Goal: Task Accomplishment & Management: Complete application form

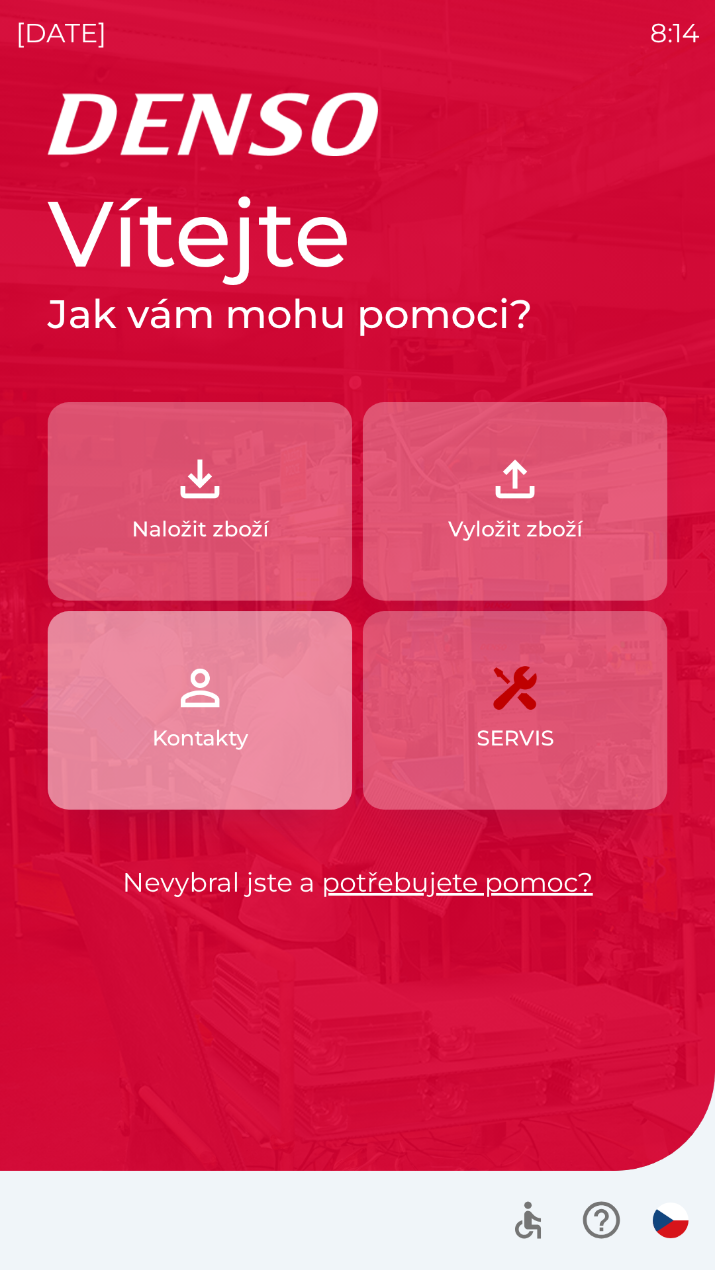
click at [114, 668] on button "Kontakty" at bounding box center [200, 710] width 304 height 198
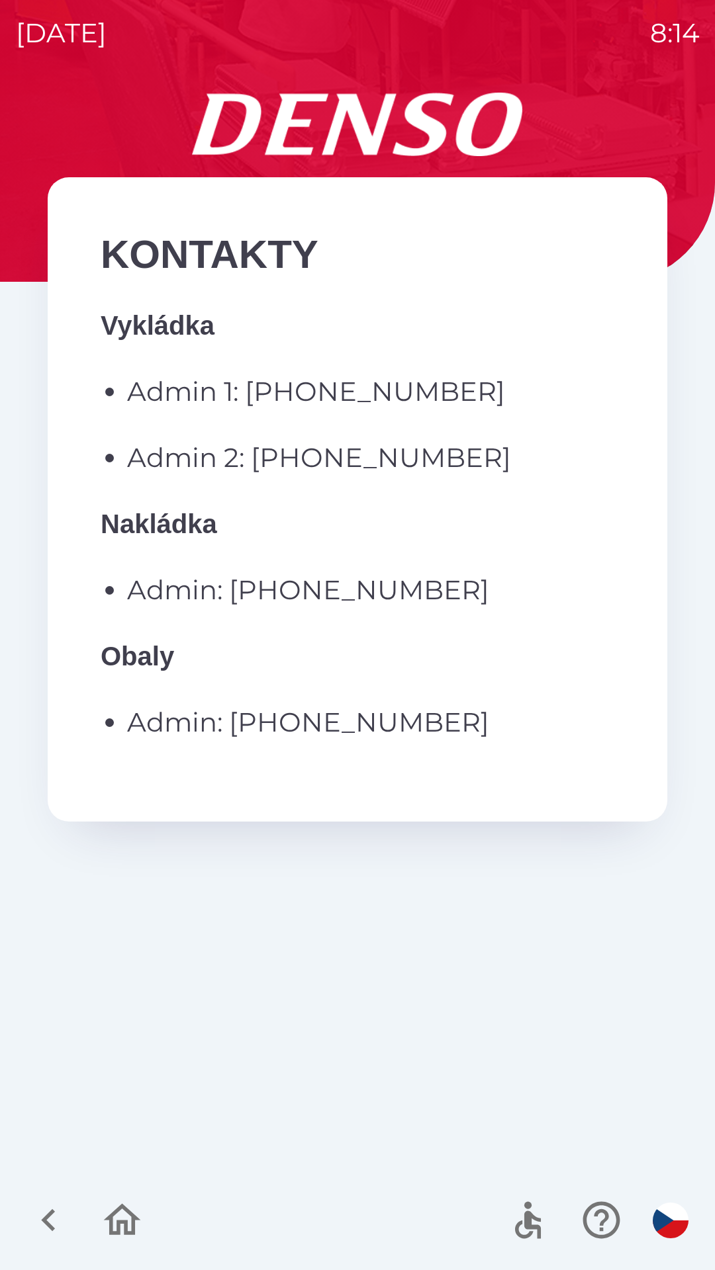
click at [112, 568] on p "Vykládka Admin 1: [PHONE_NUMBER] Admin 2: [PHONE_NUMBER] Nakládka Admin: [PHONE…" at bounding box center [357, 524] width 513 height 437
click at [320, 578] on p "Admin: [PHONE_NUMBER]" at bounding box center [370, 590] width 487 height 40
click at [289, 584] on p "Admin: [PHONE_NUMBER]" at bounding box center [370, 590] width 487 height 40
click at [347, 594] on p "Admin: [PHONE_NUMBER]" at bounding box center [370, 590] width 487 height 40
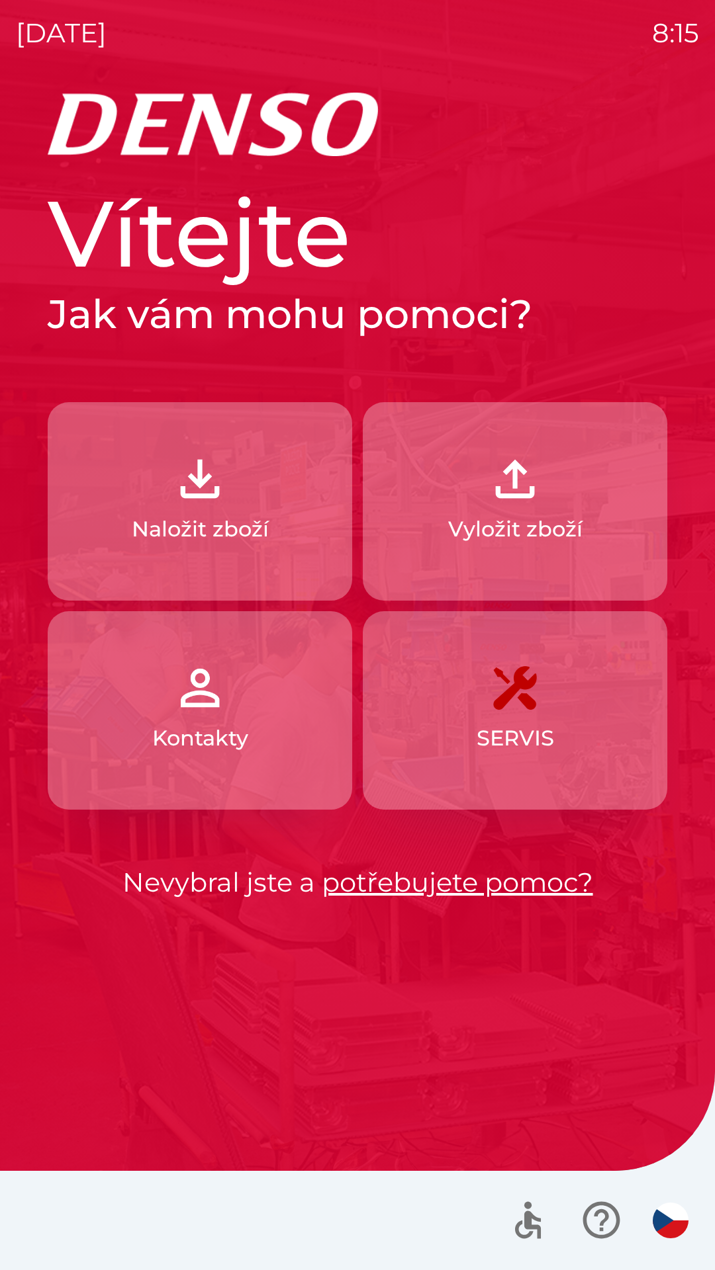
click at [271, 499] on button "Naložit zboží" at bounding box center [200, 501] width 304 height 198
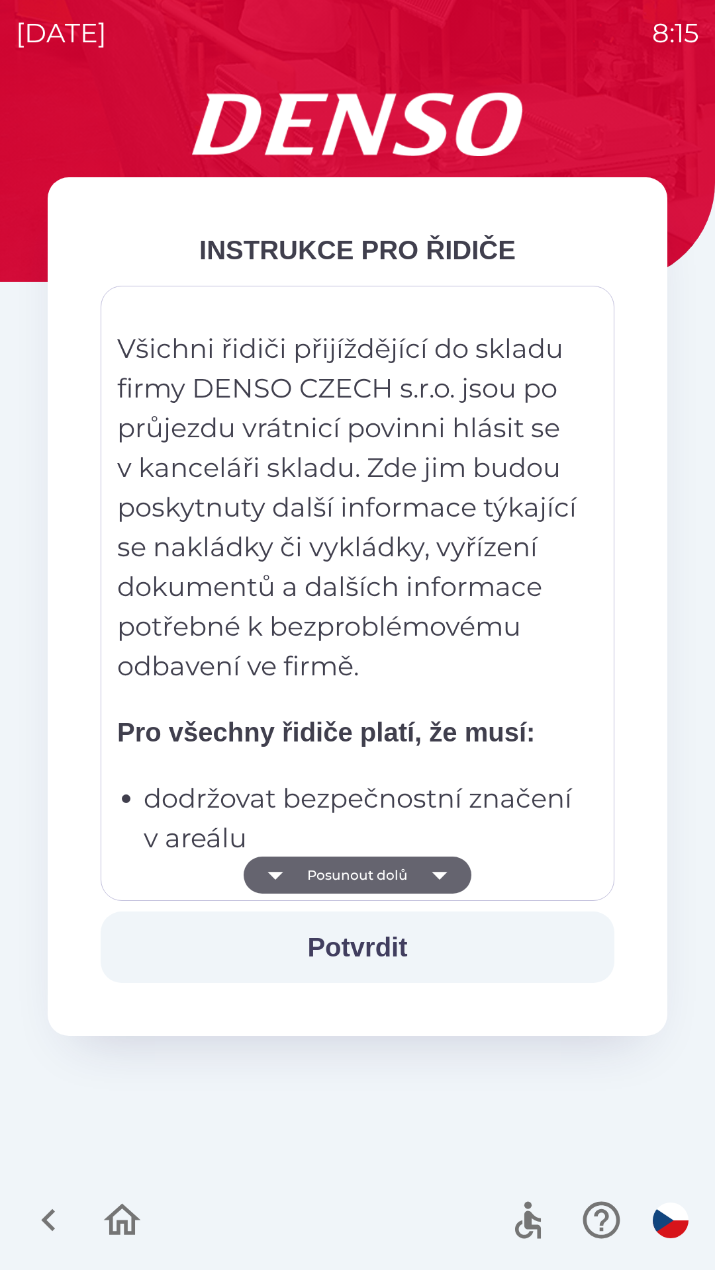
click at [366, 944] on button "Potvrdit" at bounding box center [357, 947] width 513 height 71
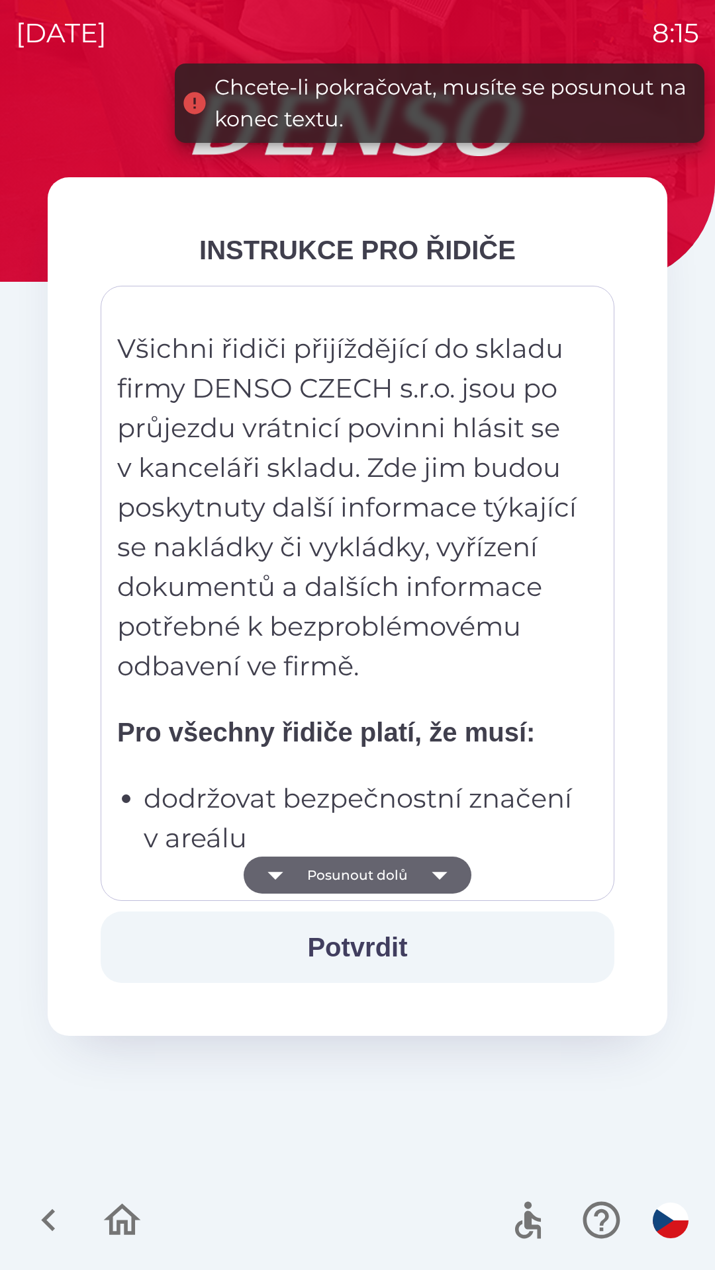
click at [436, 875] on icon "button" at bounding box center [438, 876] width 15 height 8
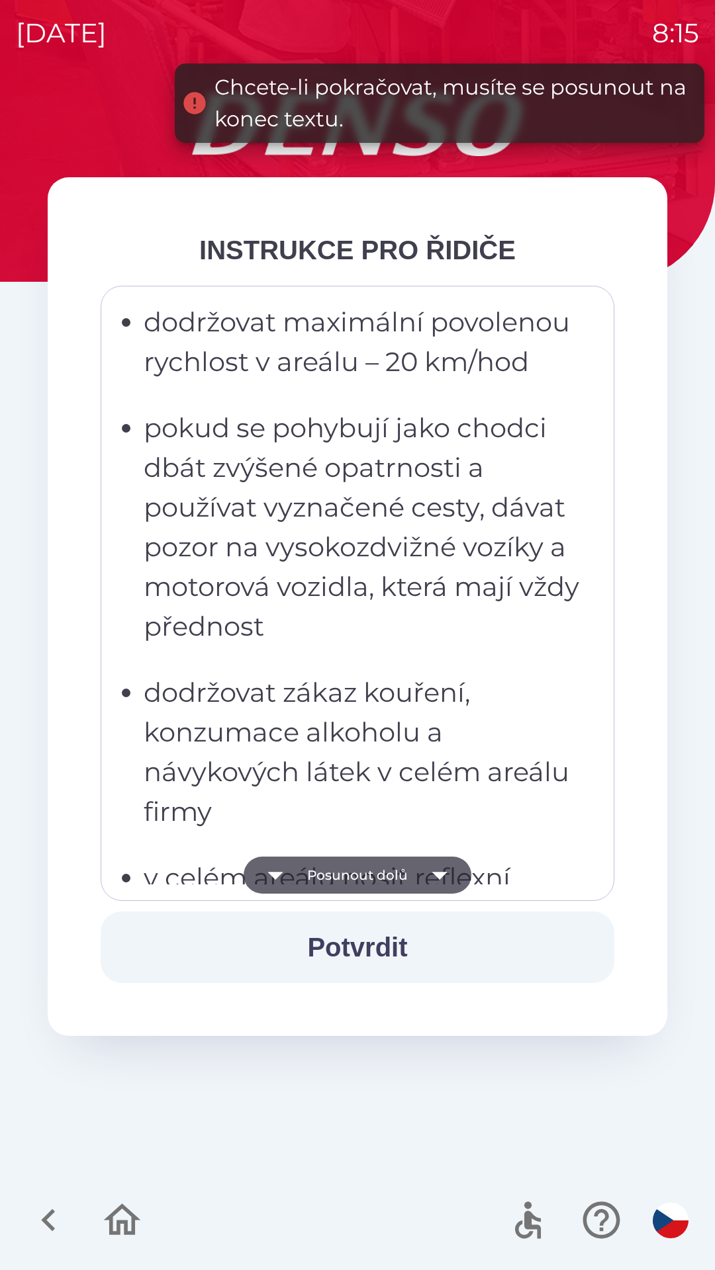
click at [439, 876] on icon "button" at bounding box center [438, 876] width 15 height 8
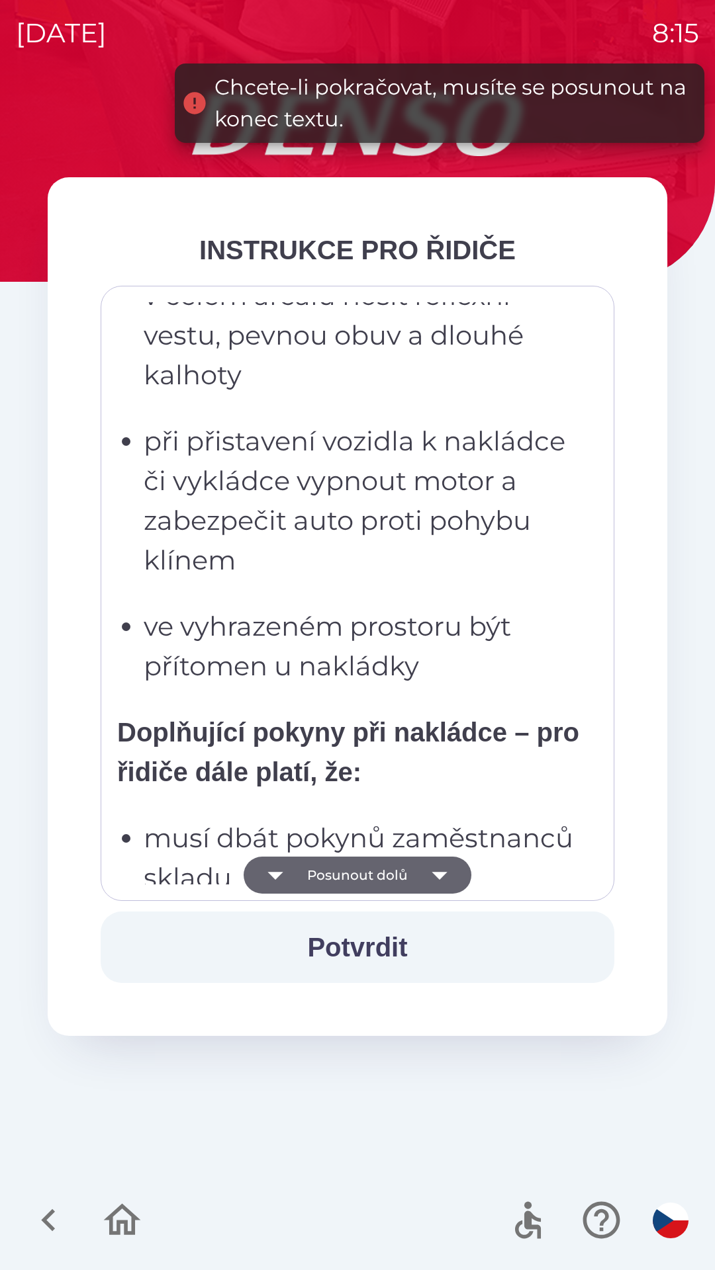
click at [431, 882] on icon "button" at bounding box center [439, 875] width 37 height 37
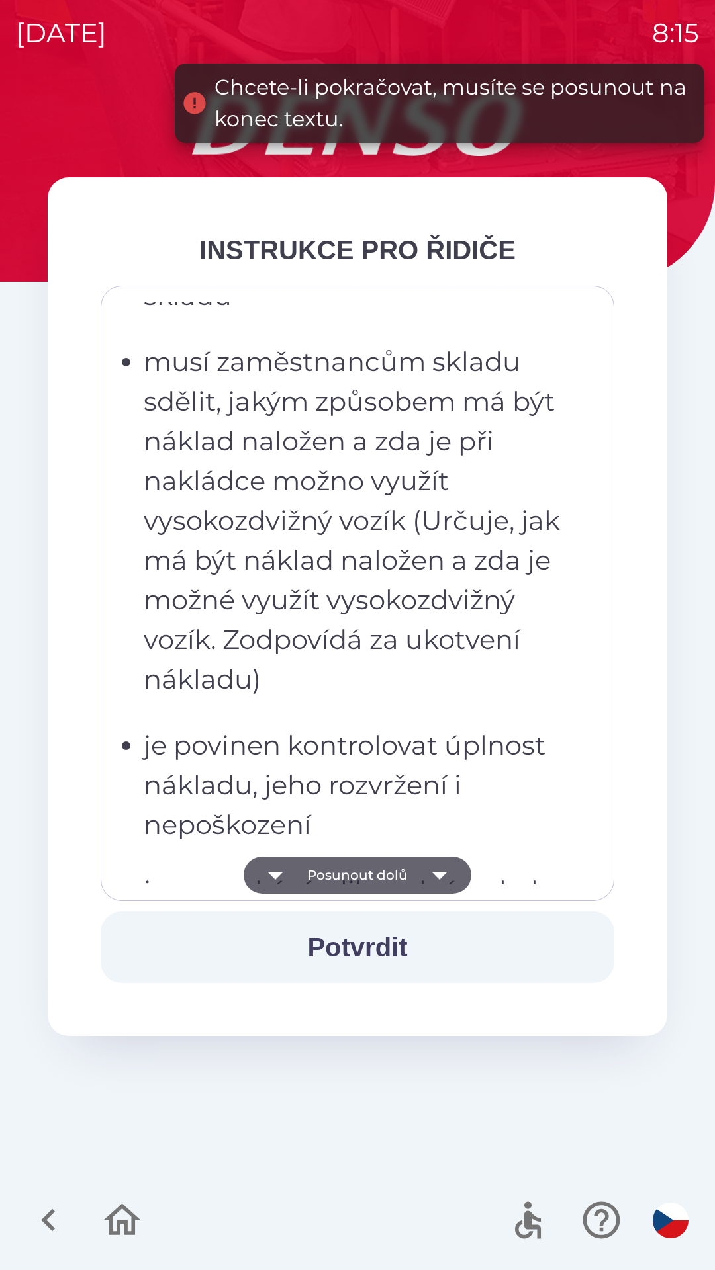
click at [433, 875] on icon "button" at bounding box center [439, 875] width 37 height 37
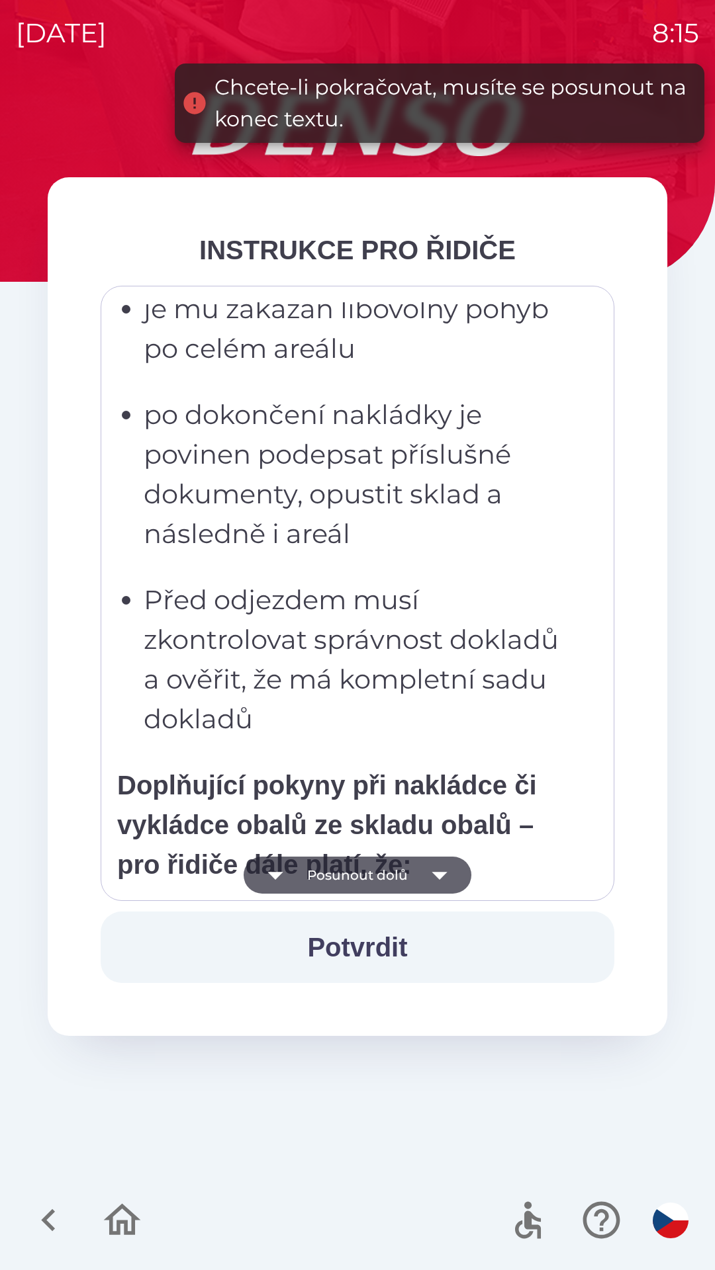
click at [431, 875] on icon "button" at bounding box center [439, 875] width 37 height 37
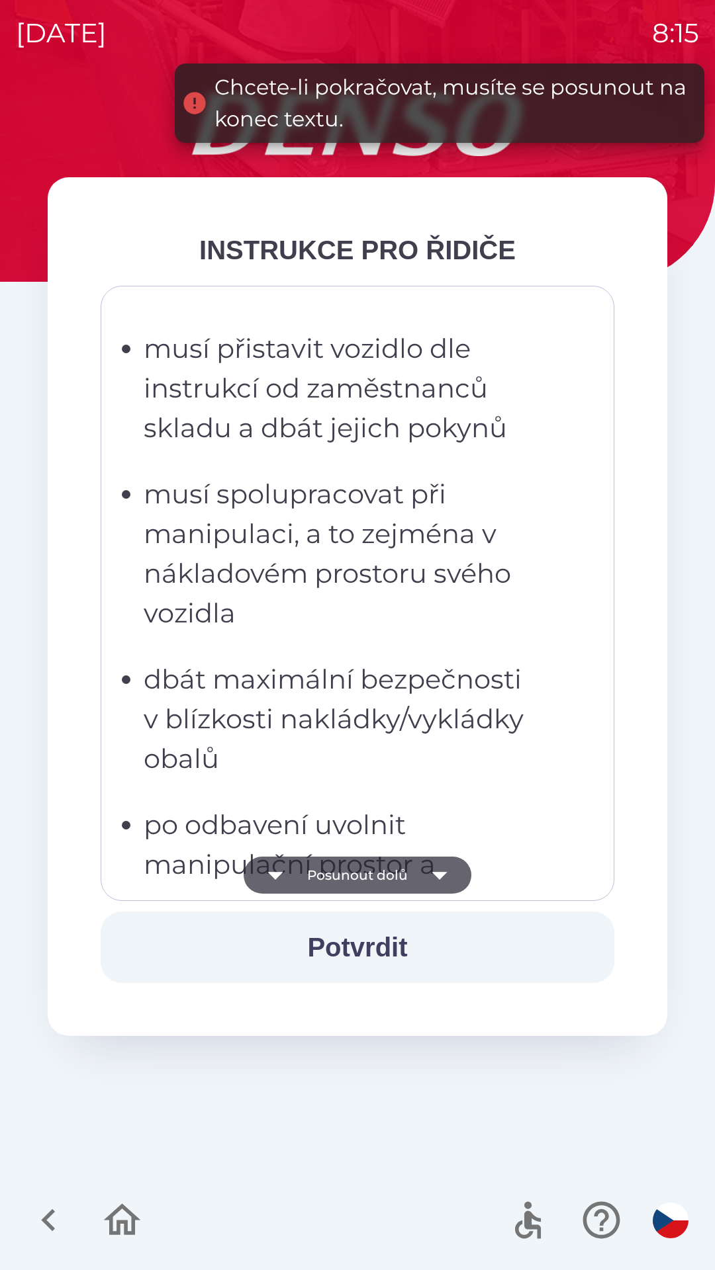
click at [435, 874] on icon "button" at bounding box center [438, 876] width 15 height 8
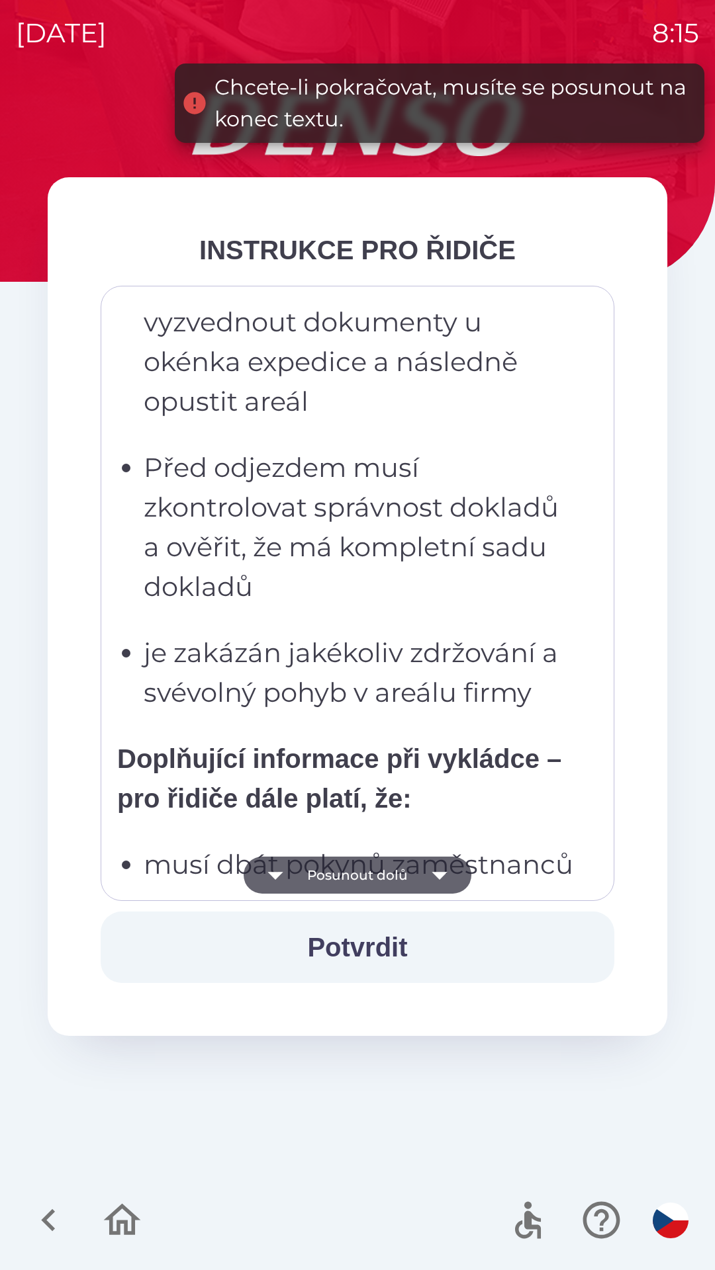
click at [431, 875] on icon "button" at bounding box center [439, 875] width 37 height 37
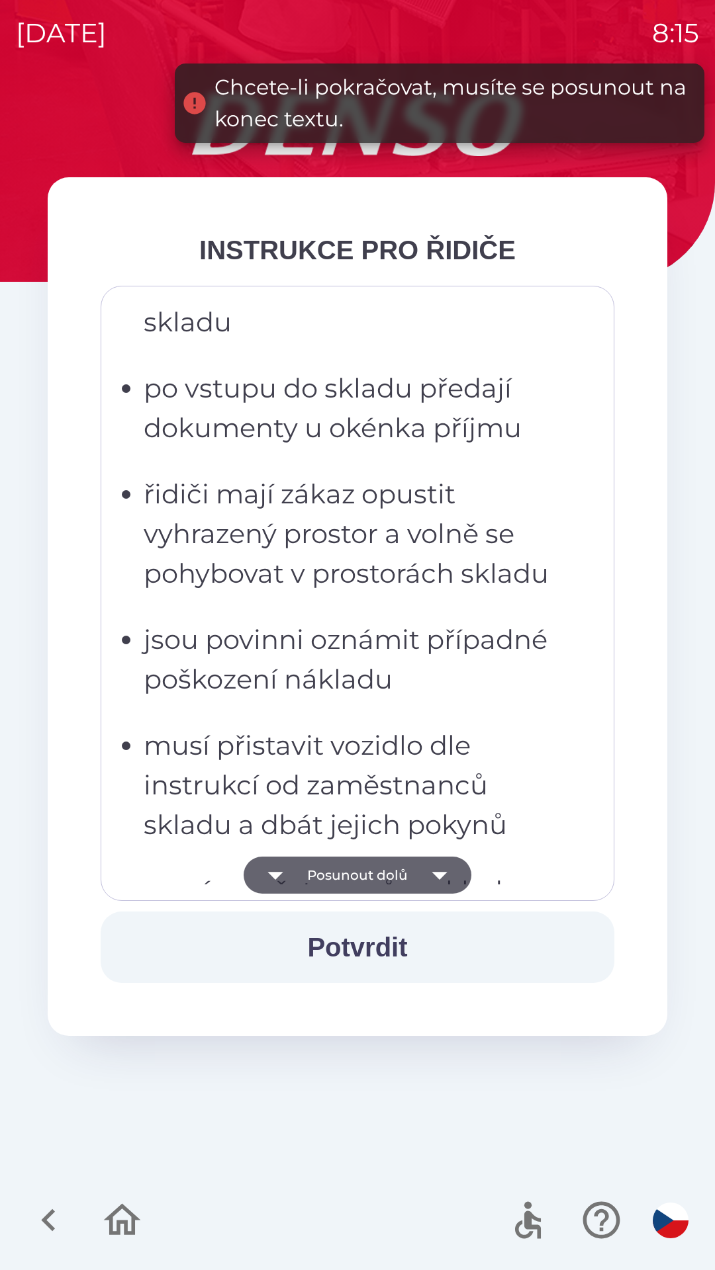
click at [429, 879] on icon "button" at bounding box center [439, 875] width 37 height 37
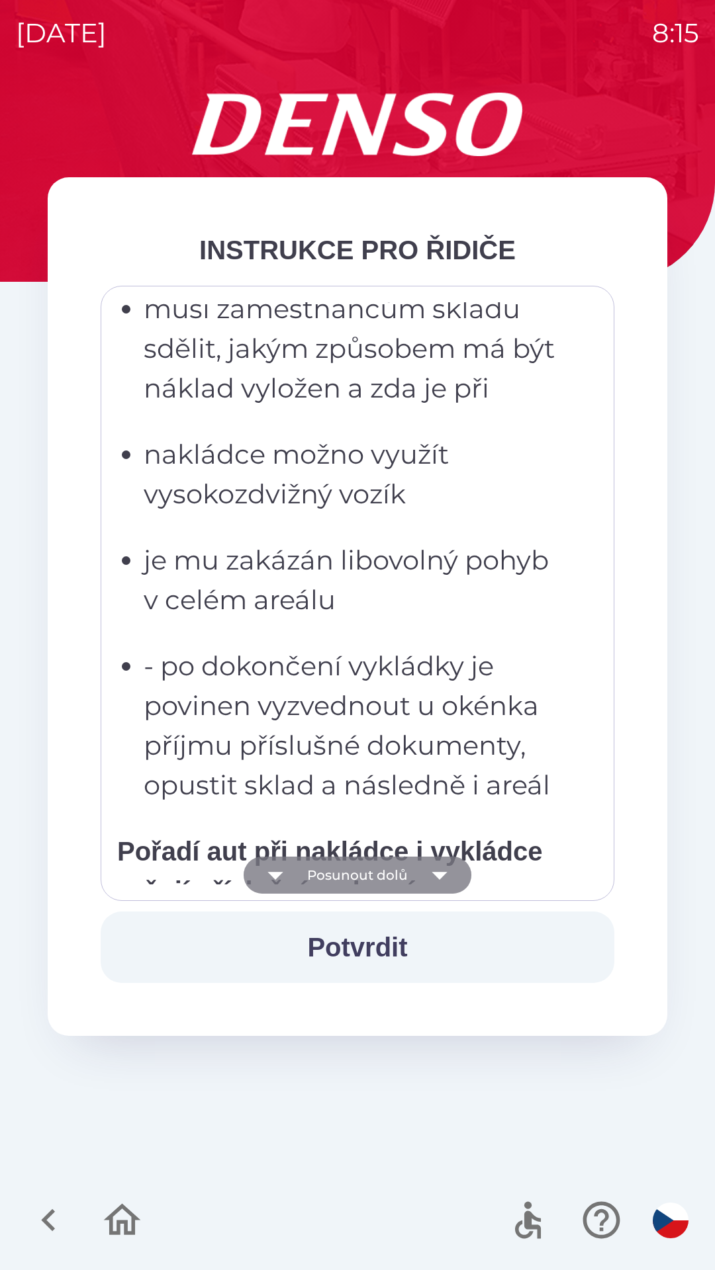
click at [431, 881] on icon "button" at bounding box center [439, 875] width 37 height 37
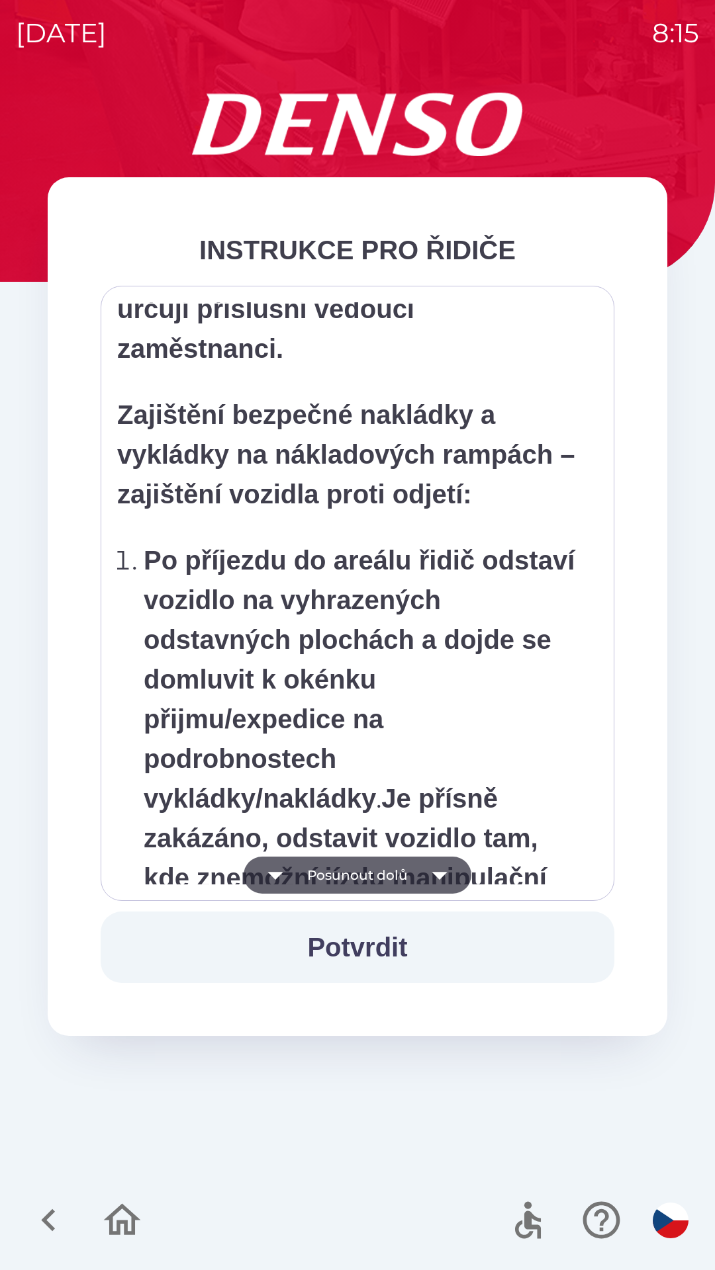
click at [428, 878] on icon "button" at bounding box center [439, 875] width 37 height 37
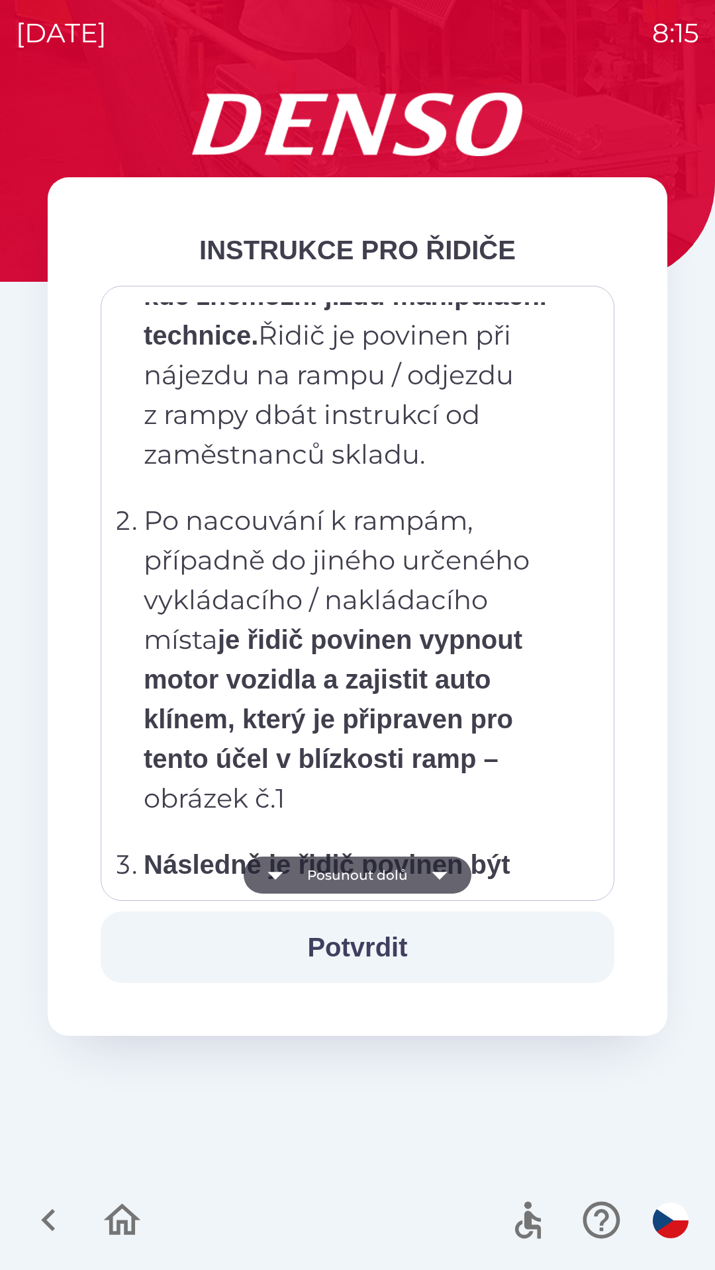
click at [429, 878] on icon "button" at bounding box center [439, 875] width 37 height 37
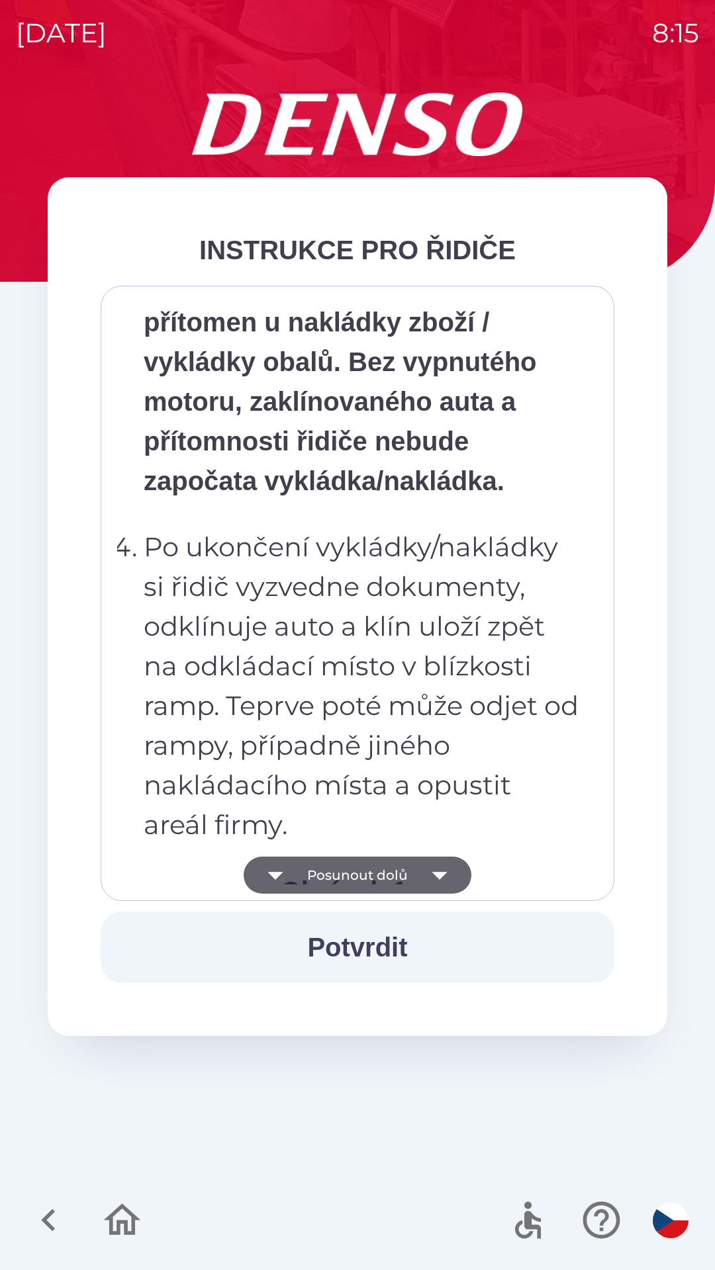
click at [429, 874] on icon "button" at bounding box center [439, 875] width 37 height 37
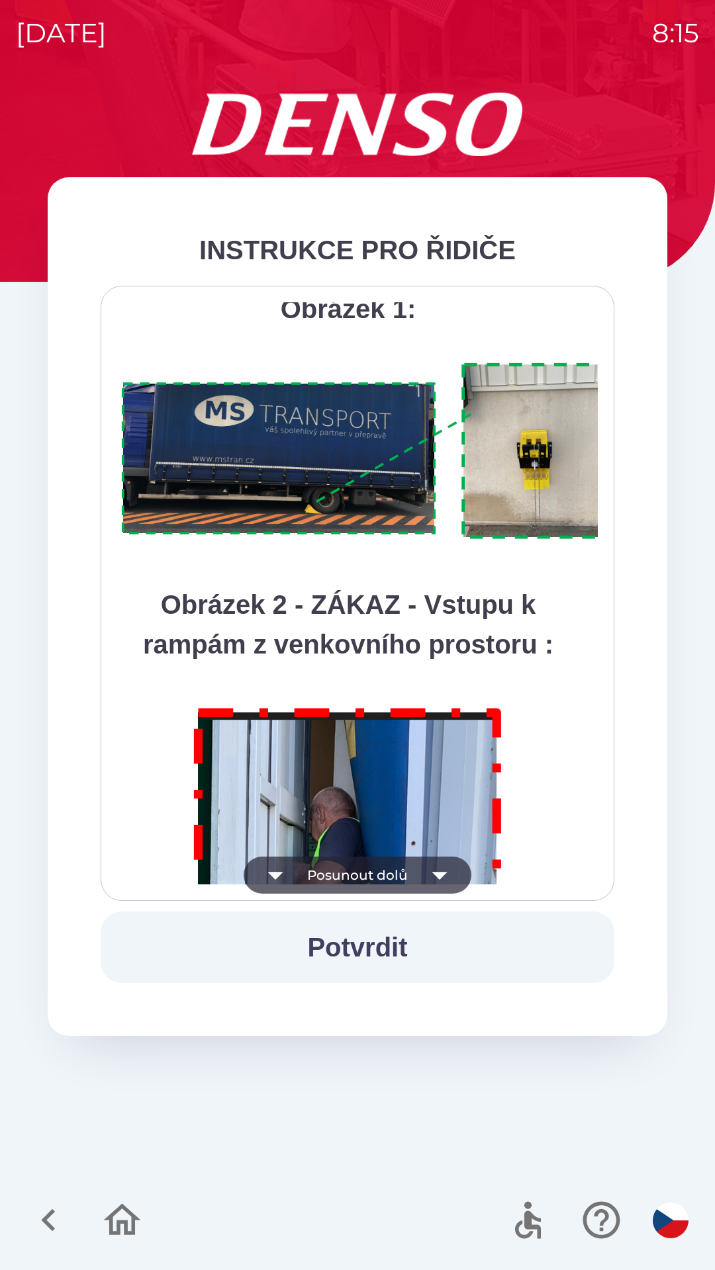
click at [429, 879] on icon "button" at bounding box center [439, 875] width 37 height 37
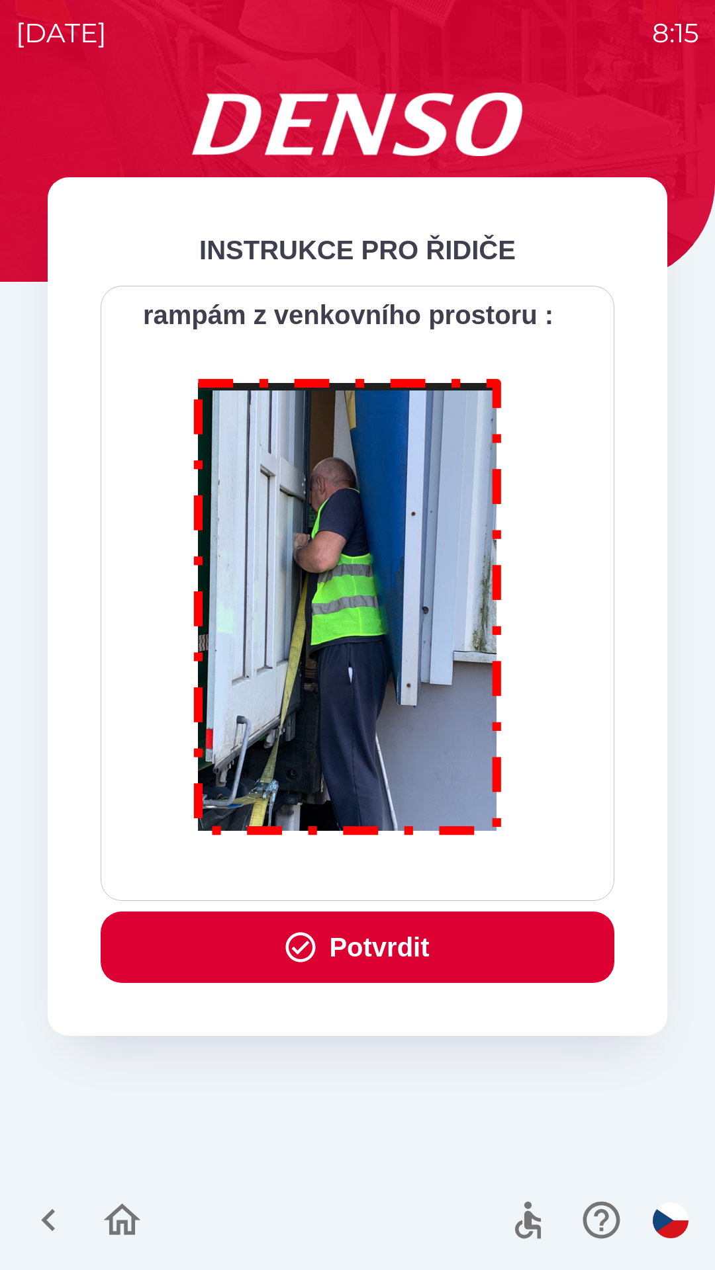
click at [432, 881] on div "Všichni řidiči přijíždějící do skladu firmy DENSO CZECH s.r.o. jsou po průjezdu…" at bounding box center [357, 593] width 480 height 582
click at [390, 948] on button "Potvrdit" at bounding box center [357, 947] width 513 height 71
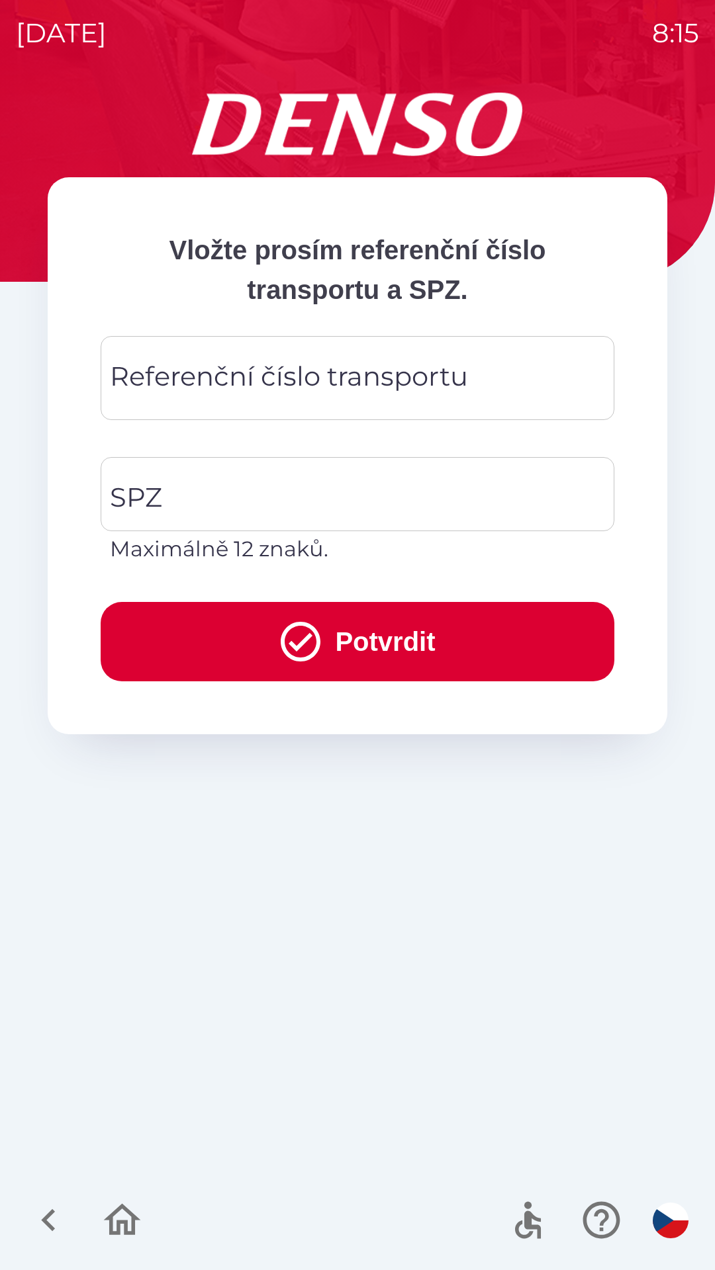
click at [235, 373] on div "Referenční číslo transportu Referenční číslo transportu" at bounding box center [357, 378] width 513 height 84
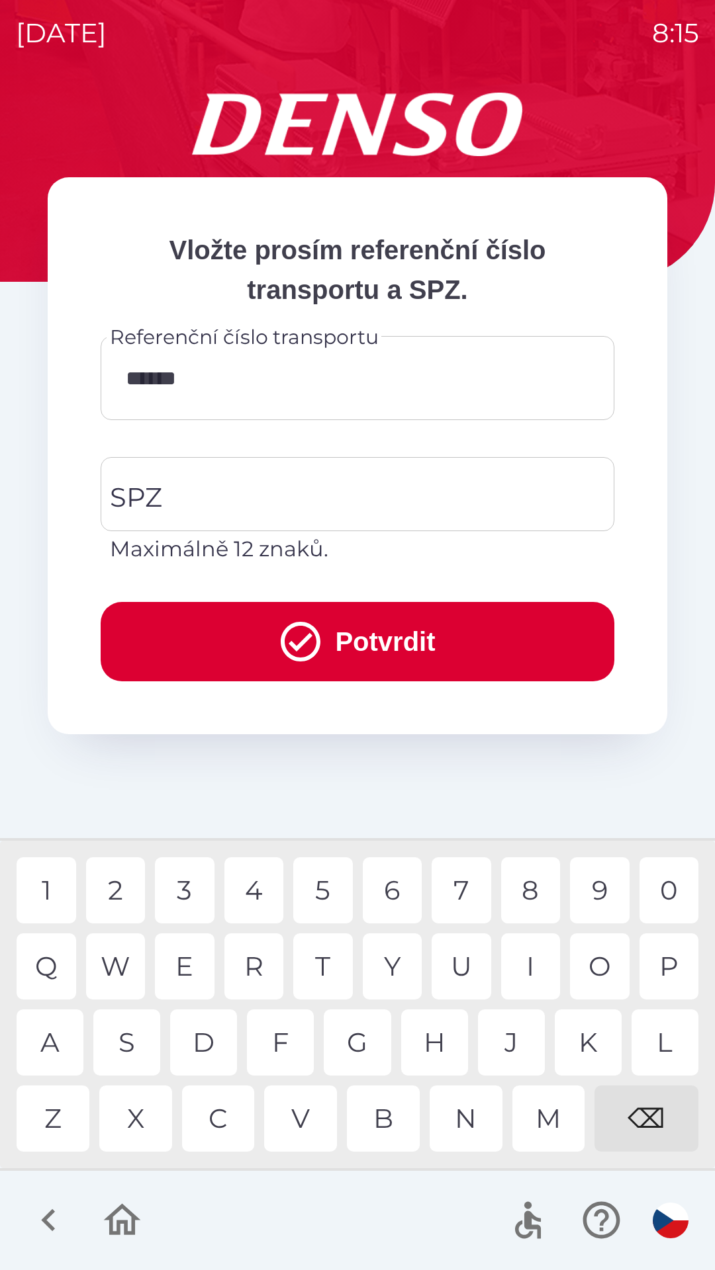
click at [665, 891] on div "0" at bounding box center [669, 891] width 60 height 66
click at [596, 894] on div "9" at bounding box center [600, 891] width 60 height 66
click at [592, 889] on div "9" at bounding box center [600, 891] width 60 height 66
type input "**********"
click at [169, 505] on input "SPZ" at bounding box center [348, 494] width 482 height 62
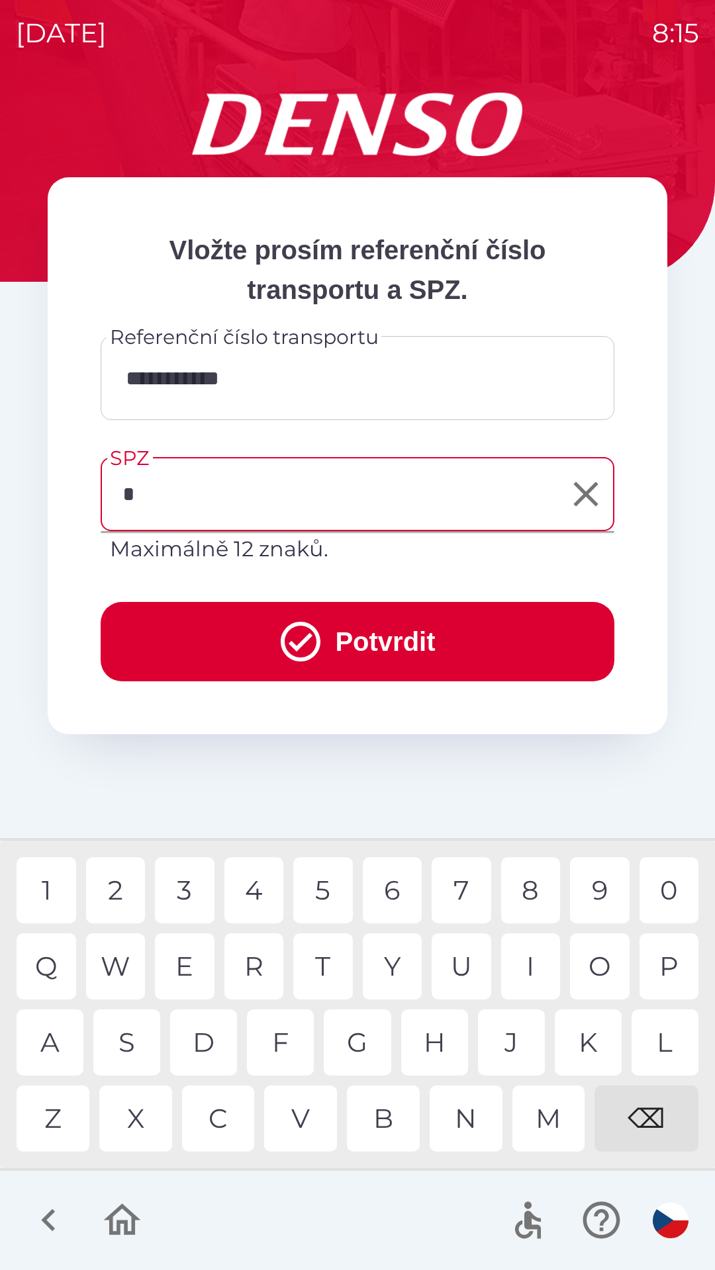
click at [198, 961] on div "E" at bounding box center [185, 967] width 60 height 66
click at [672, 1045] on div "L" at bounding box center [664, 1043] width 67 height 66
click at [45, 875] on div "1" at bounding box center [47, 891] width 60 height 66
click at [661, 885] on div "0" at bounding box center [669, 891] width 60 height 66
click at [191, 967] on div "E" at bounding box center [185, 967] width 60 height 66
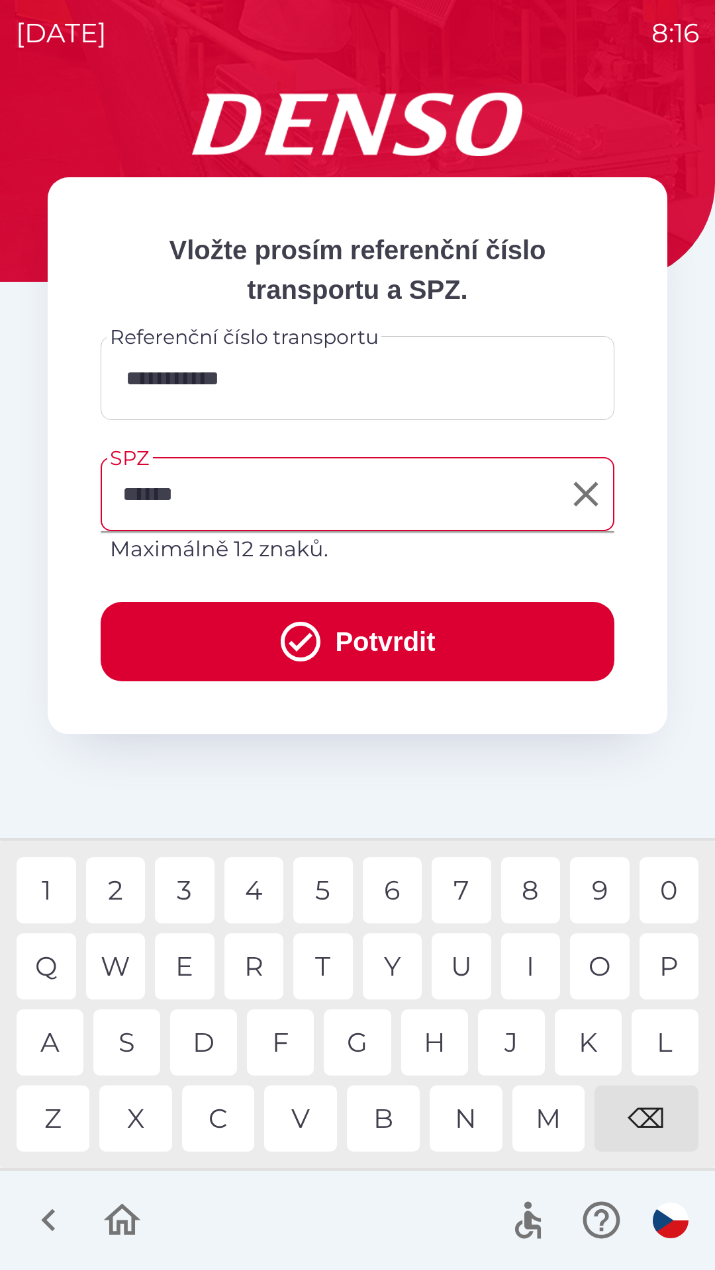
type input "*******"
click at [374, 635] on button "Potvrdit" at bounding box center [357, 641] width 513 height 79
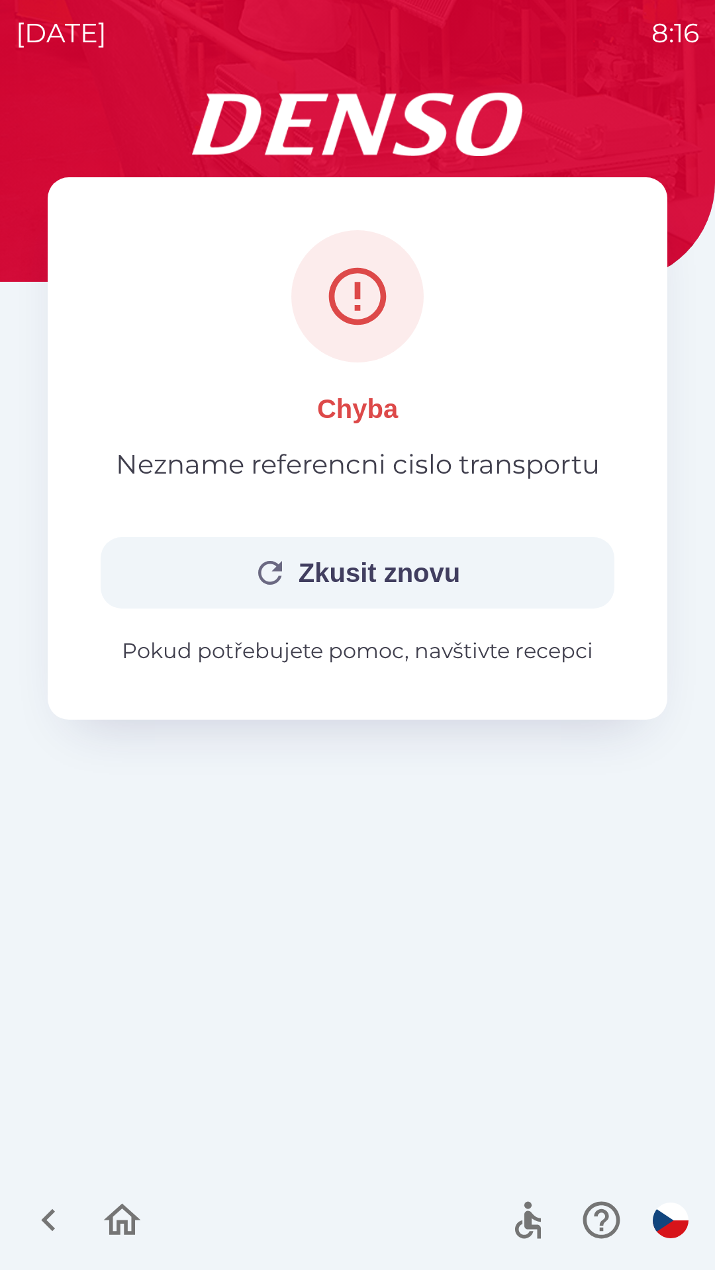
click at [396, 568] on button "Zkusit znovu" at bounding box center [357, 572] width 513 height 71
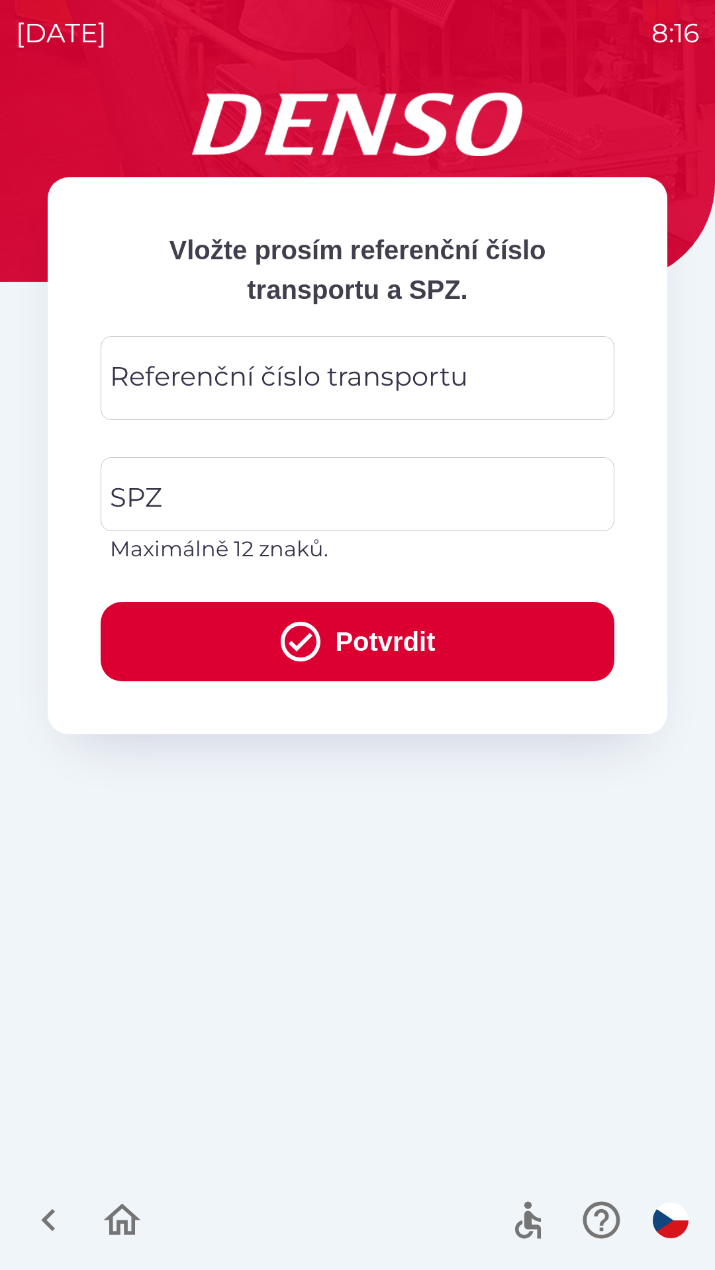
click at [179, 382] on div "Referenční číslo transportu Referenční číslo transportu" at bounding box center [357, 378] width 513 height 84
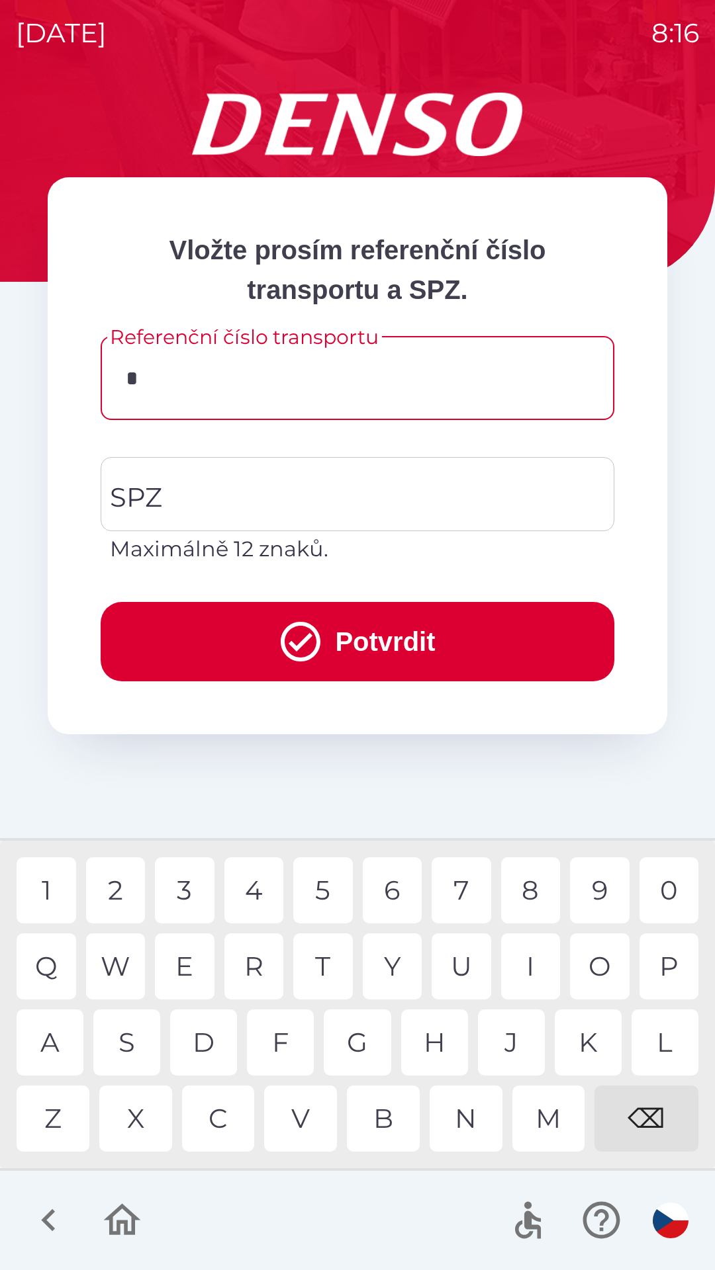
click at [365, 1041] on div "G" at bounding box center [357, 1043] width 67 height 66
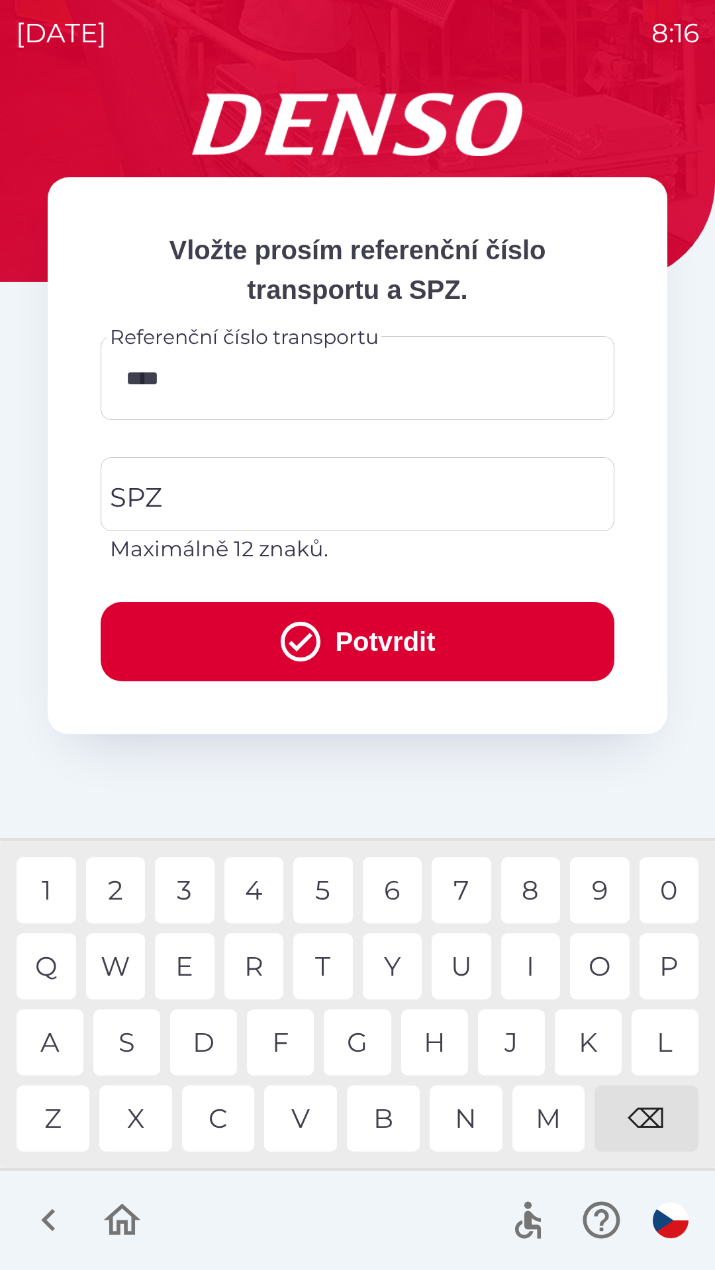
click at [464, 957] on div "U" at bounding box center [461, 967] width 60 height 66
click at [295, 1201] on div at bounding box center [357, 1220] width 715 height 99
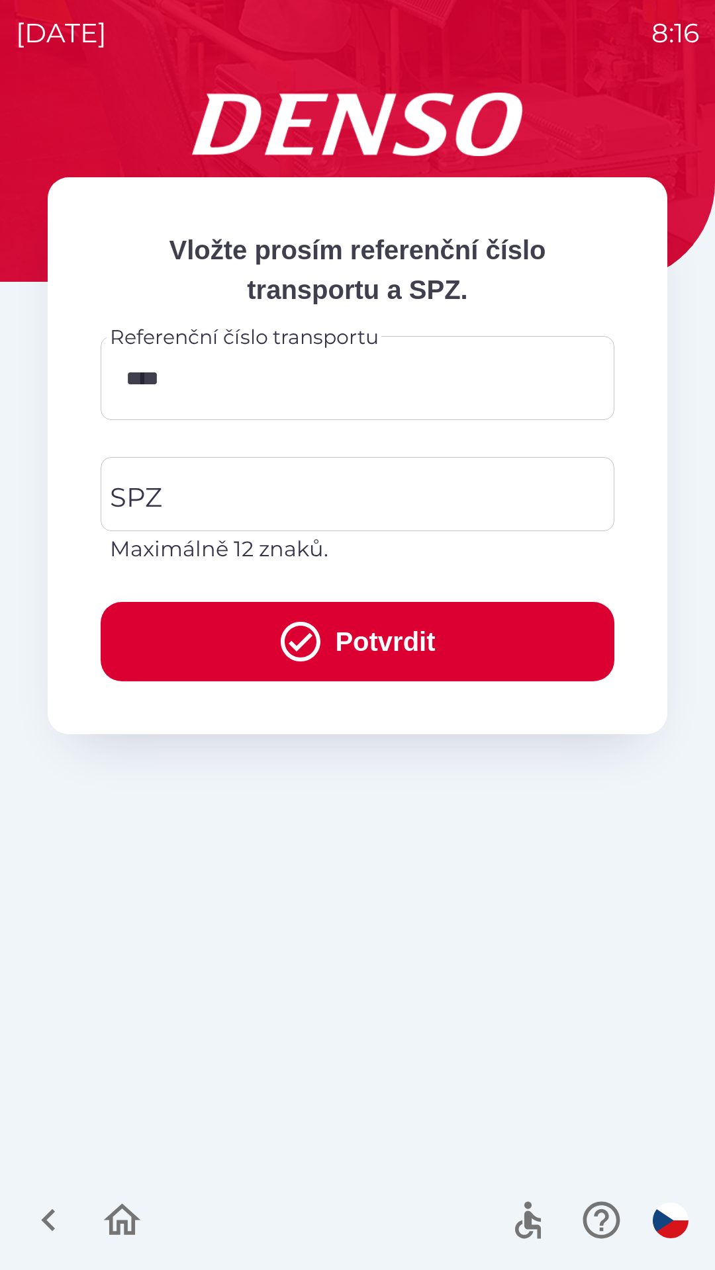
click at [248, 386] on input "****" at bounding box center [357, 378] width 482 height 52
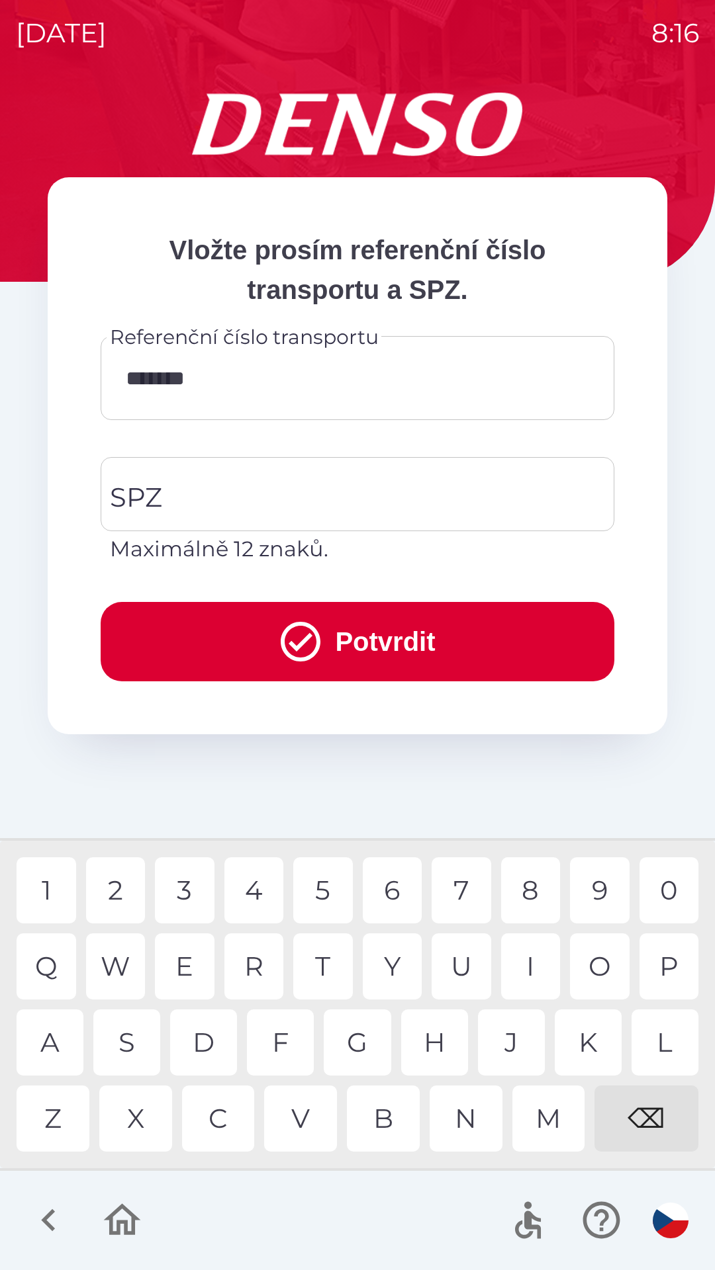
click at [607, 895] on div "9" at bounding box center [600, 891] width 60 height 66
click at [651, 1110] on div "⌫" at bounding box center [646, 1119] width 104 height 66
click at [649, 1108] on div "⌫" at bounding box center [646, 1119] width 104 height 66
type input "*"
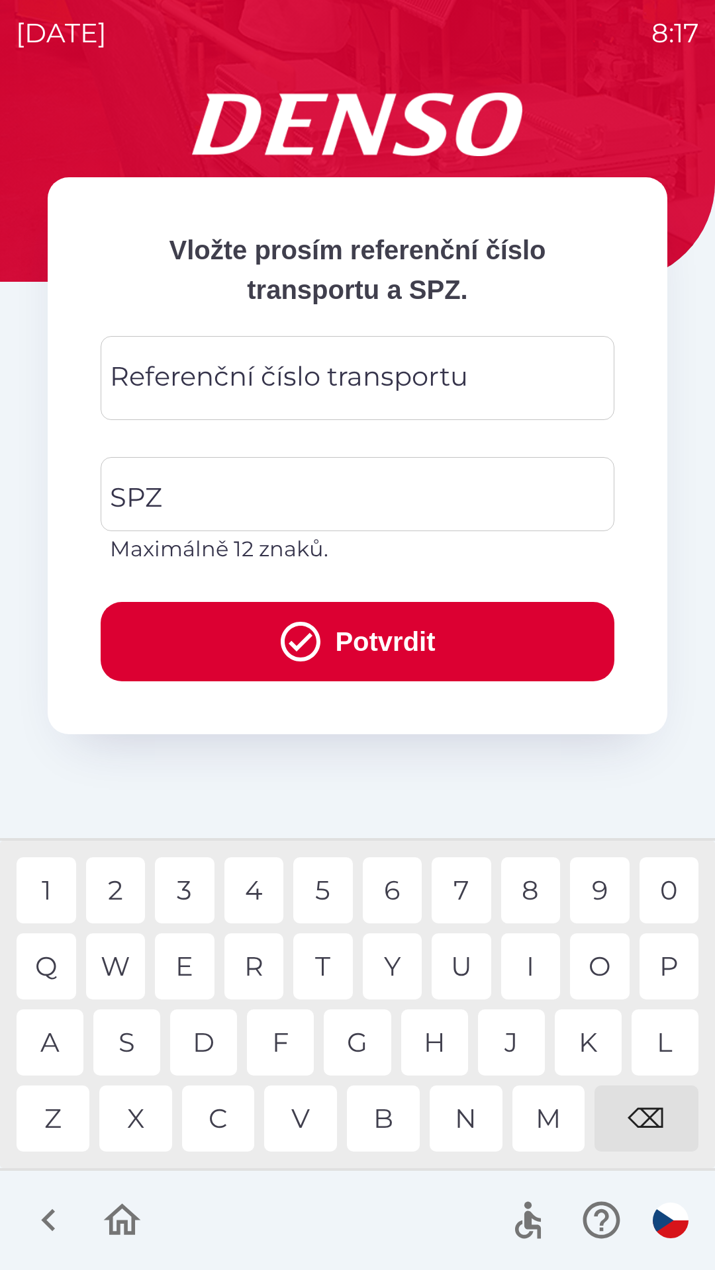
click at [645, 1097] on div "⌫" at bounding box center [646, 1119] width 104 height 66
click at [640, 1096] on div "⌫" at bounding box center [646, 1119] width 104 height 66
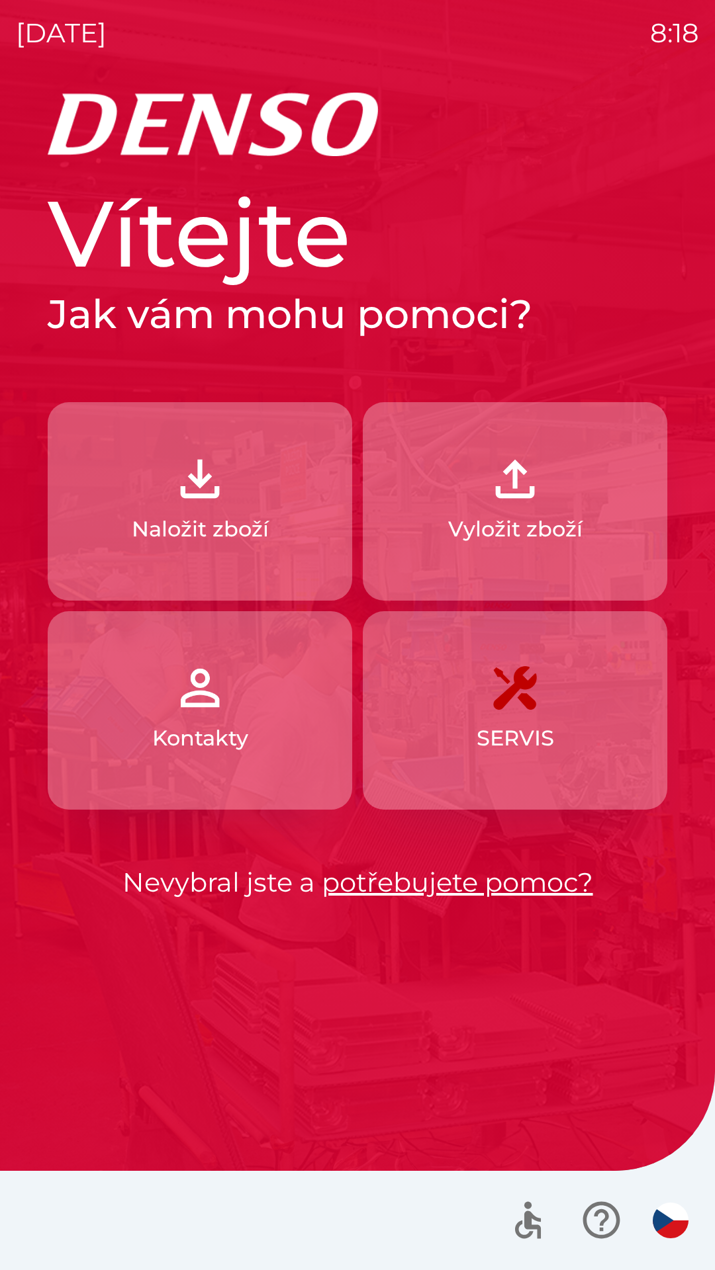
click at [215, 504] on img "button" at bounding box center [200, 479] width 58 height 58
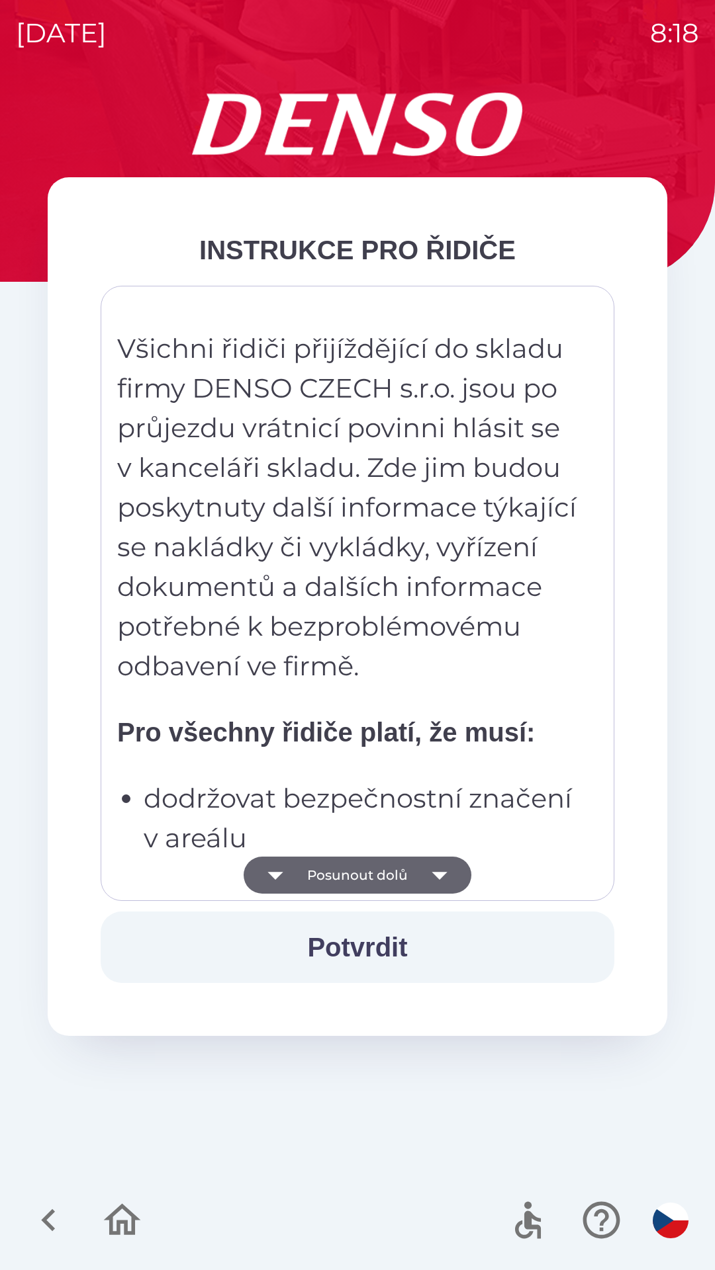
click at [359, 946] on button "Potvrdit" at bounding box center [357, 947] width 513 height 71
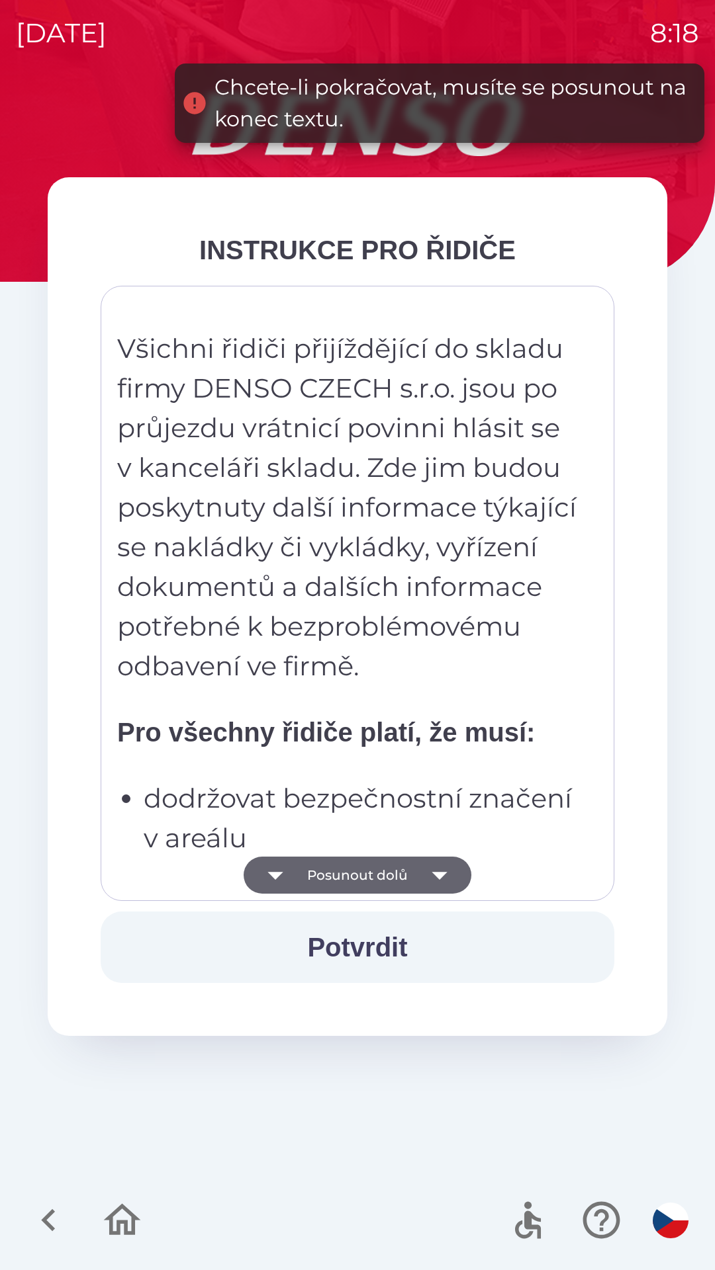
click at [373, 883] on button "Posunout dolů" at bounding box center [357, 875] width 228 height 37
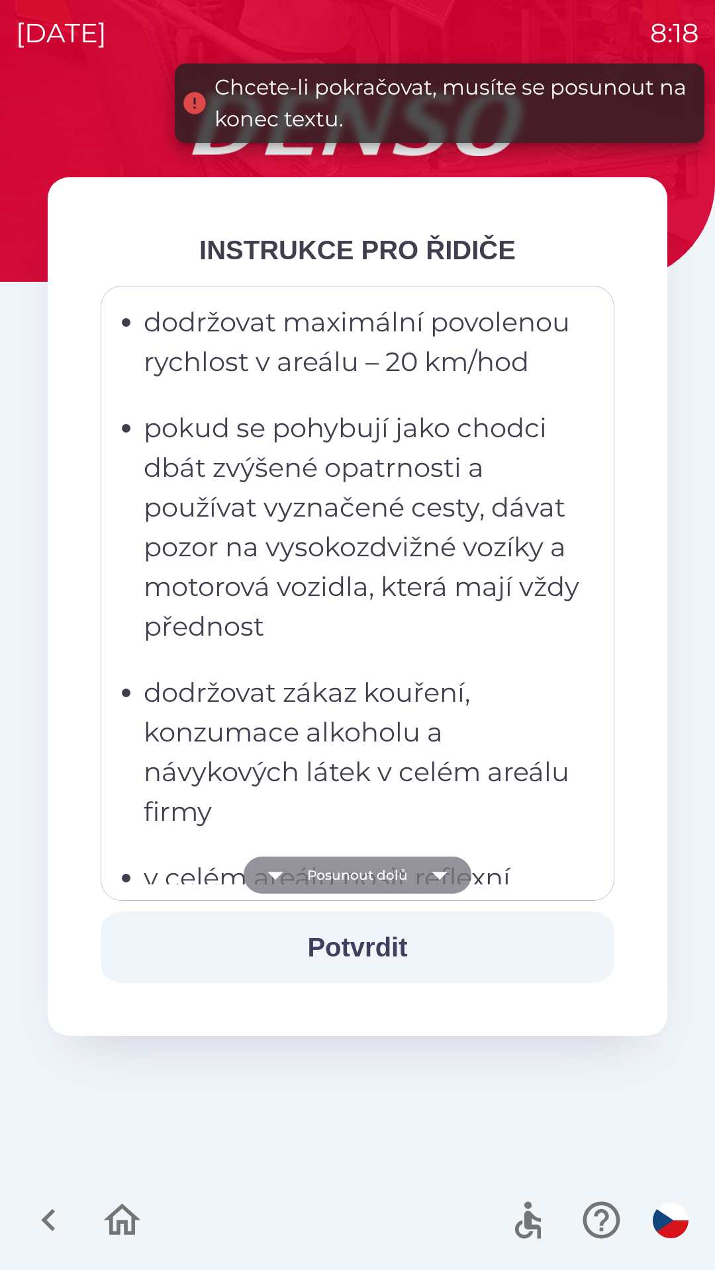
click at [371, 883] on button "Posunout dolů" at bounding box center [357, 875] width 228 height 37
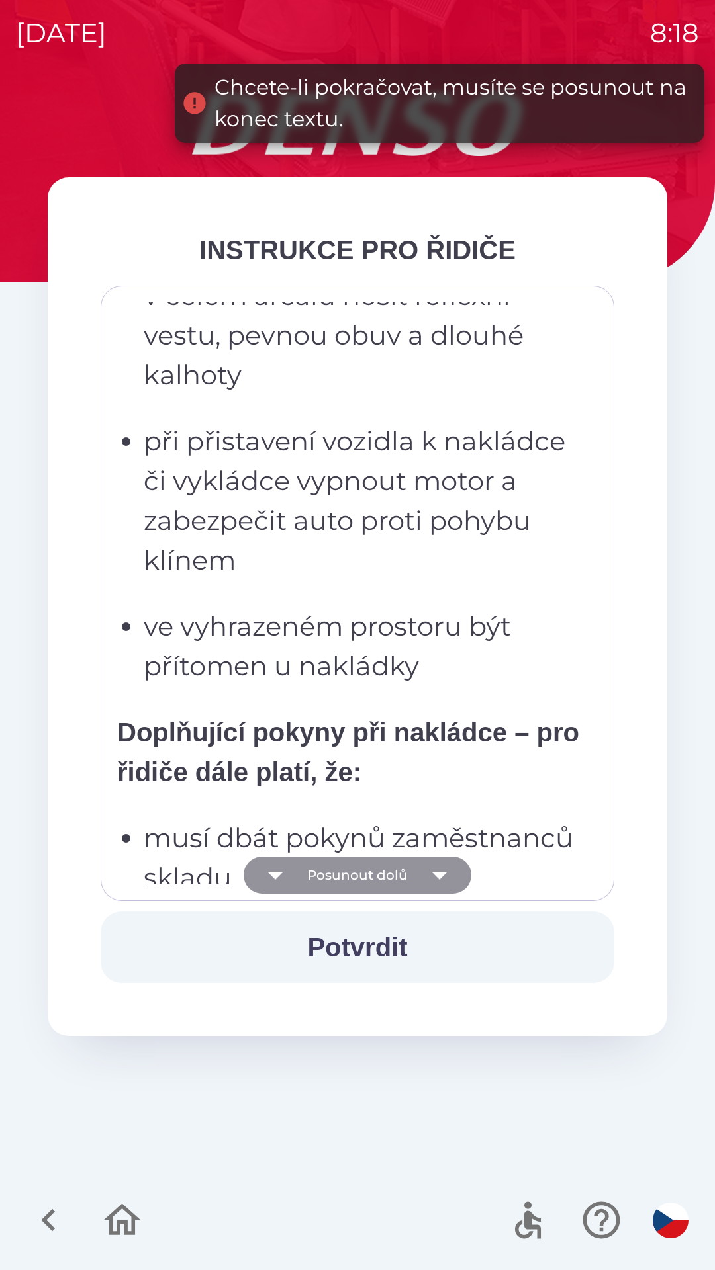
click at [369, 882] on button "Posunout dolů" at bounding box center [357, 875] width 228 height 37
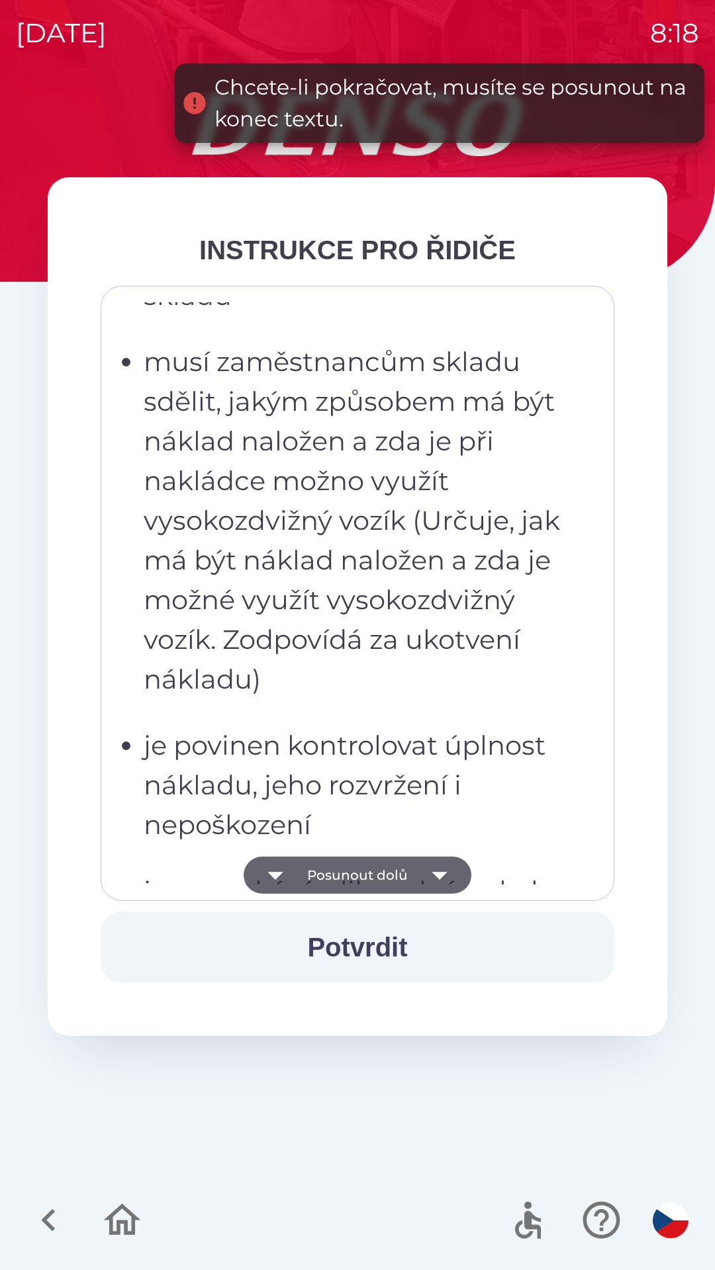
click at [371, 878] on button "Posunout dolů" at bounding box center [357, 875] width 228 height 37
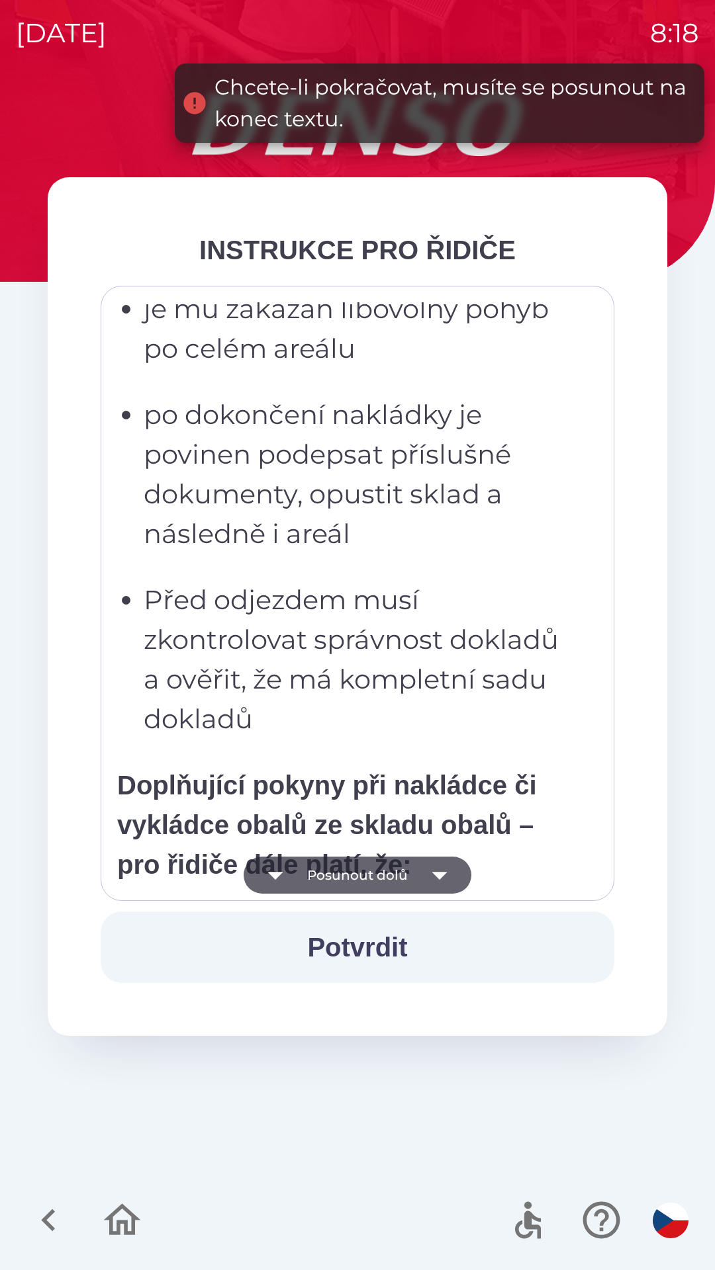
click at [368, 876] on button "Posunout dolů" at bounding box center [357, 875] width 228 height 37
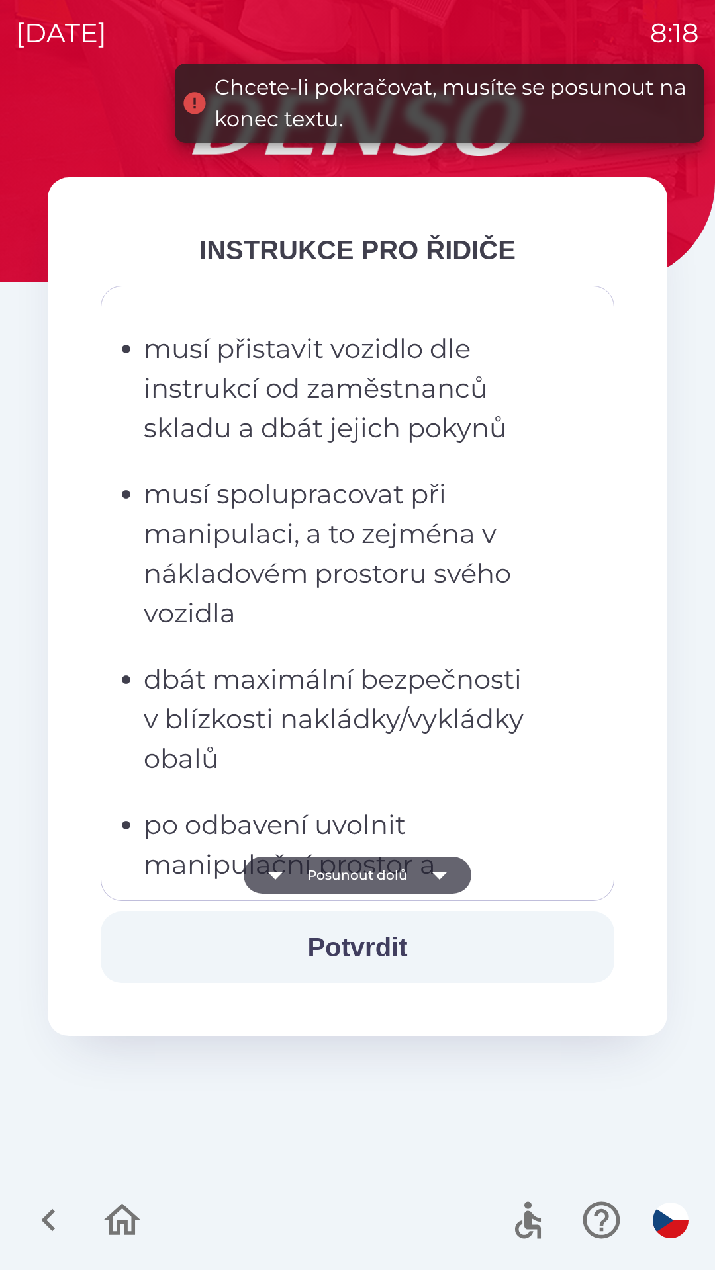
click at [363, 881] on button "Posunout dolů" at bounding box center [357, 875] width 228 height 37
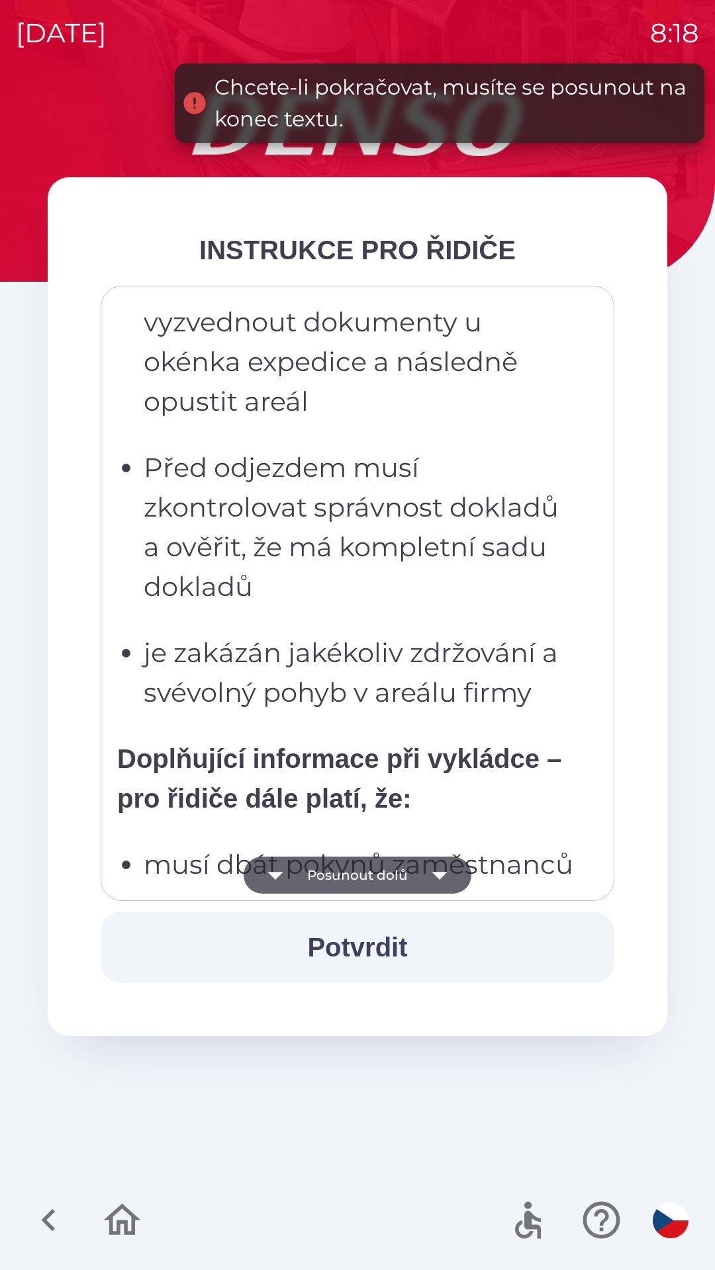
click at [363, 871] on button "Posunout dolů" at bounding box center [357, 875] width 228 height 37
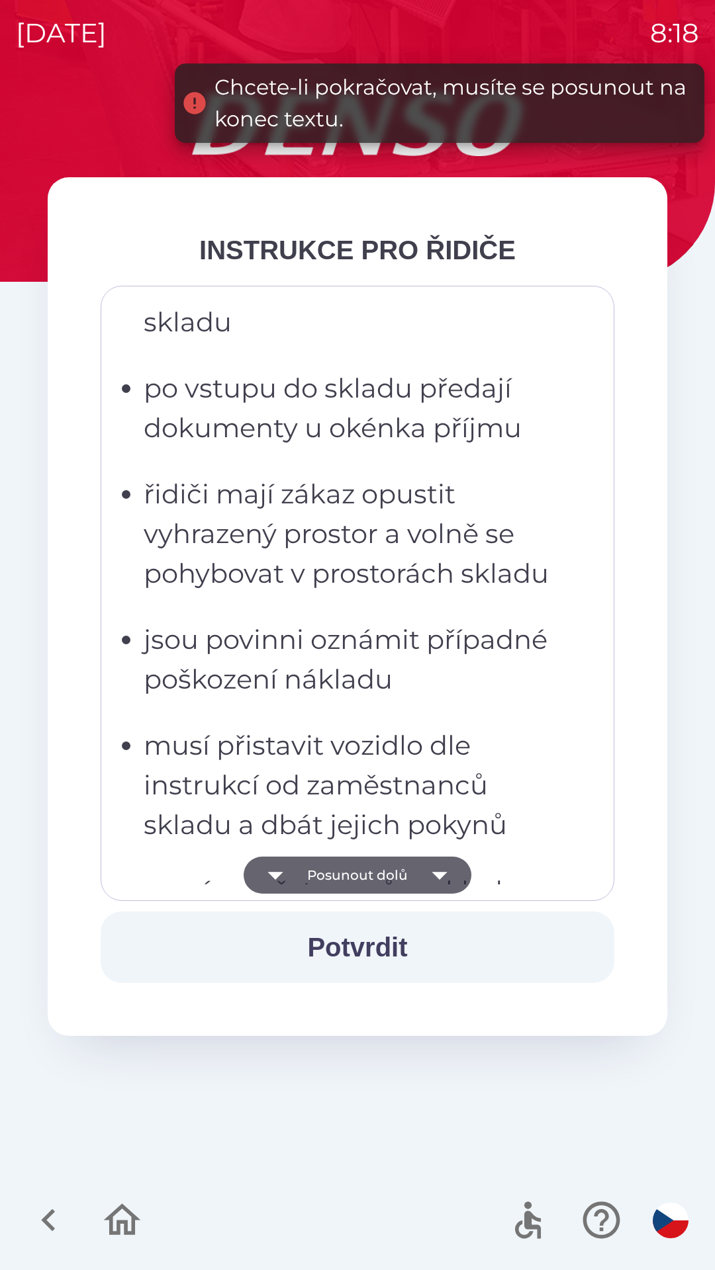
click at [362, 863] on button "Posunout dolů" at bounding box center [357, 875] width 228 height 37
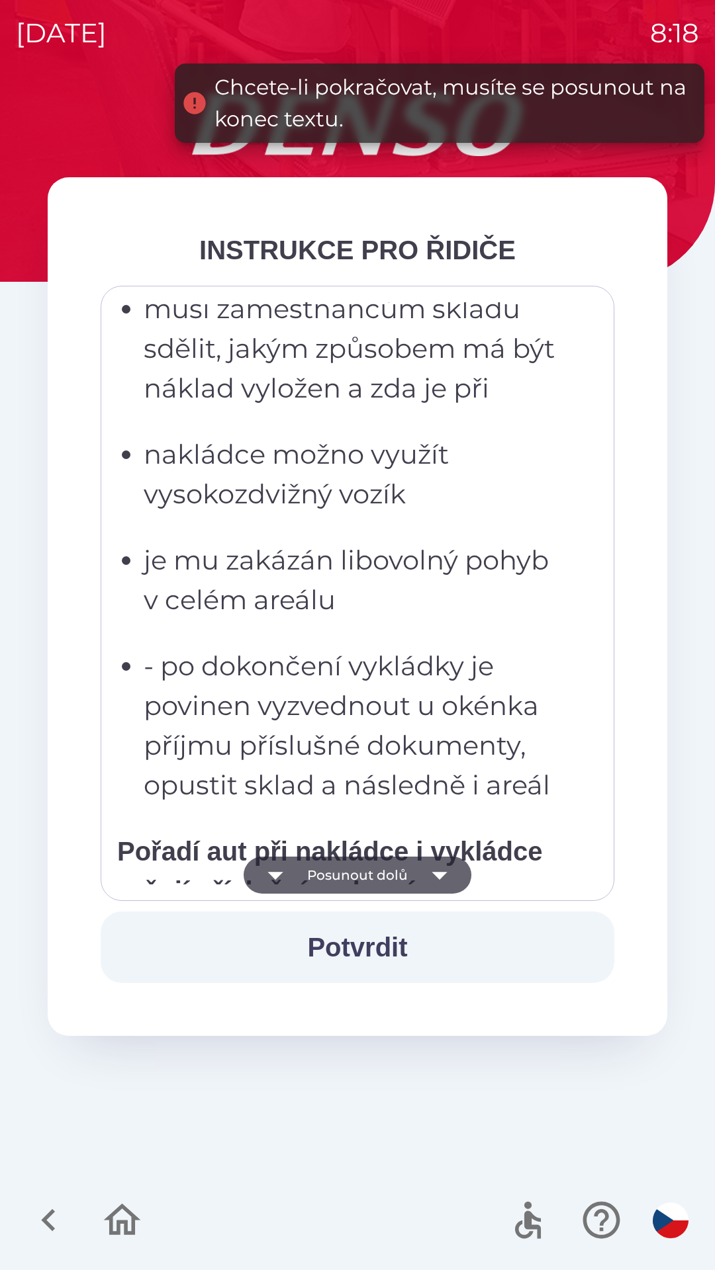
click at [363, 861] on button "Posunout dolů" at bounding box center [357, 875] width 228 height 37
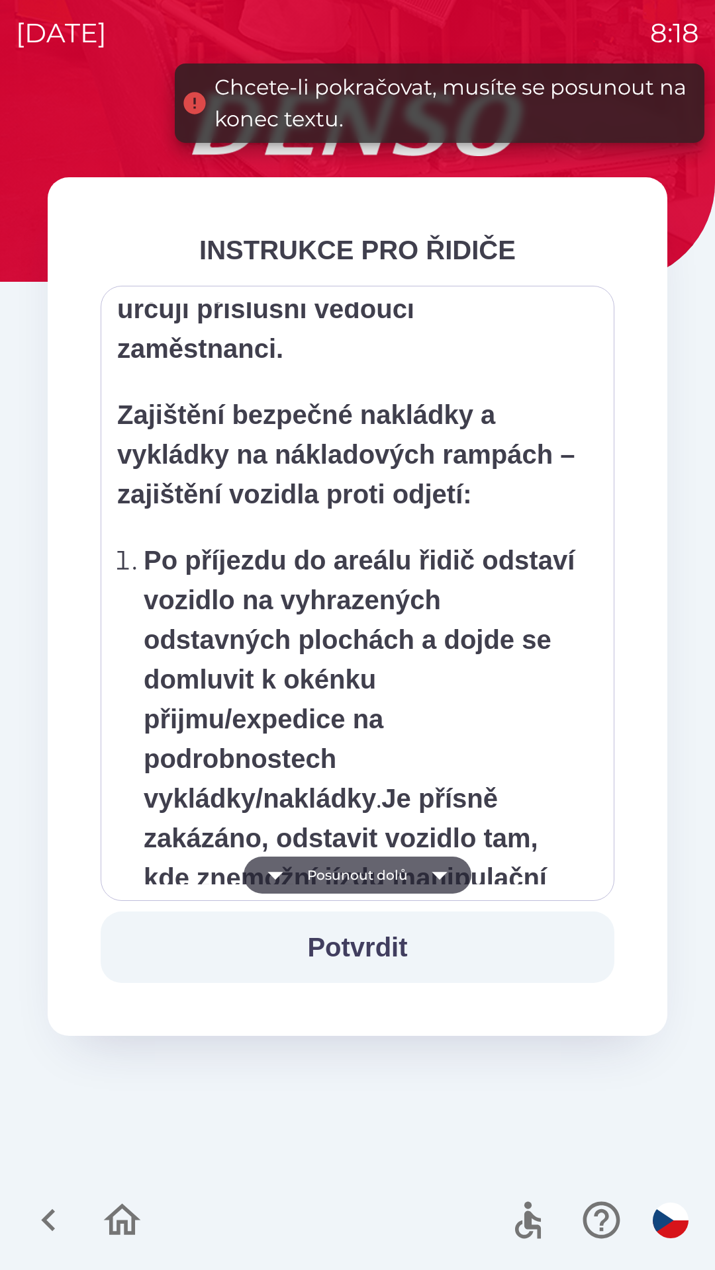
click at [361, 868] on button "Posunout dolů" at bounding box center [357, 875] width 228 height 37
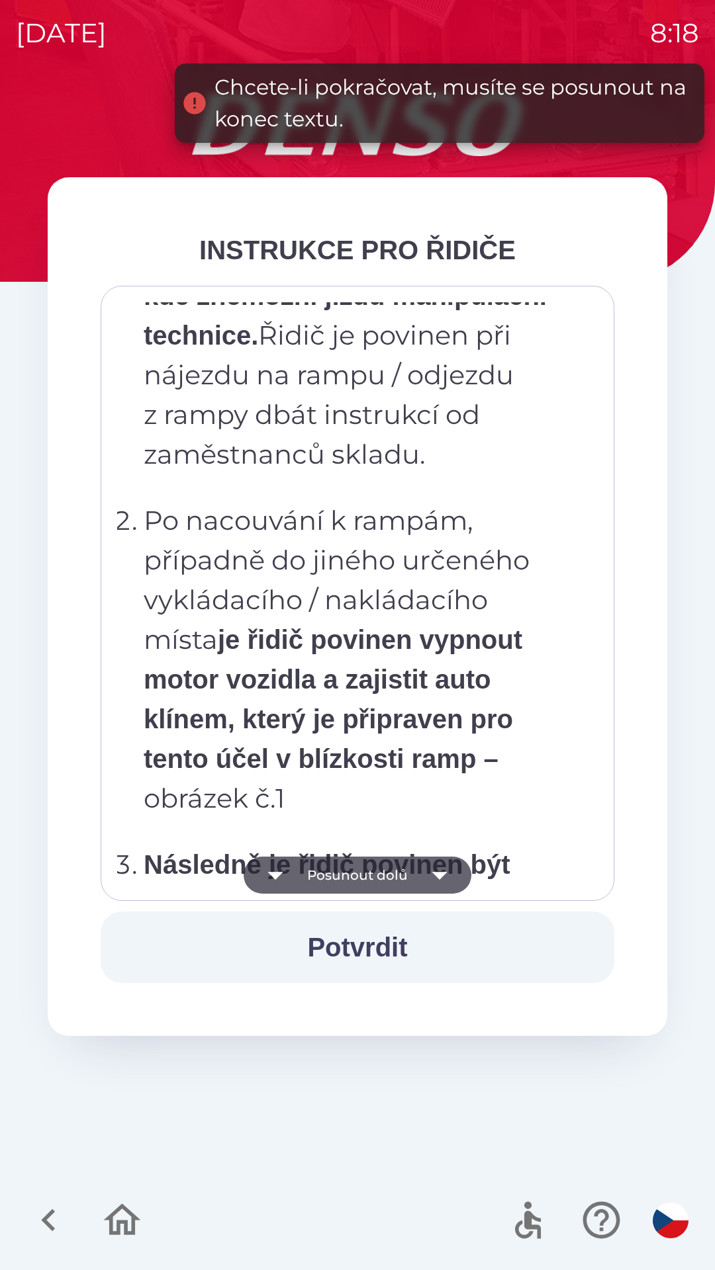
click at [366, 865] on button "Posunout dolů" at bounding box center [357, 875] width 228 height 37
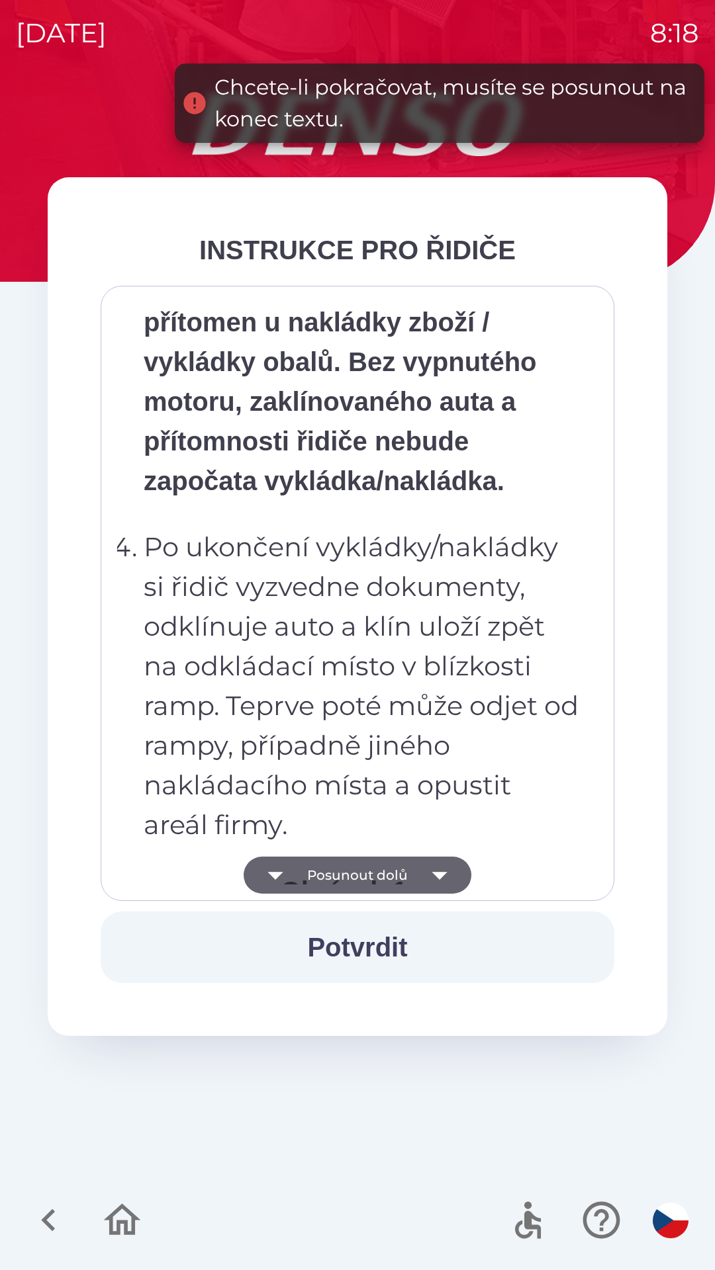
click at [363, 870] on button "Posunout dolů" at bounding box center [357, 875] width 228 height 37
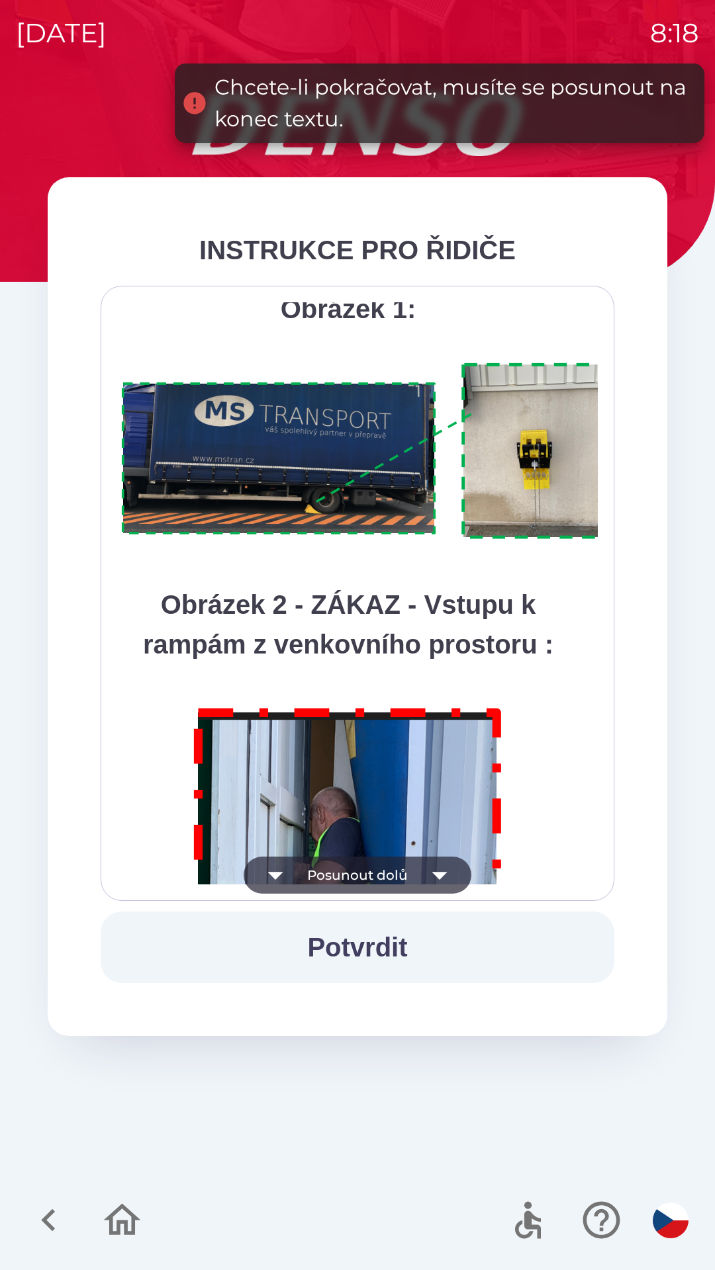
click at [362, 871] on button "Posunout dolů" at bounding box center [357, 875] width 228 height 37
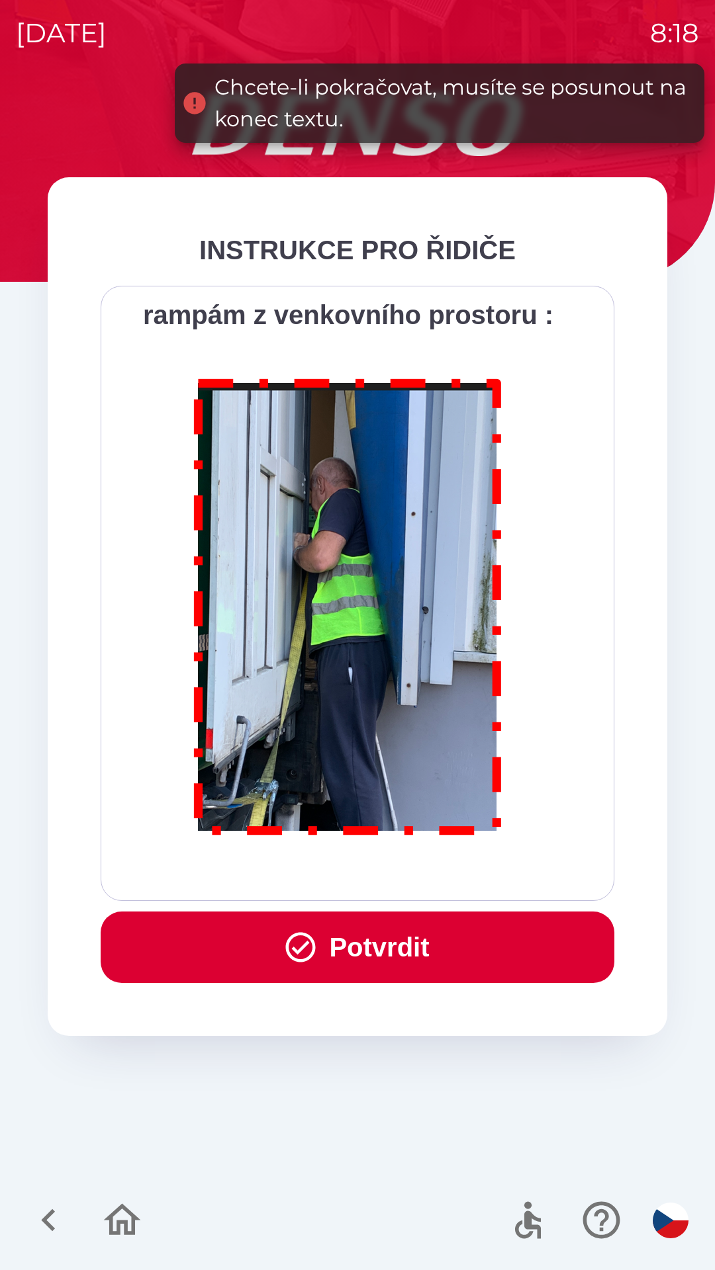
click at [365, 873] on div "Všichni řidiči přijíždějící do skladu firmy DENSO CZECH s.r.o. jsou po průjezdu…" at bounding box center [357, 593] width 480 height 582
click at [366, 870] on div "Všichni řidiči přijíždějící do skladu firmy DENSO CZECH s.r.o. jsou po průjezdu…" at bounding box center [357, 593] width 480 height 582
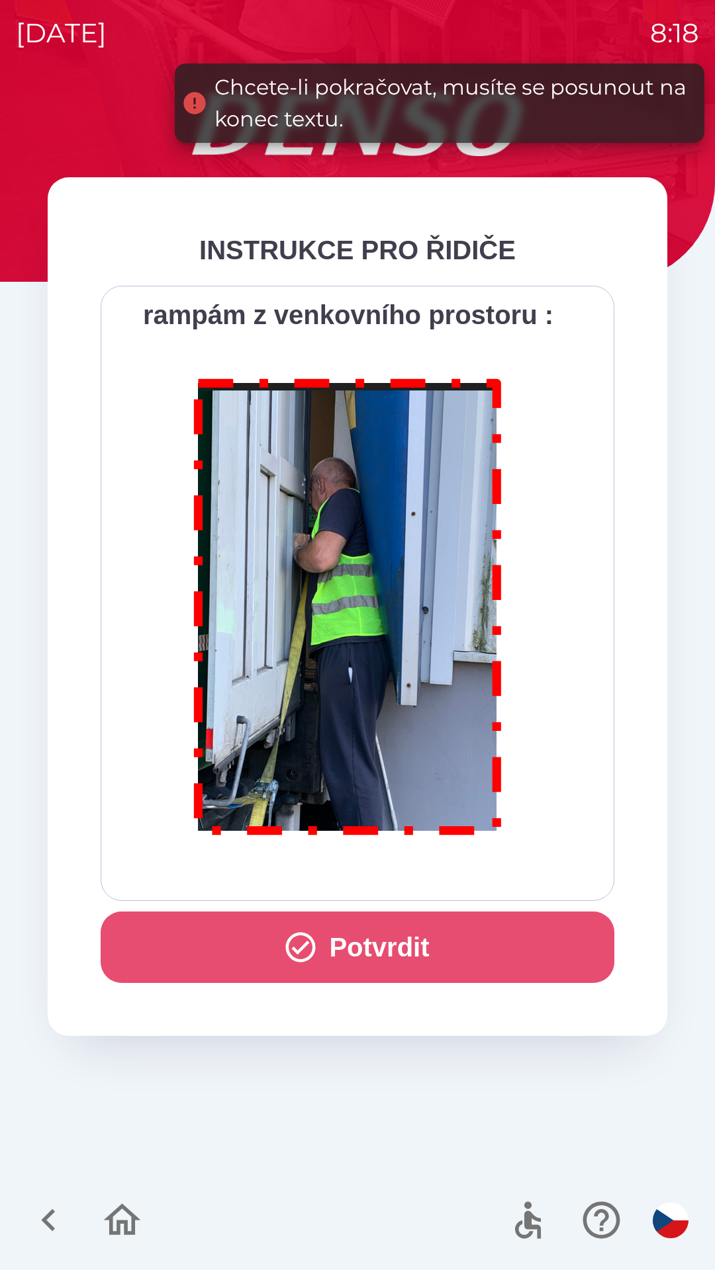
click at [379, 949] on button "Potvrdit" at bounding box center [357, 947] width 513 height 71
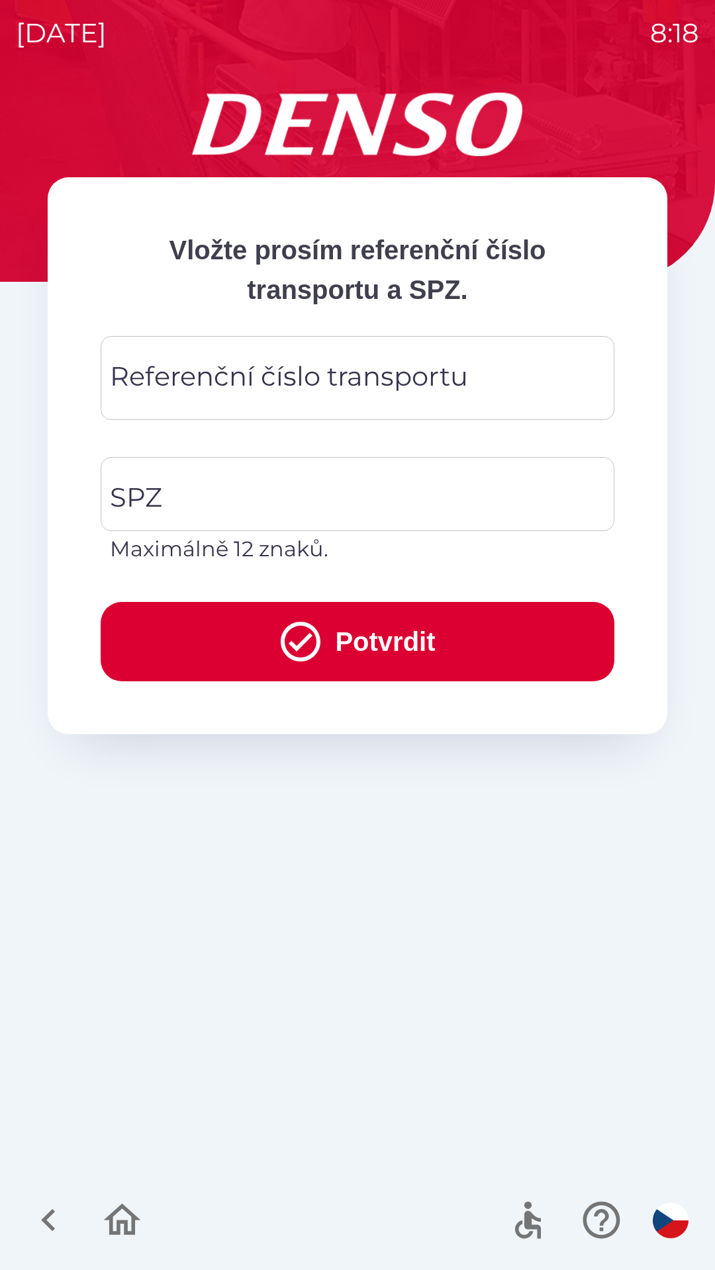
click at [163, 383] on div "Referenční číslo transportu Referenční číslo transportu" at bounding box center [357, 378] width 513 height 84
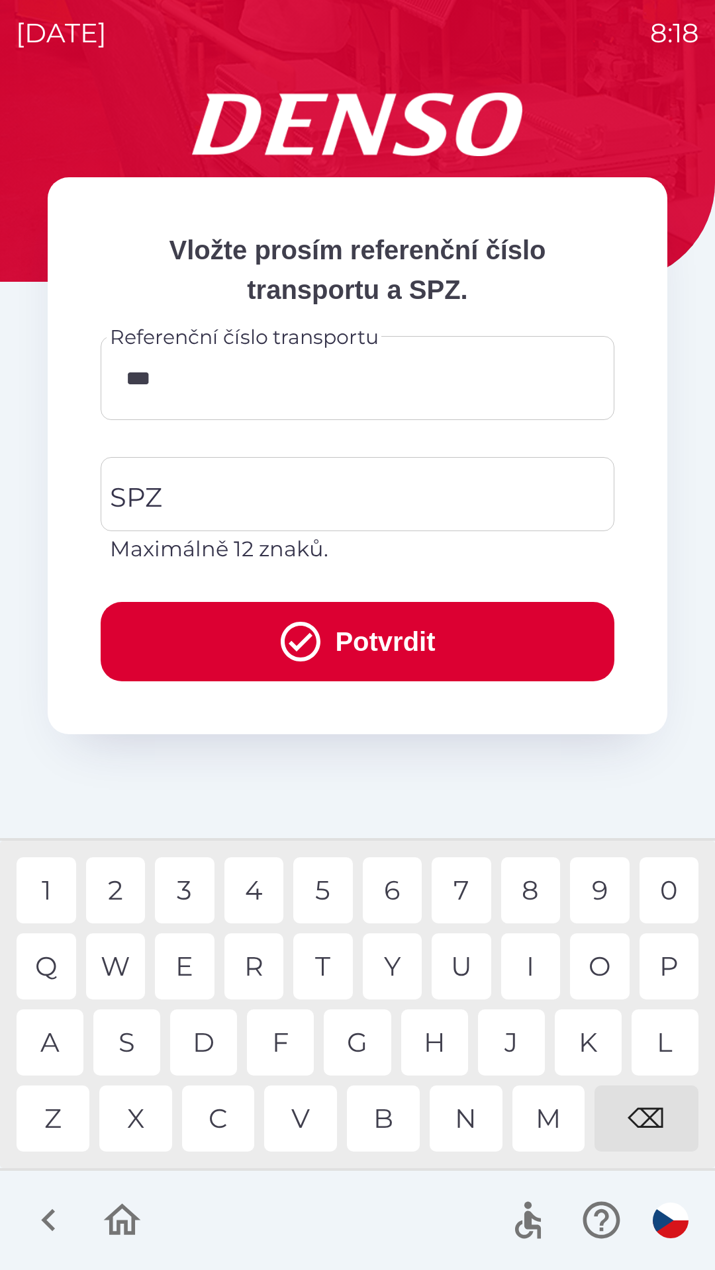
click at [186, 961] on div "E" at bounding box center [185, 967] width 60 height 66
click at [460, 961] on div "U" at bounding box center [461, 967] width 60 height 66
click at [642, 1116] on div "⌫" at bounding box center [646, 1119] width 104 height 66
type input "*"
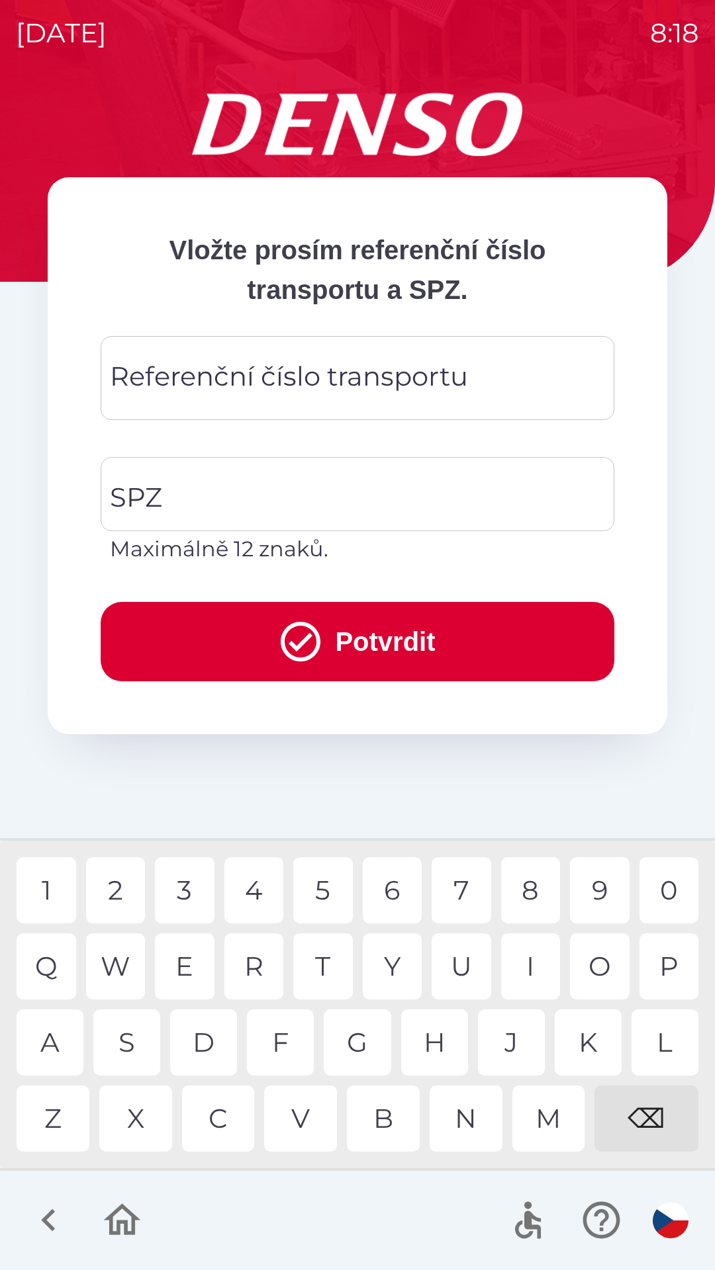
click at [652, 1106] on div "⌫" at bounding box center [646, 1119] width 104 height 66
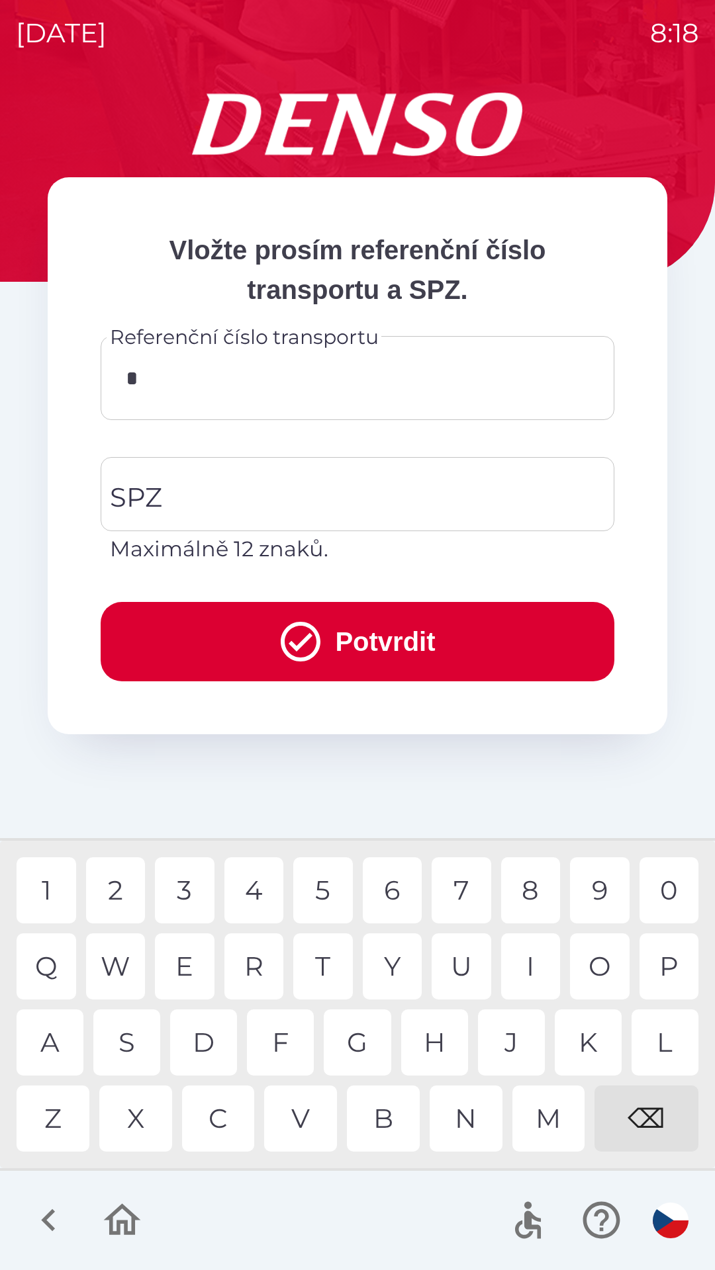
click at [360, 1036] on div "G" at bounding box center [357, 1043] width 67 height 66
click at [300, 1196] on div at bounding box center [357, 1220] width 715 height 99
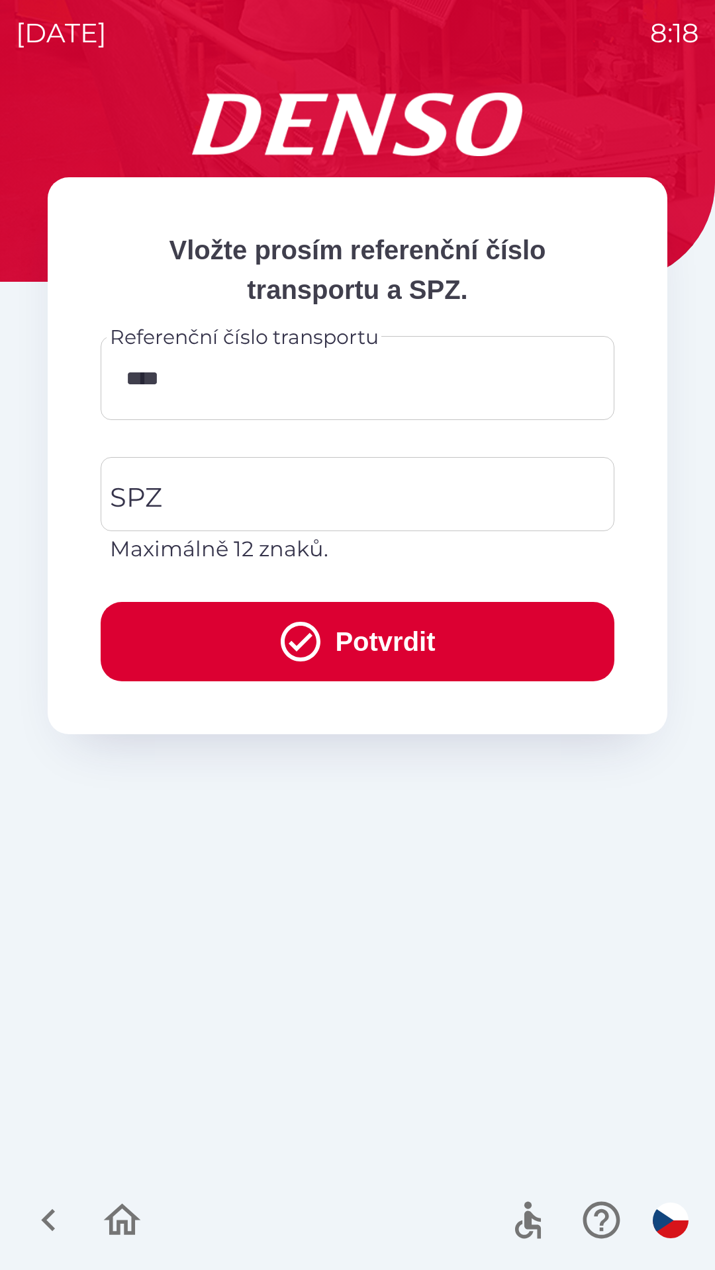
click at [206, 375] on input "****" at bounding box center [357, 378] width 482 height 52
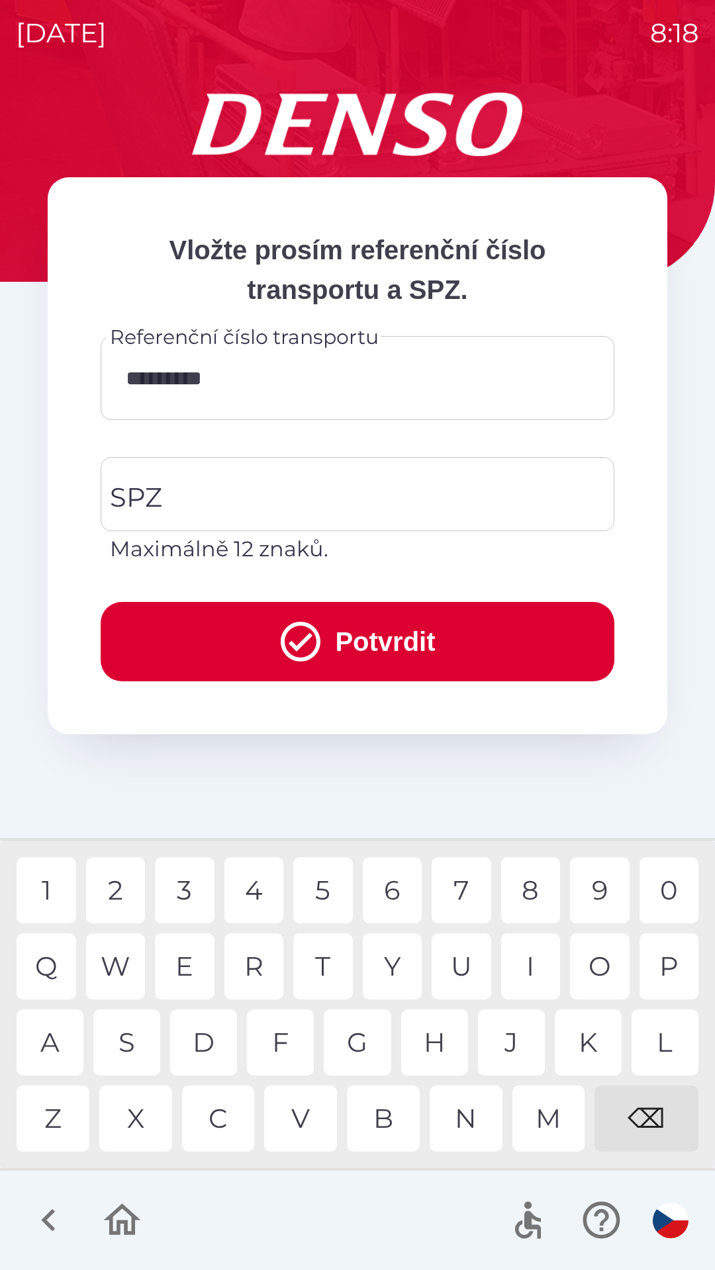
click at [44, 887] on div "1" at bounding box center [47, 891] width 60 height 66
type input "**********"
click at [175, 497] on input "SPZ" at bounding box center [348, 494] width 482 height 62
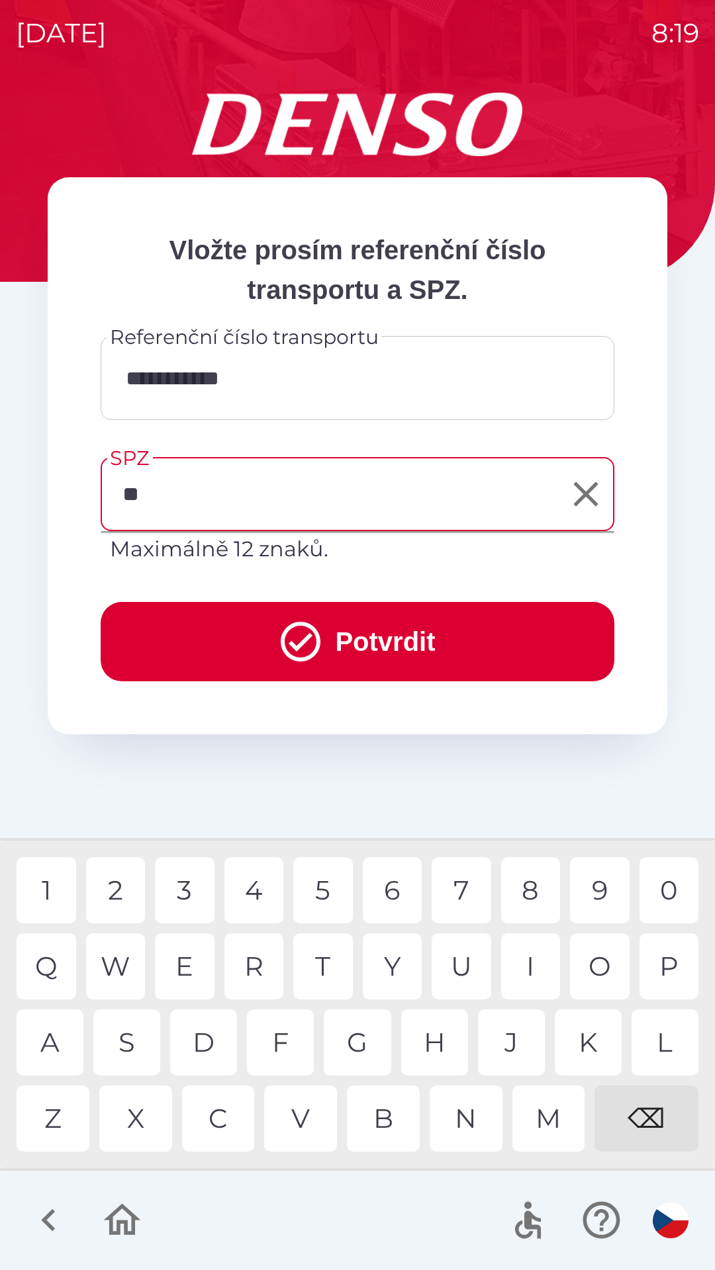
click at [662, 1037] on div "L" at bounding box center [664, 1043] width 67 height 66
click at [664, 888] on div "0" at bounding box center [669, 891] width 60 height 66
type input "*******"
click at [282, 1040] on div "F" at bounding box center [280, 1043] width 67 height 66
click at [386, 650] on button "Potvrdit" at bounding box center [357, 641] width 513 height 79
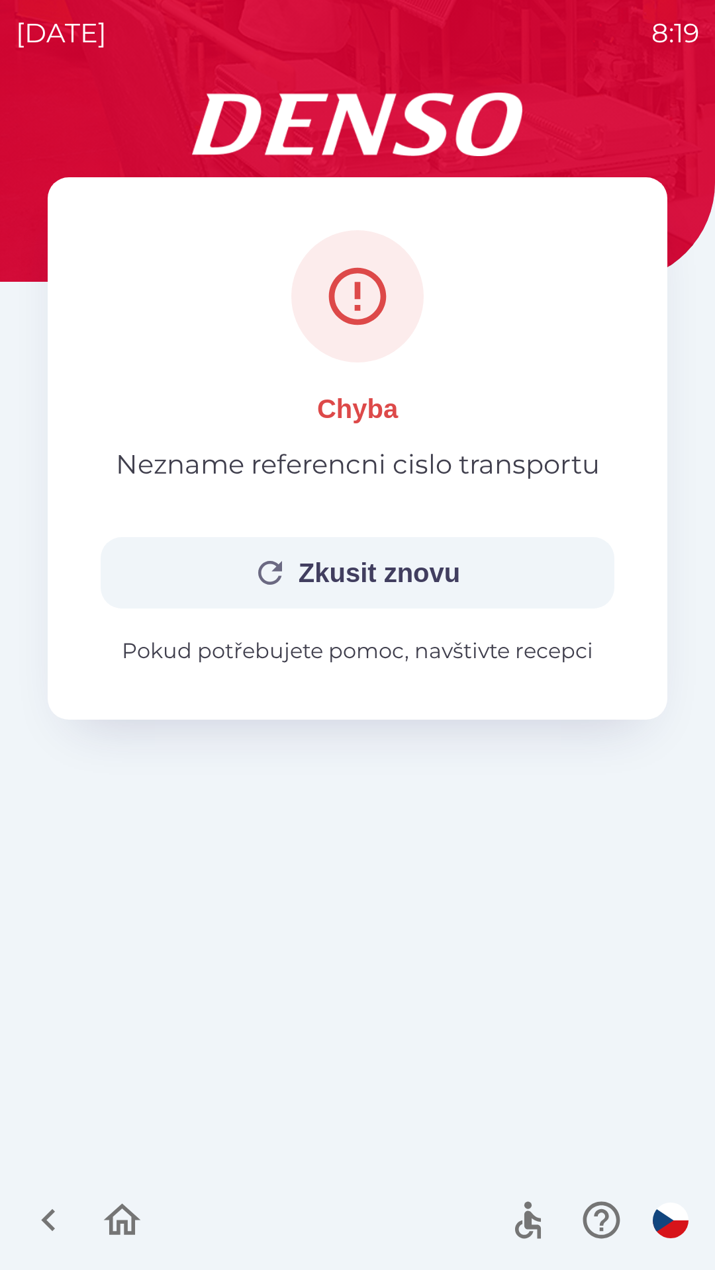
click at [392, 655] on p "Pokud potřebujete pomoc, navštivte recepci" at bounding box center [357, 651] width 513 height 32
click at [375, 592] on button "Zkusit znovu" at bounding box center [357, 572] width 513 height 71
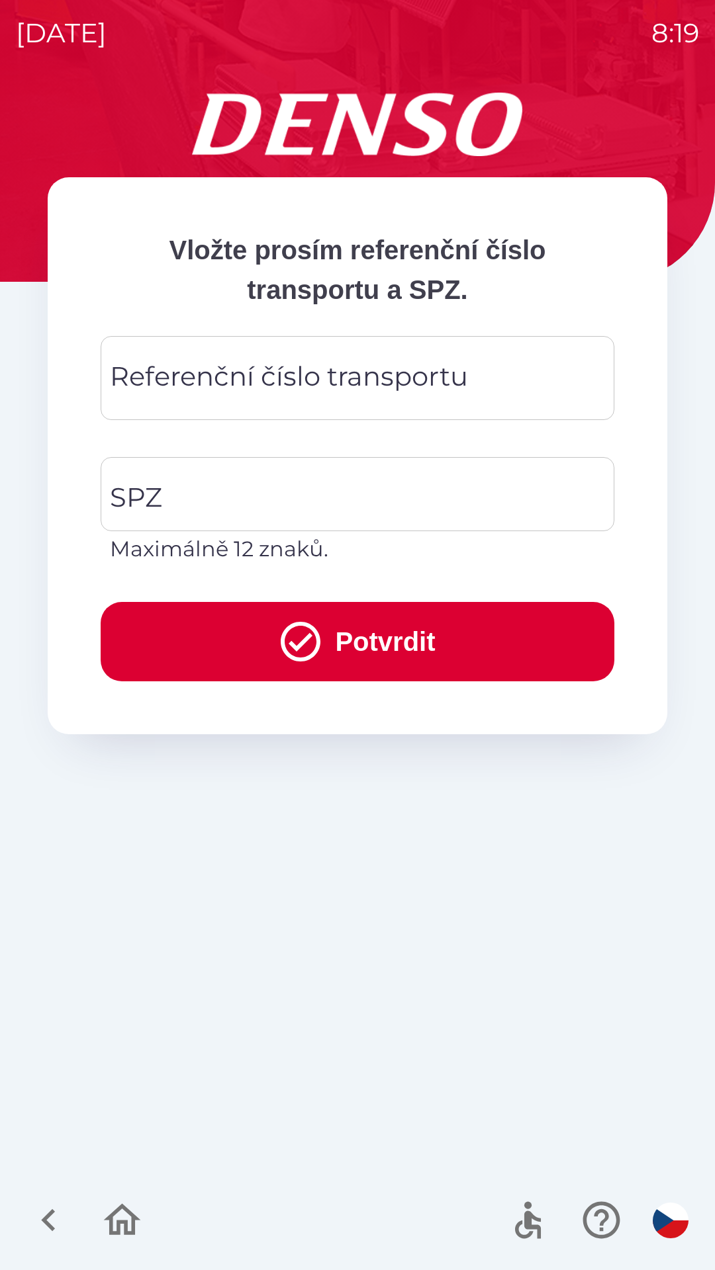
click at [376, 695] on div "Vložte prosím referenční číslo transportu a SPZ. Referenční číslo transportu Re…" at bounding box center [357, 455] width 619 height 557
click at [305, 646] on icon "submit" at bounding box center [301, 642] width 48 height 48
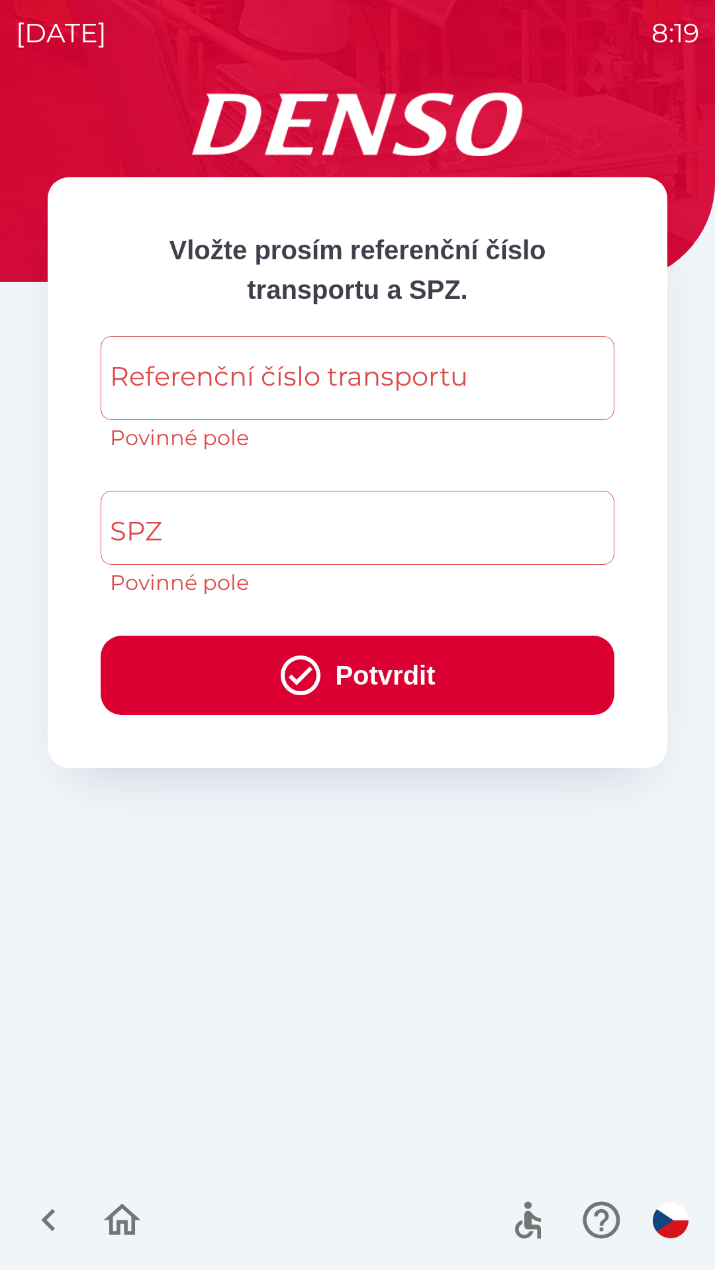
click at [126, 1234] on icon "button" at bounding box center [122, 1220] width 37 height 32
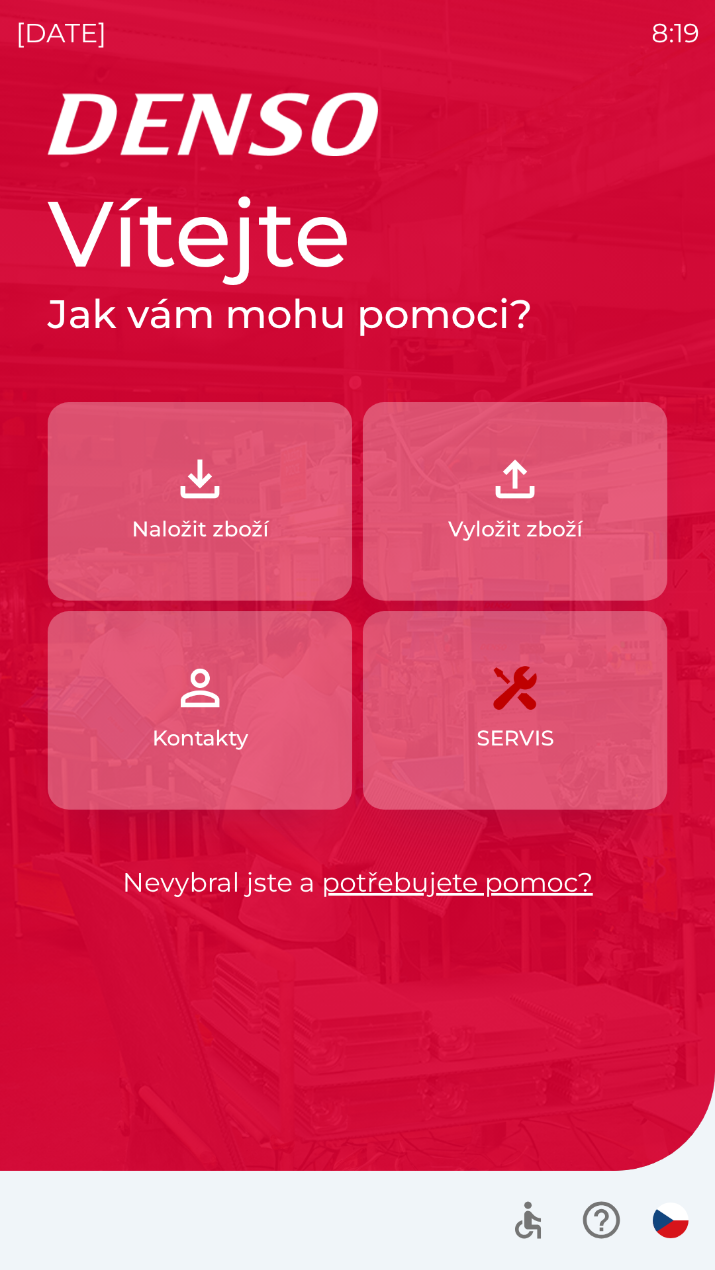
click at [243, 722] on button "Kontakty" at bounding box center [200, 710] width 304 height 198
click at [660, 1227] on img "button" at bounding box center [670, 1221] width 36 height 36
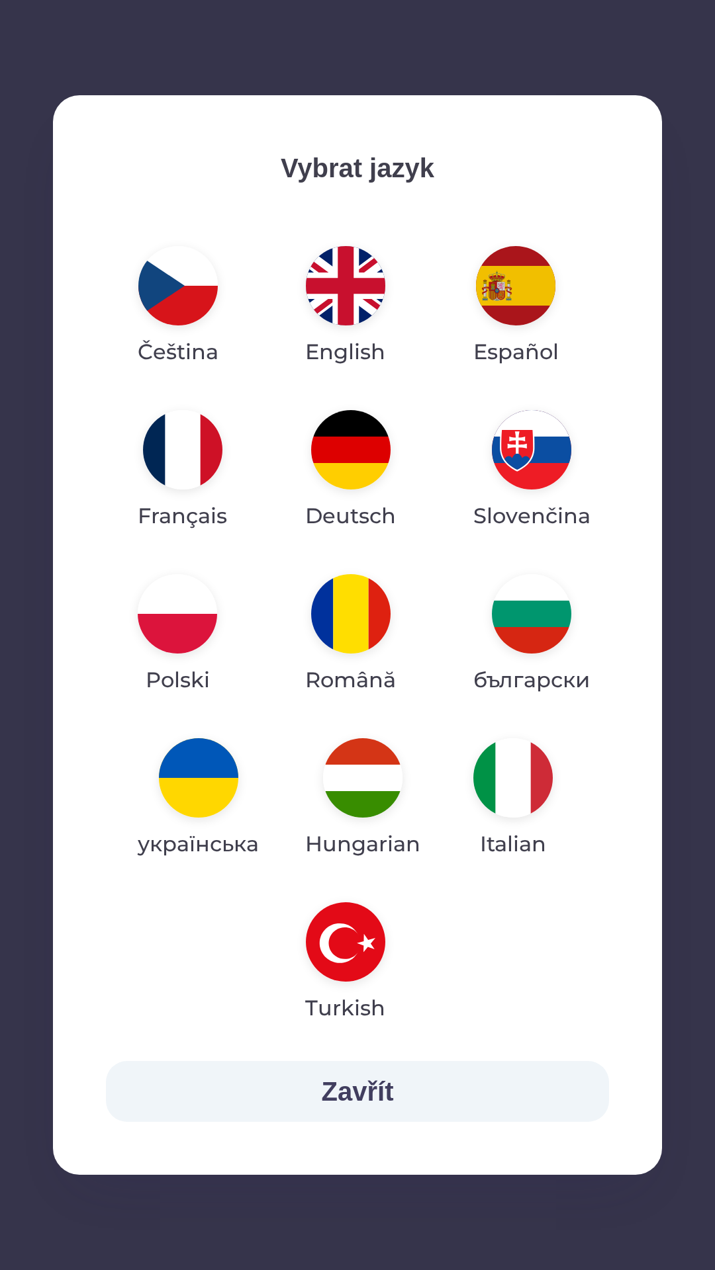
click at [363, 779] on img "button" at bounding box center [362, 777] width 79 height 79
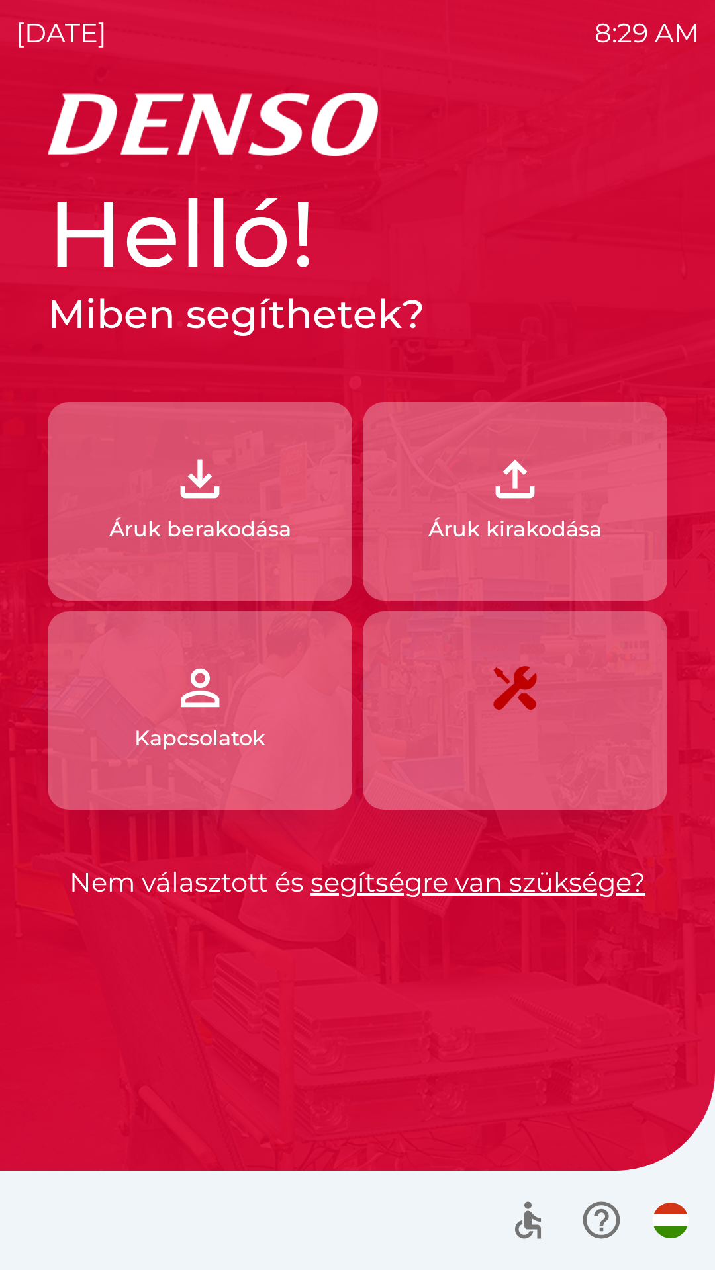
click at [211, 490] on img "button" at bounding box center [200, 479] width 58 height 58
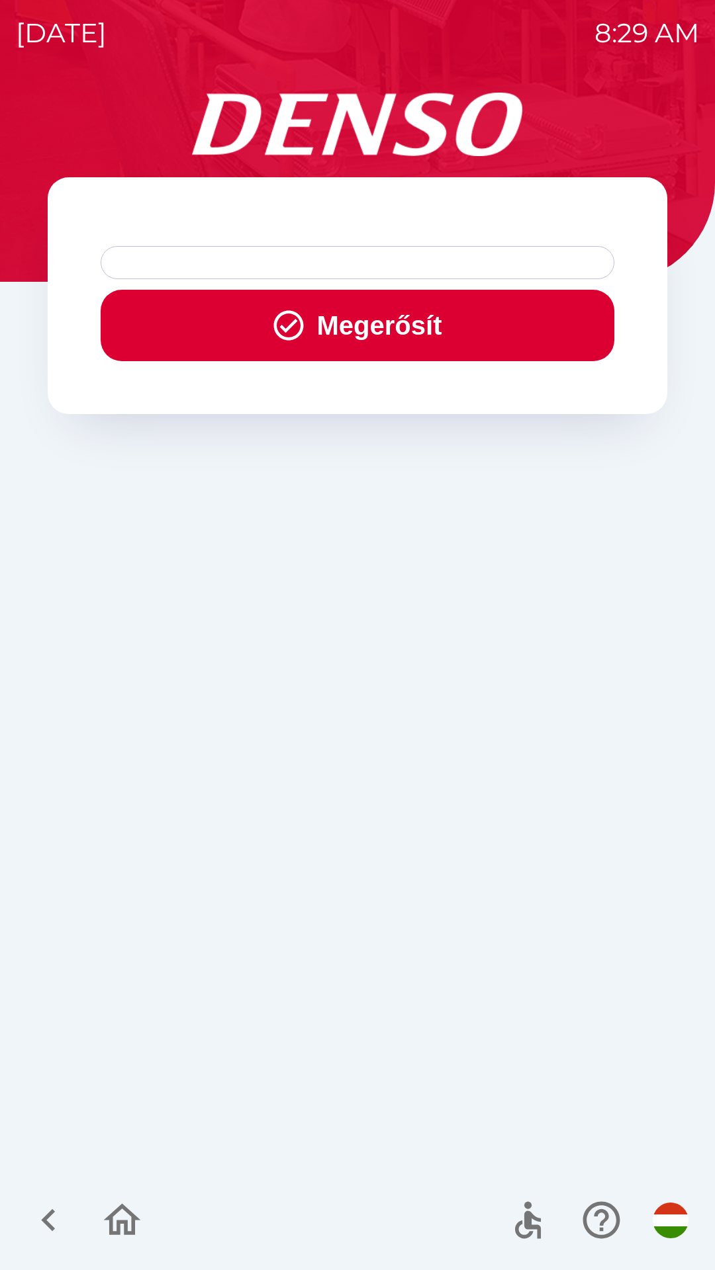
click at [204, 267] on div at bounding box center [357, 262] width 513 height 33
click at [308, 261] on div at bounding box center [357, 262] width 513 height 33
click at [285, 273] on div at bounding box center [357, 262] width 513 height 33
click at [343, 331] on button "Megerősít" at bounding box center [357, 325] width 513 height 71
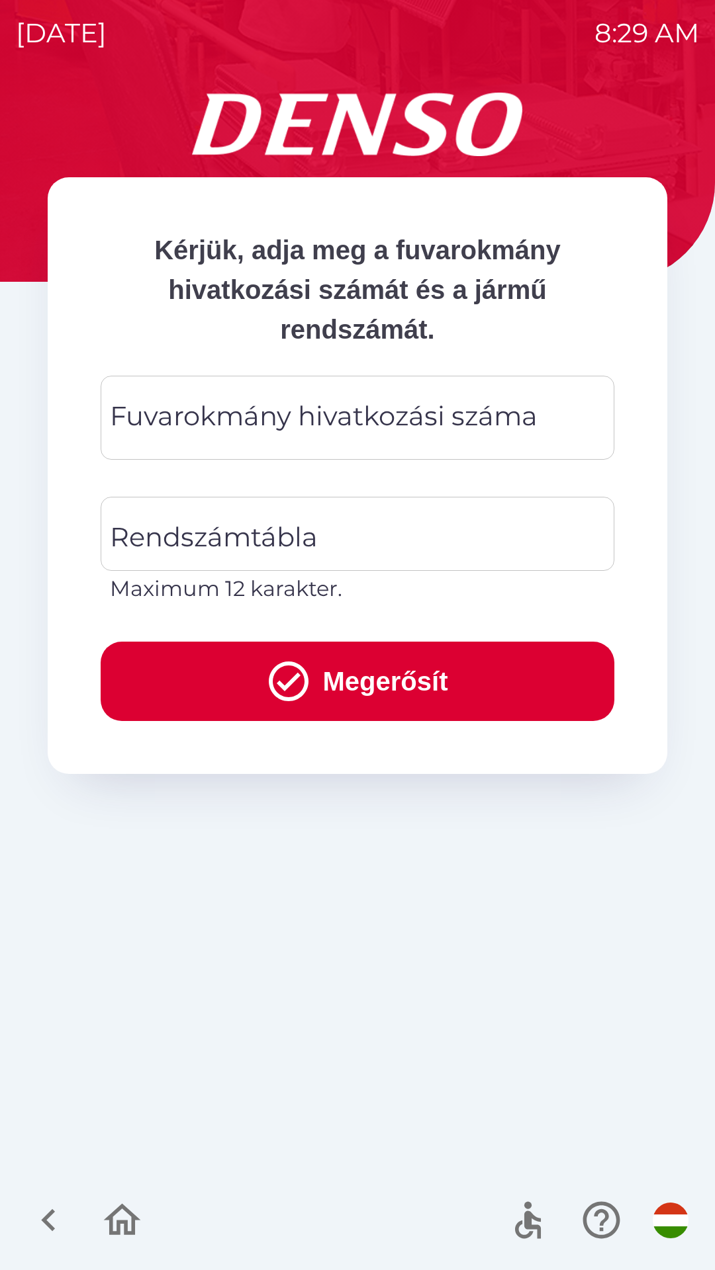
click at [230, 421] on div "Fuvarokmány hivatkozási száma Fuvarokmány hivatkozási száma" at bounding box center [357, 418] width 513 height 84
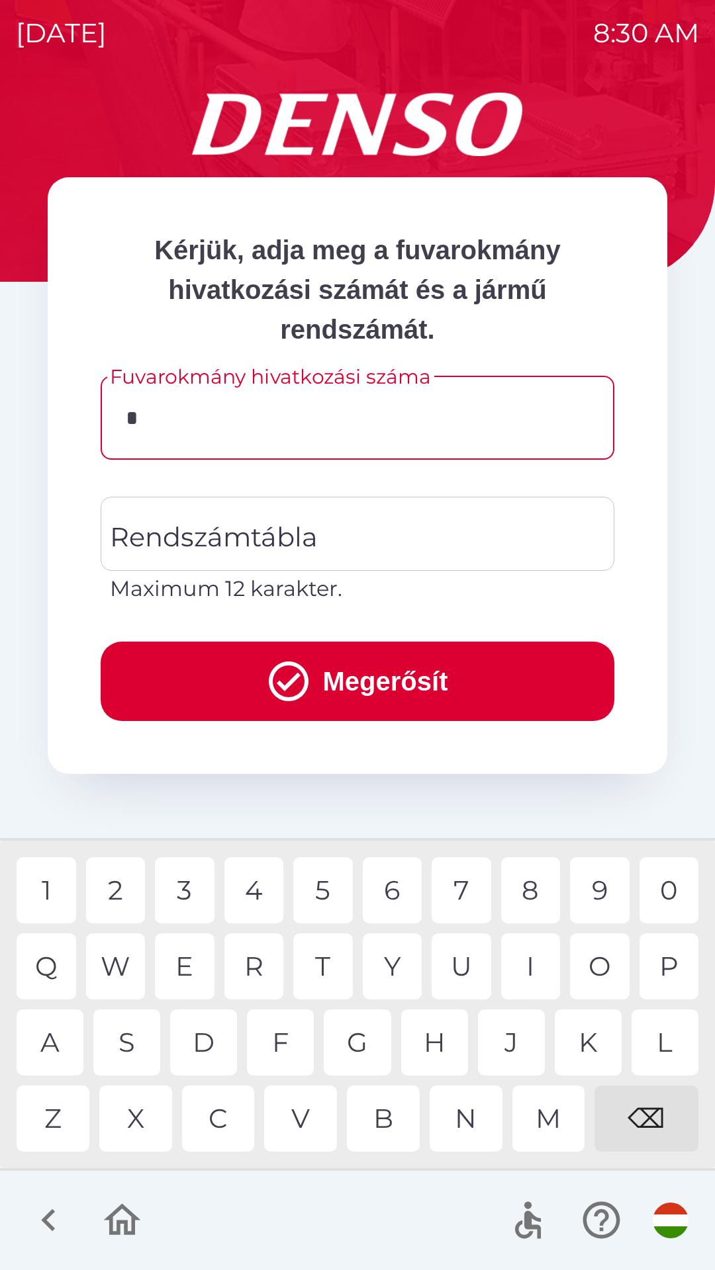
click at [197, 889] on div "3" at bounding box center [185, 891] width 60 height 66
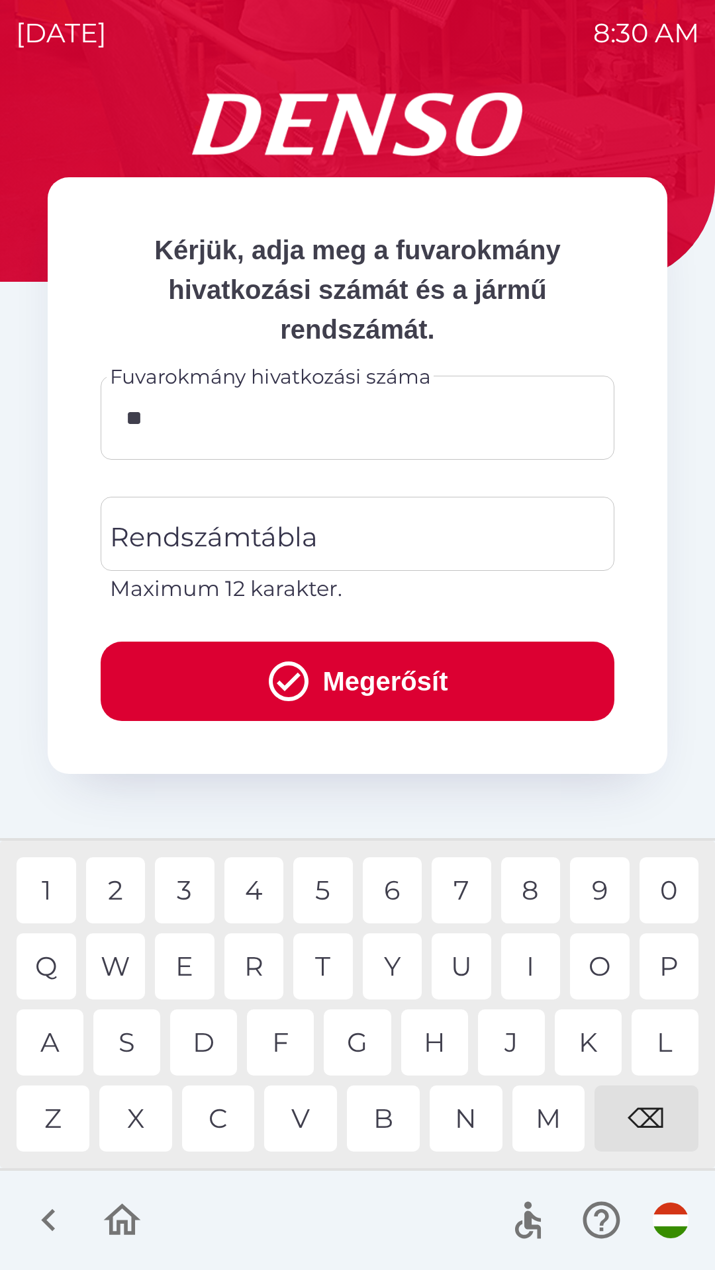
click at [251, 891] on div "4" at bounding box center [254, 891] width 60 height 66
click at [386, 886] on div "6" at bounding box center [393, 891] width 60 height 66
click at [56, 889] on div "1" at bounding box center [47, 891] width 60 height 66
click at [394, 887] on div "6" at bounding box center [393, 891] width 60 height 66
type input "******"
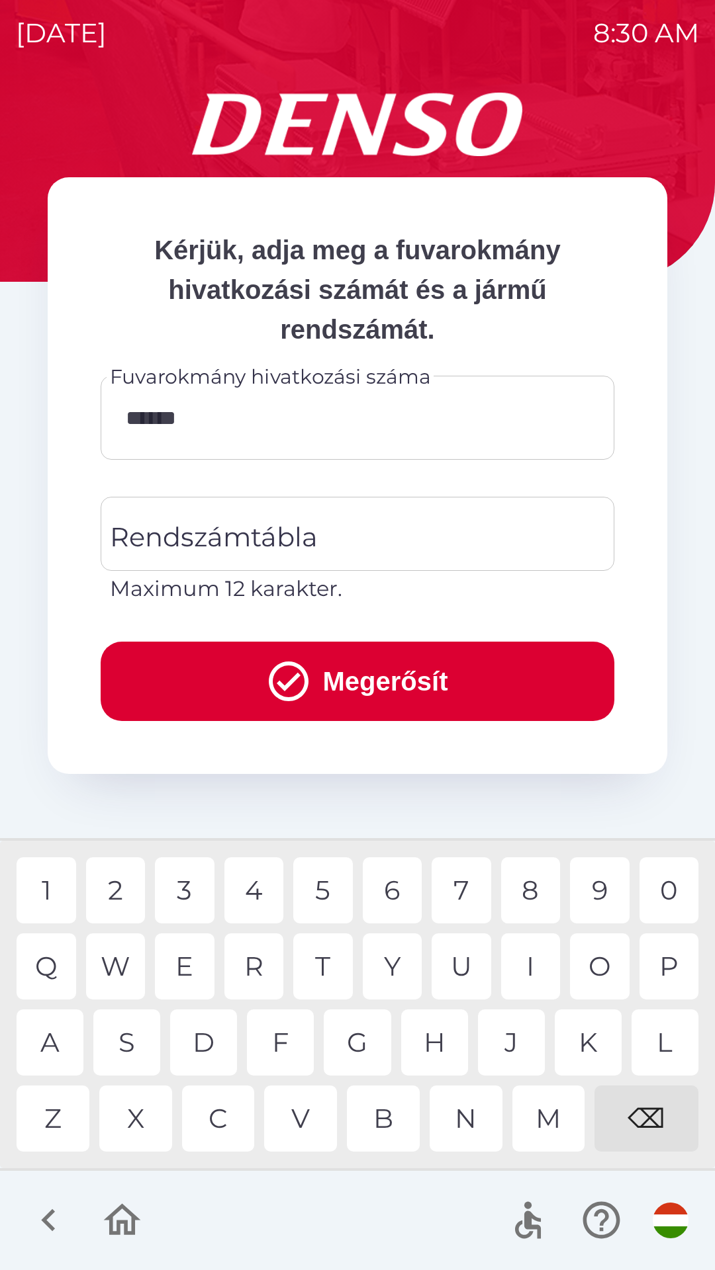
click at [121, 887] on div "2" at bounding box center [116, 891] width 60 height 66
click at [348, 537] on input "Rendszámtábla" at bounding box center [348, 534] width 482 height 62
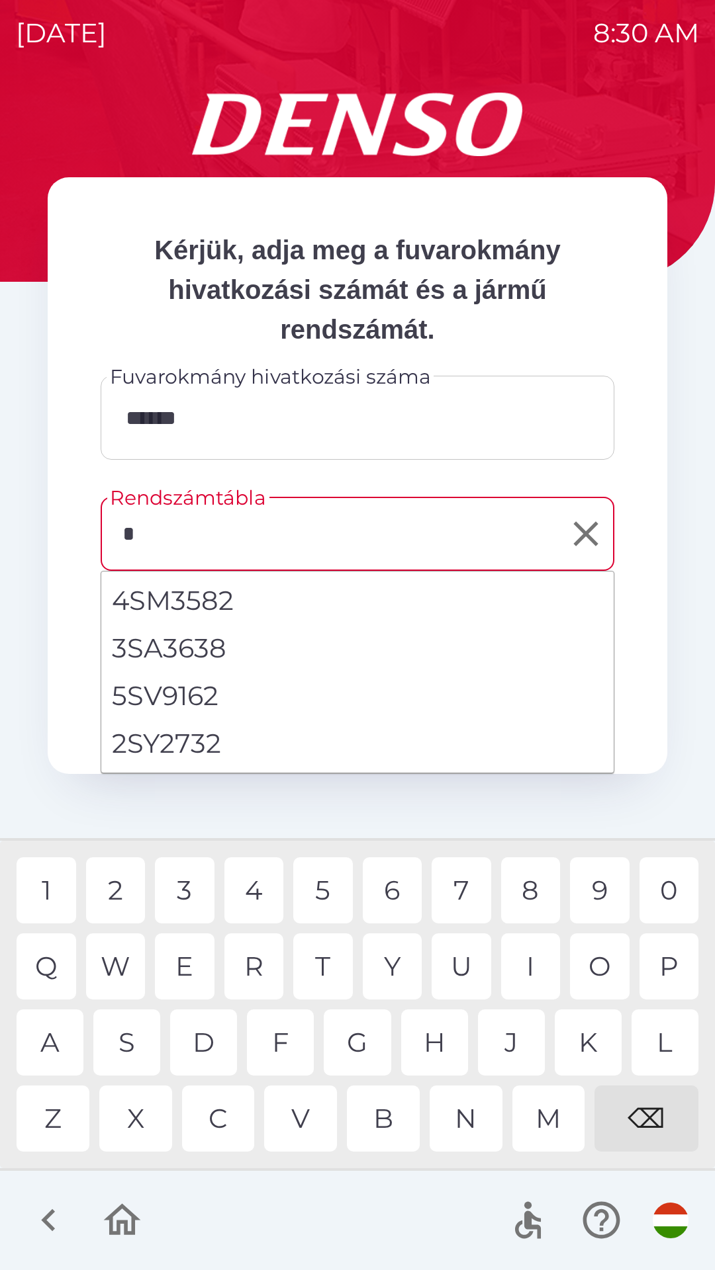
click at [133, 1035] on div "S" at bounding box center [126, 1043] width 67 height 66
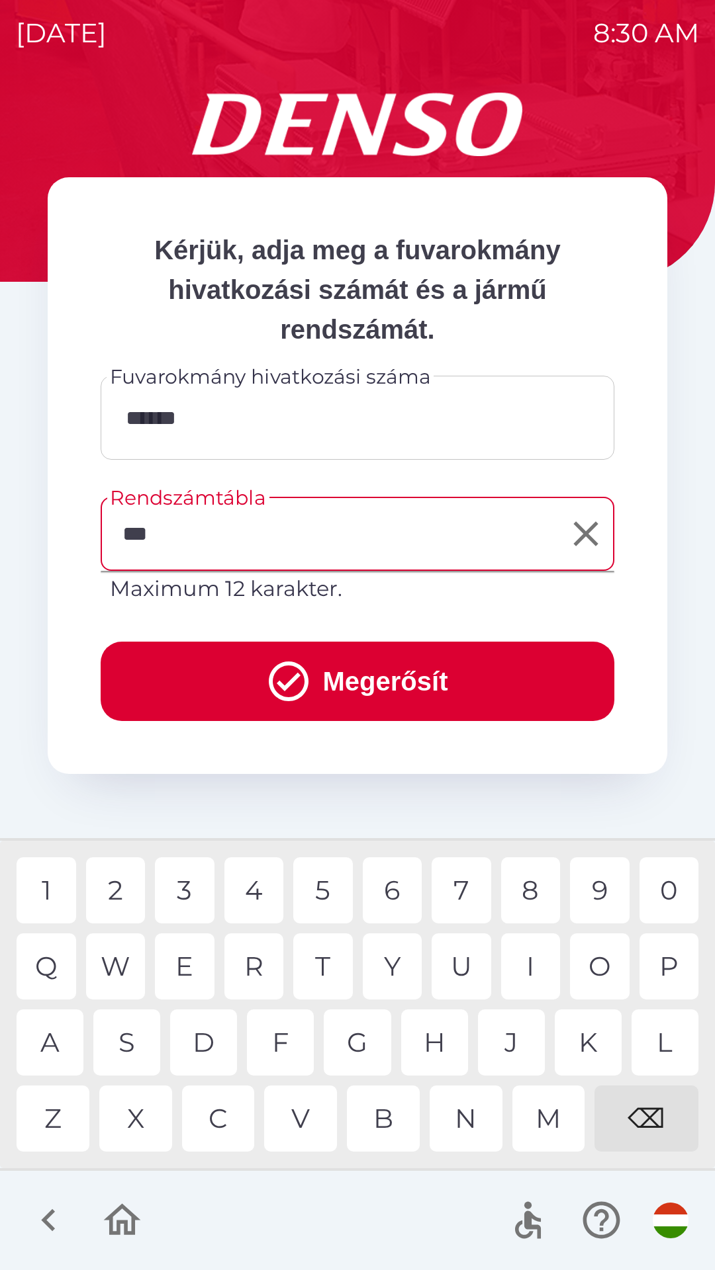
click at [657, 1035] on div "L" at bounding box center [664, 1043] width 67 height 66
click at [257, 885] on div "4" at bounding box center [254, 891] width 60 height 66
click at [118, 883] on div "2" at bounding box center [116, 891] width 60 height 66
type input "******"
click at [354, 693] on button "Megerősít" at bounding box center [357, 681] width 513 height 79
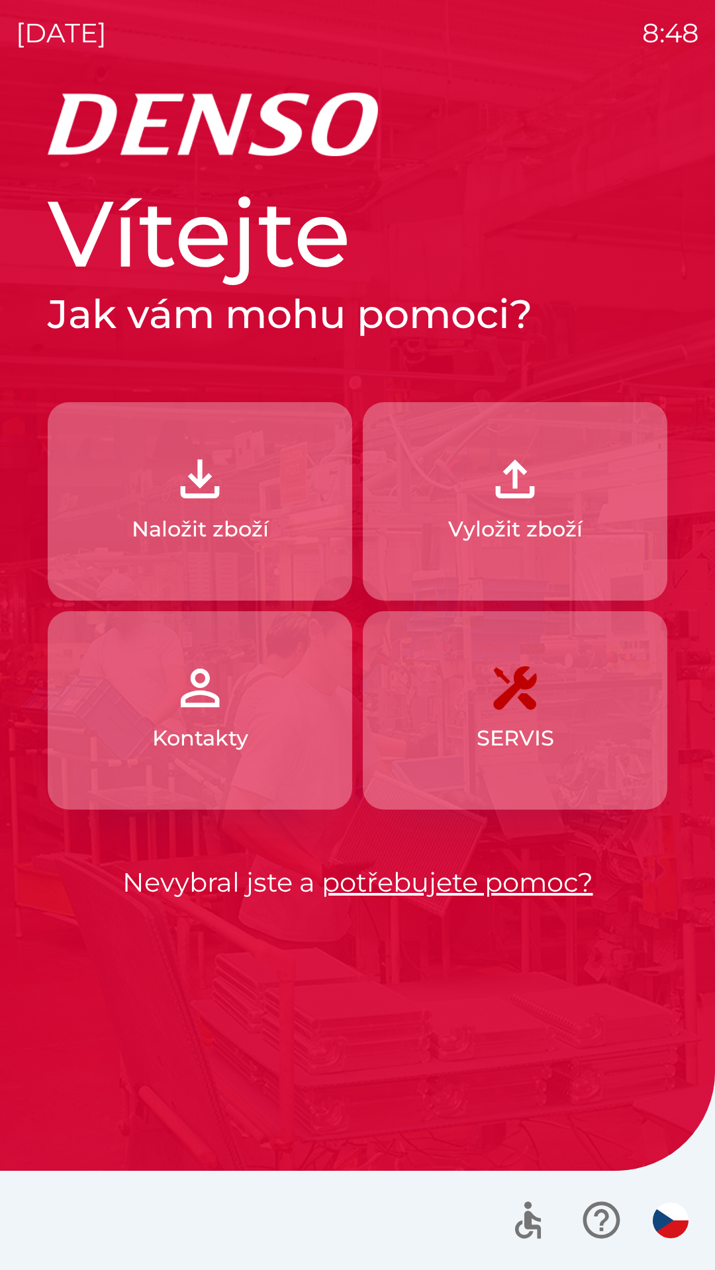
click at [524, 496] on img "button" at bounding box center [515, 479] width 58 height 58
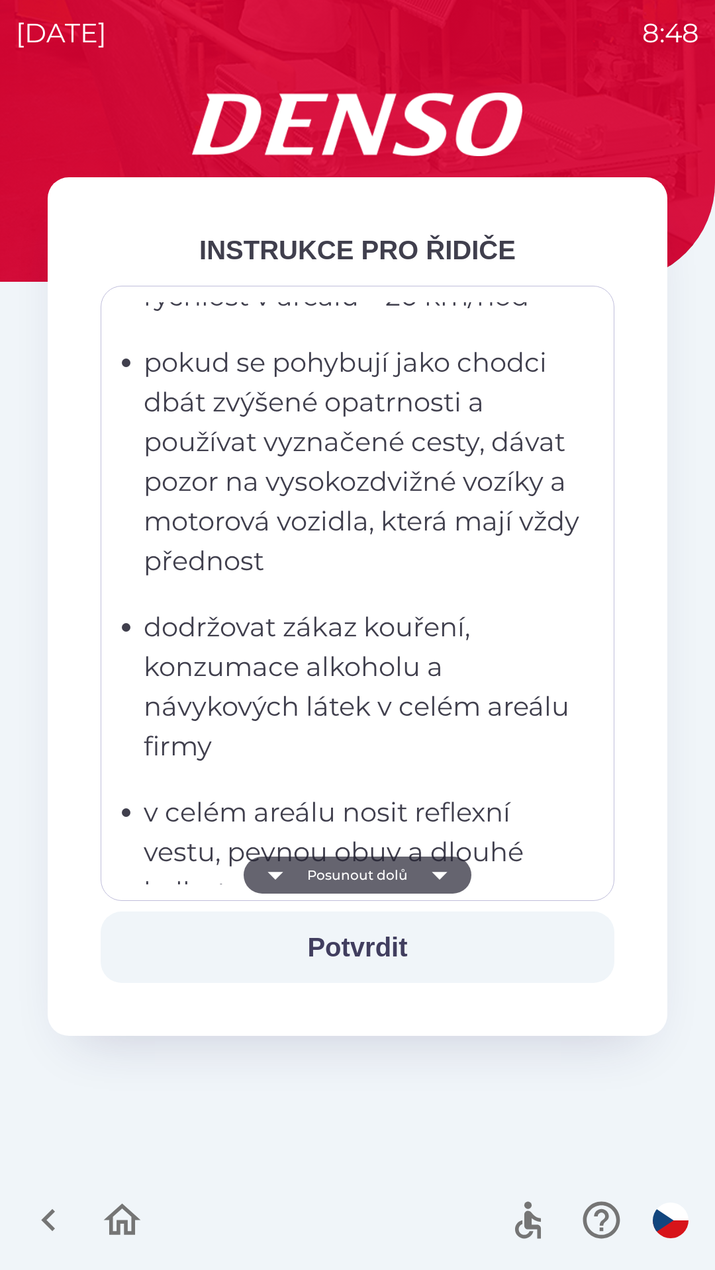
click at [302, 691] on p "dodržovat zákaz kouření, konzumace alkoholu a návykových látek v celém areálu f…" at bounding box center [361, 686] width 435 height 159
click at [325, 595] on ul "dodržovat bezpečnostní značení v areálu dodržovat maximální povolenou rychlost …" at bounding box center [348, 667] width 462 height 1072
click at [357, 488] on p "pokud se pohybují jako chodci dbát zvýšené opatrnosti a používat vyznačené cest…" at bounding box center [361, 462] width 435 height 238
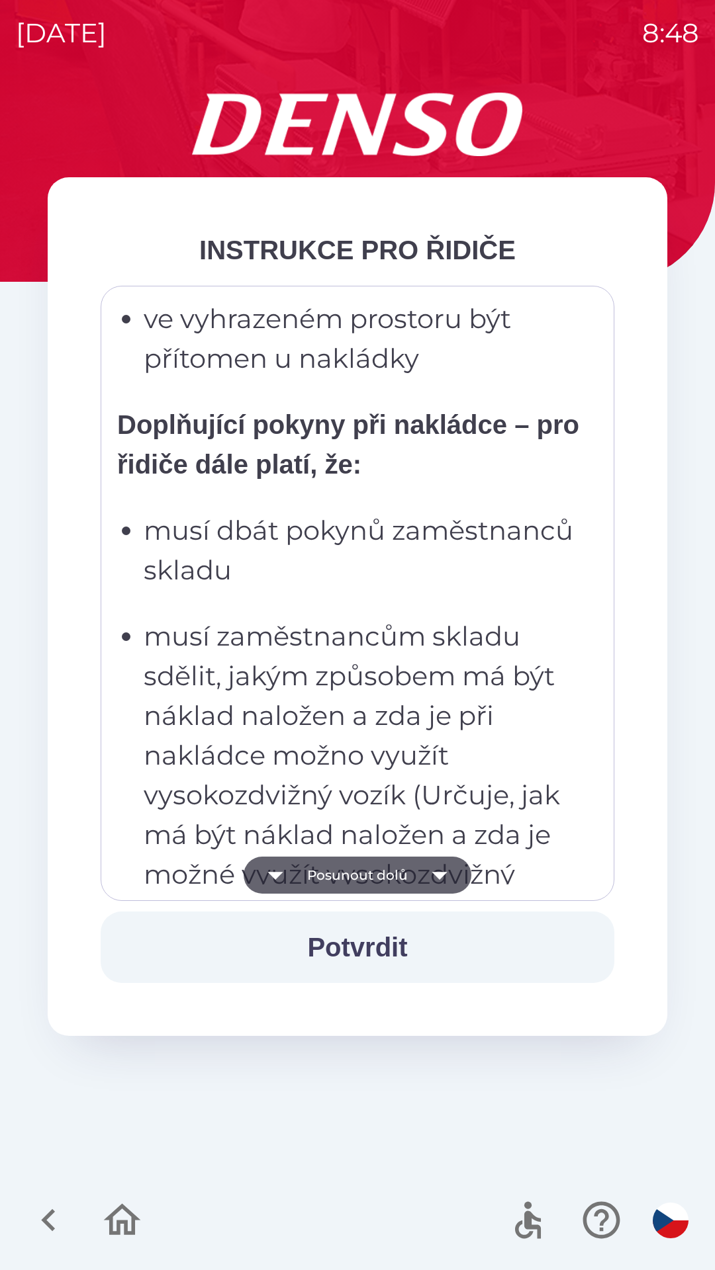
click at [356, 619] on p "musí zaměstnancům skladu sdělit, jakým způsobem má být náklad naložen a zda je …" at bounding box center [361, 795] width 435 height 357
click at [392, 501] on div "Všichni řidiči přijíždějící do skladu firmy DENSO CZECH s.r.o. jsou po průjezdu…" at bounding box center [357, 593] width 480 height 582
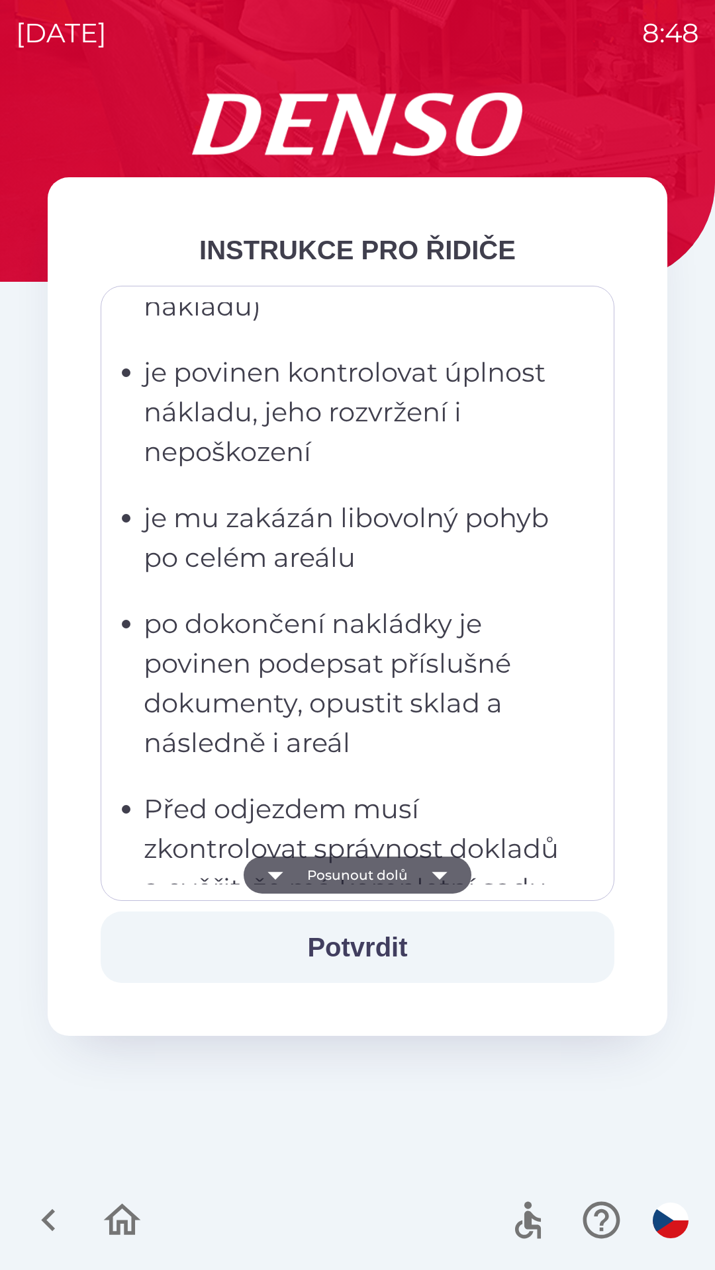
click at [373, 619] on p "po dokončení nakládky je povinen podepsat příslušné dokumenty, opustit sklad a …" at bounding box center [361, 683] width 435 height 159
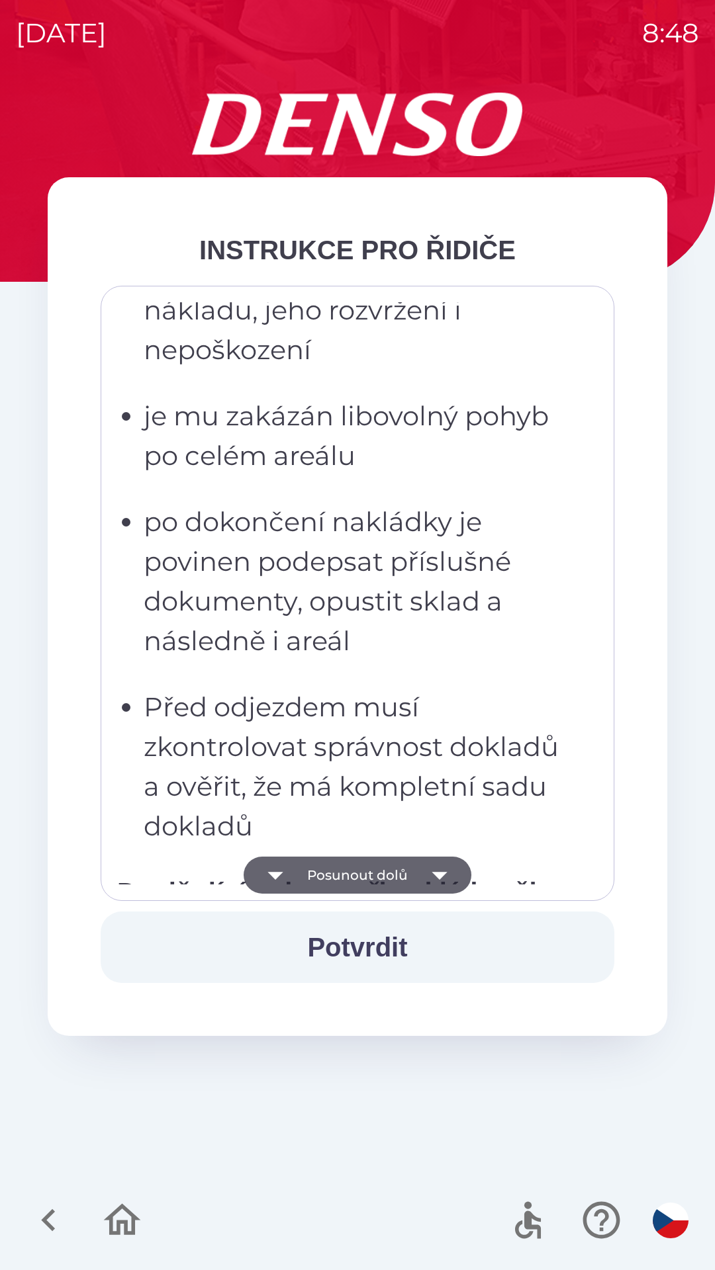
click at [410, 496] on ul "musí dbát pokynů zaměstnanců skladu musí zaměstnancům skladu sdělit, jakým způs…" at bounding box center [348, 303] width 462 height 1085
click at [373, 715] on p "Před odjezdem musí zkontrolovat správnost dokladů a ověřit, že má kompletní sad…" at bounding box center [361, 766] width 435 height 159
click at [407, 582] on p "po dokončení nakládky je povinen podepsat příslušné dokumenty, opustit sklad a …" at bounding box center [361, 581] width 435 height 159
click at [453, 454] on p "je mu zakázán libovolný pohyb po celém areálu" at bounding box center [361, 435] width 435 height 79
click at [368, 690] on p "Před odjezdem musí zkontrolovat správnost dokladů a ověřit, že má kompletní sad…" at bounding box center [361, 766] width 435 height 159
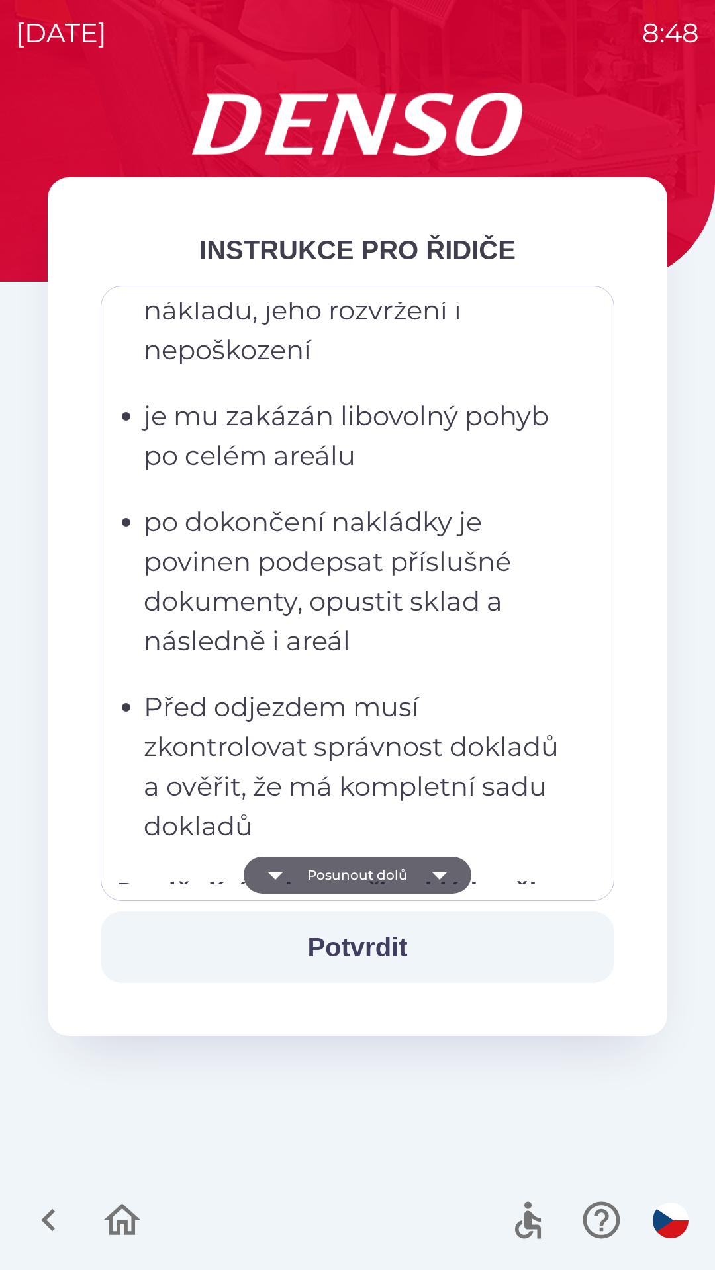
click at [386, 607] on p "po dokončení nakládky je povinen podepsat příslušné dokumenty, opustit sklad a …" at bounding box center [361, 581] width 435 height 159
click at [414, 509] on p "po dokončení nakládky je povinen podepsat příslušné dokumenty, opustit sklad a …" at bounding box center [361, 581] width 435 height 159
click at [453, 419] on p "je mu zakázán libovolný pohyb po celém areálu" at bounding box center [361, 435] width 435 height 79
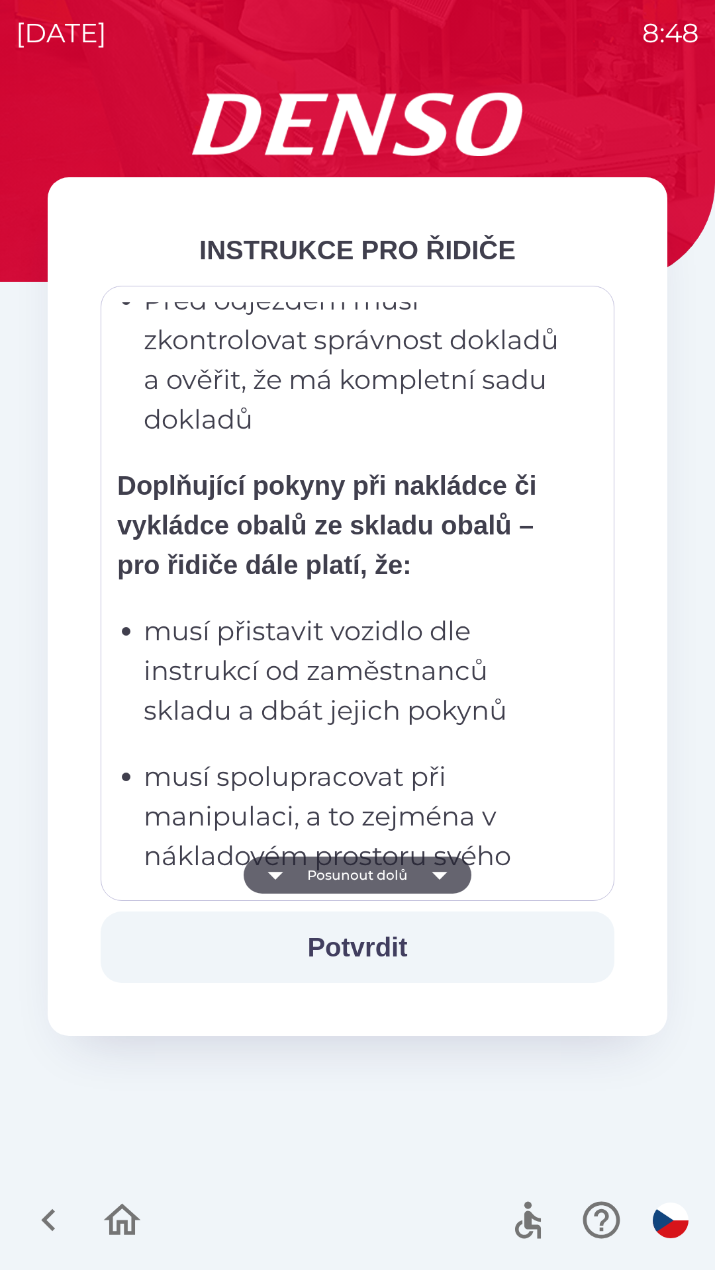
click at [346, 588] on div "Všichni řidiči přijíždějící do skladu firmy DENSO CZECH s.r.o. jsou po průjezdu…" at bounding box center [357, 593] width 480 height 582
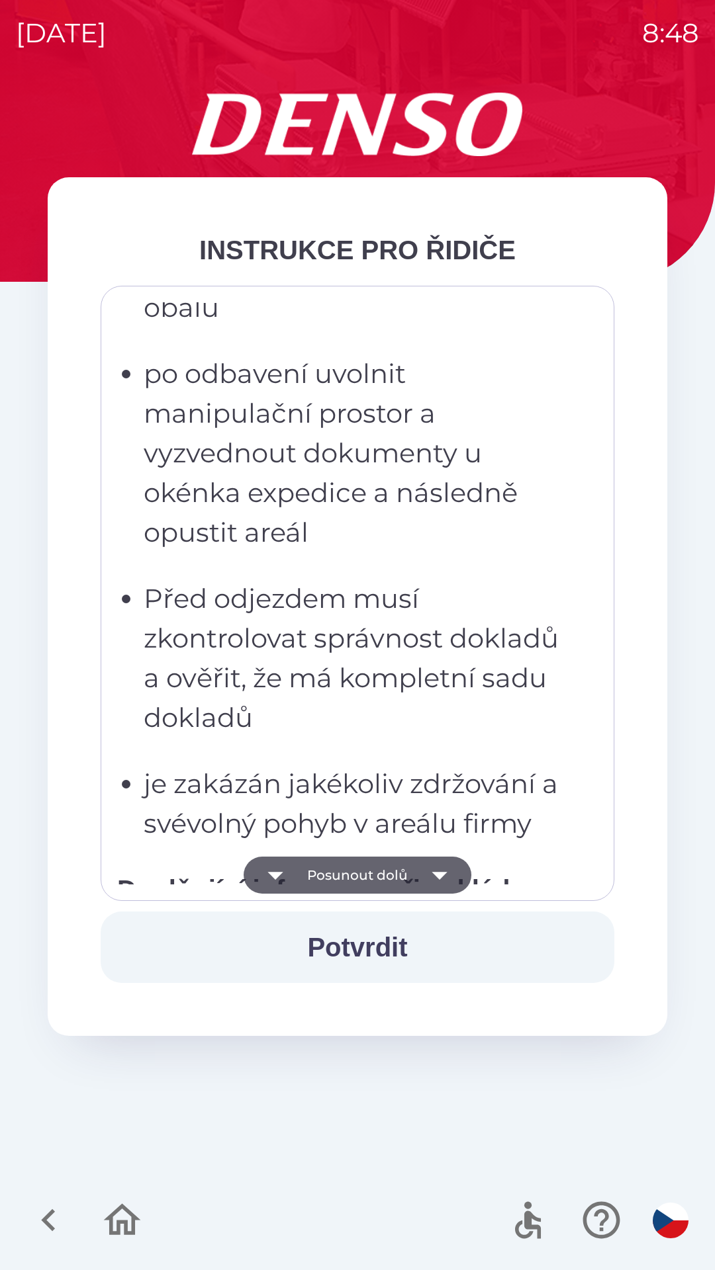
click at [331, 656] on p "Před odjezdem musí zkontrolovat správnost dokladů a ověřit, že má kompletní sad…" at bounding box center [361, 658] width 435 height 159
click at [413, 349] on ul "musí přistavit vozidlo dle instrukcí od zaměstnanců skladu a dbát jejich pokynů…" at bounding box center [348, 361] width 462 height 966
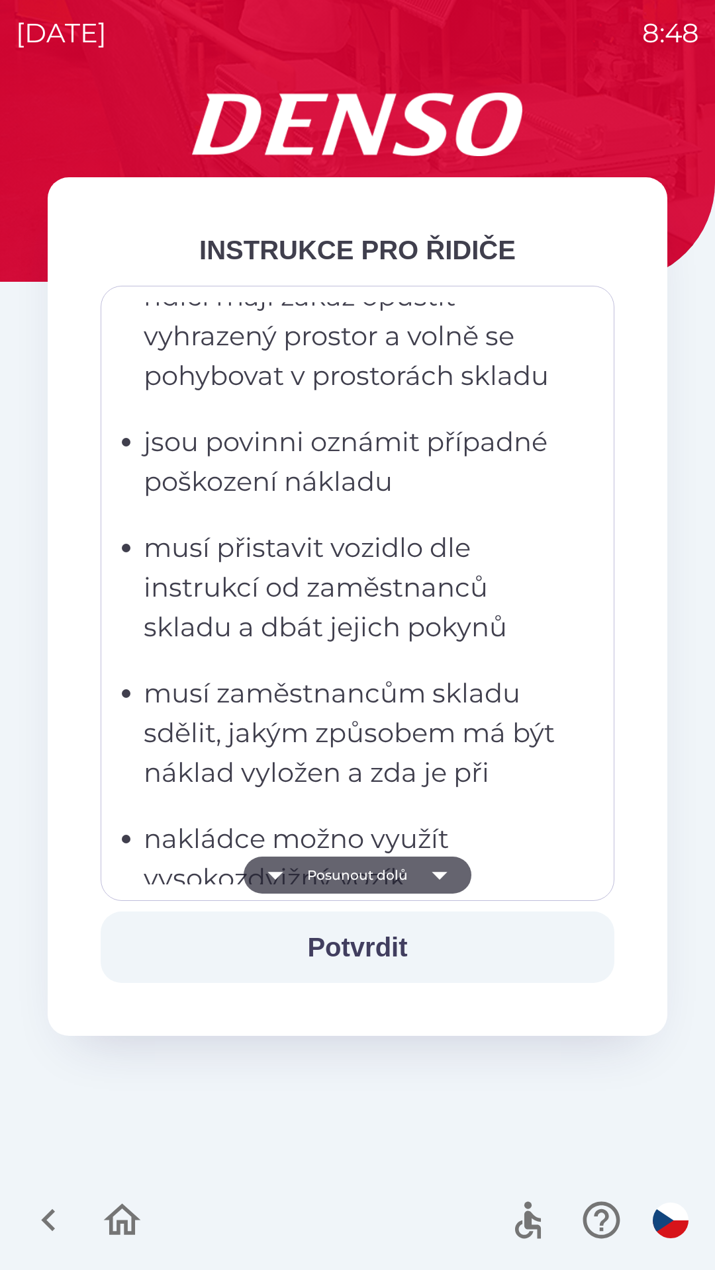
click at [371, 567] on ul "musí dbát pokynů zaměstnanců skladu po vstupu do skladu předají dokumenty u oké…" at bounding box center [348, 627] width 462 height 1125
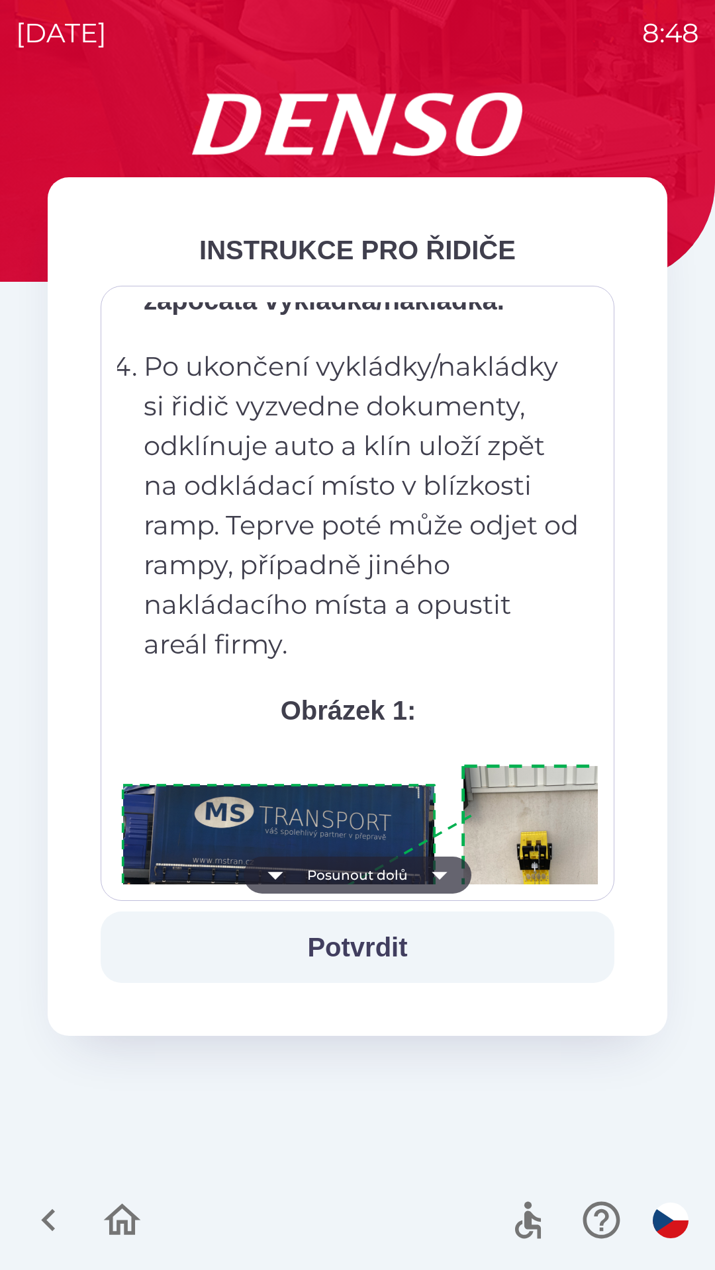
scroll to position [6973, 0]
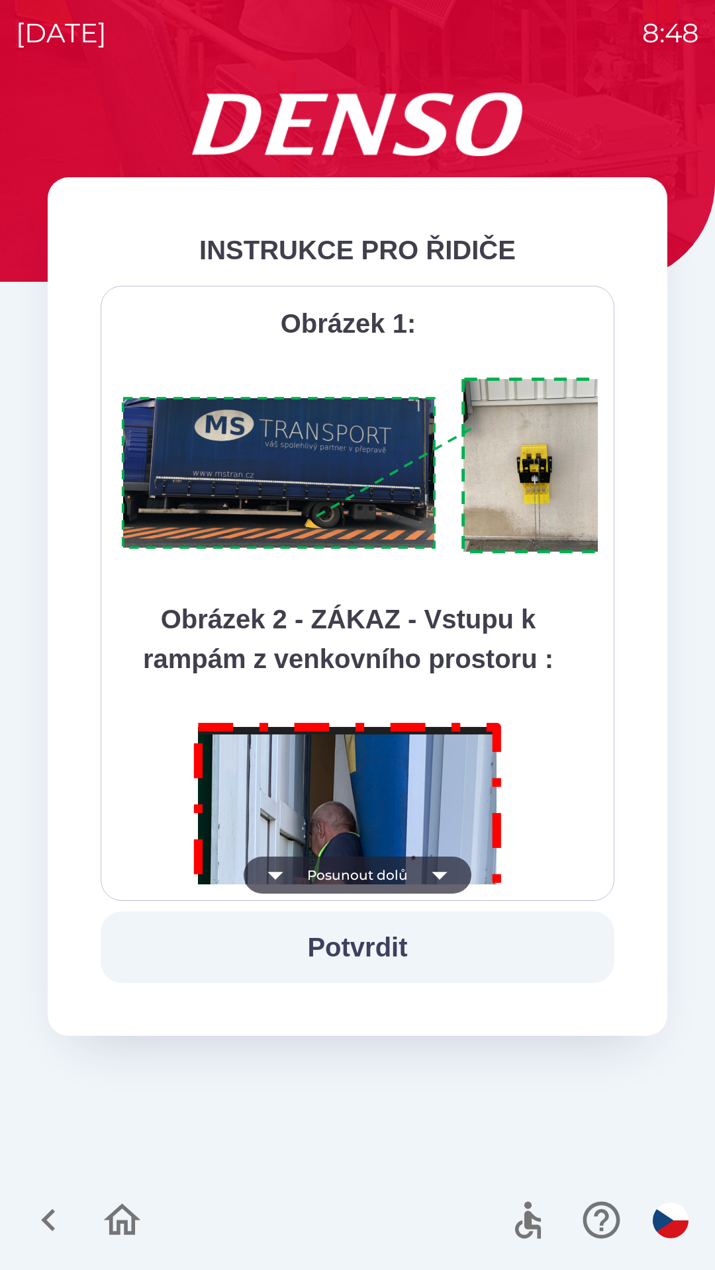
click at [378, 562] on img at bounding box center [373, 466] width 513 height 193
click at [394, 562] on img at bounding box center [373, 466] width 513 height 193
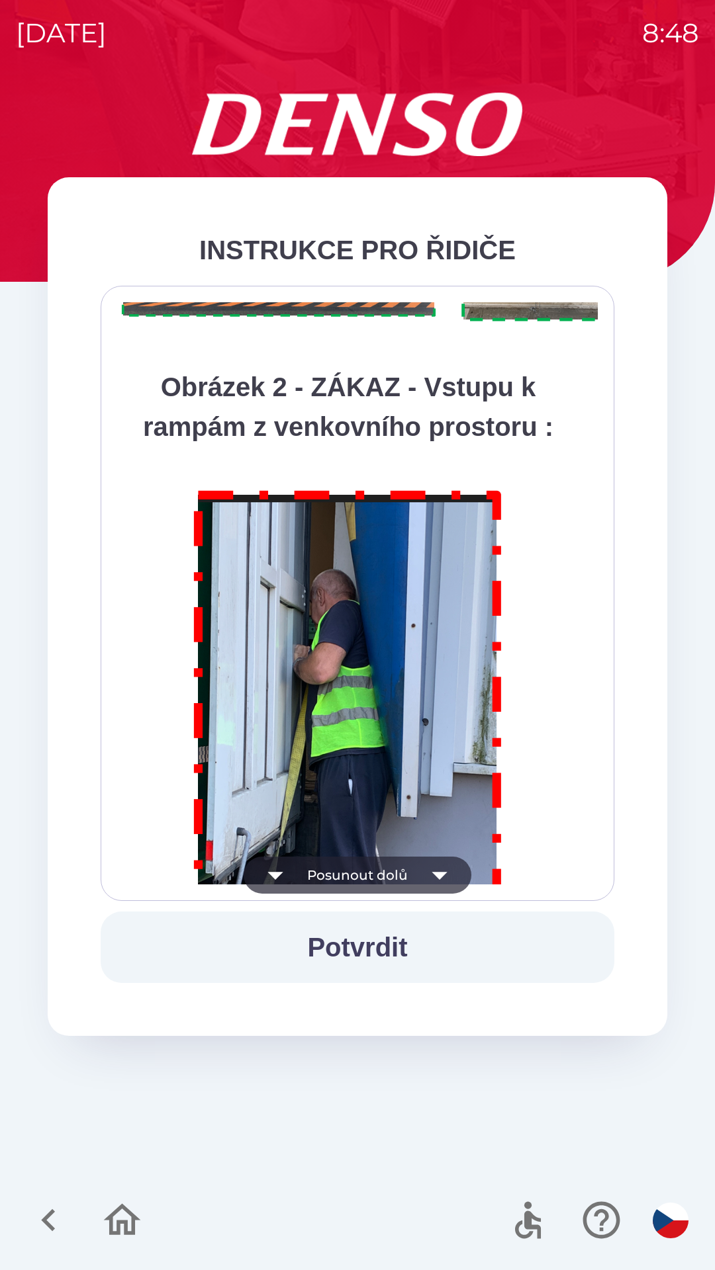
scroll to position [7436, 0]
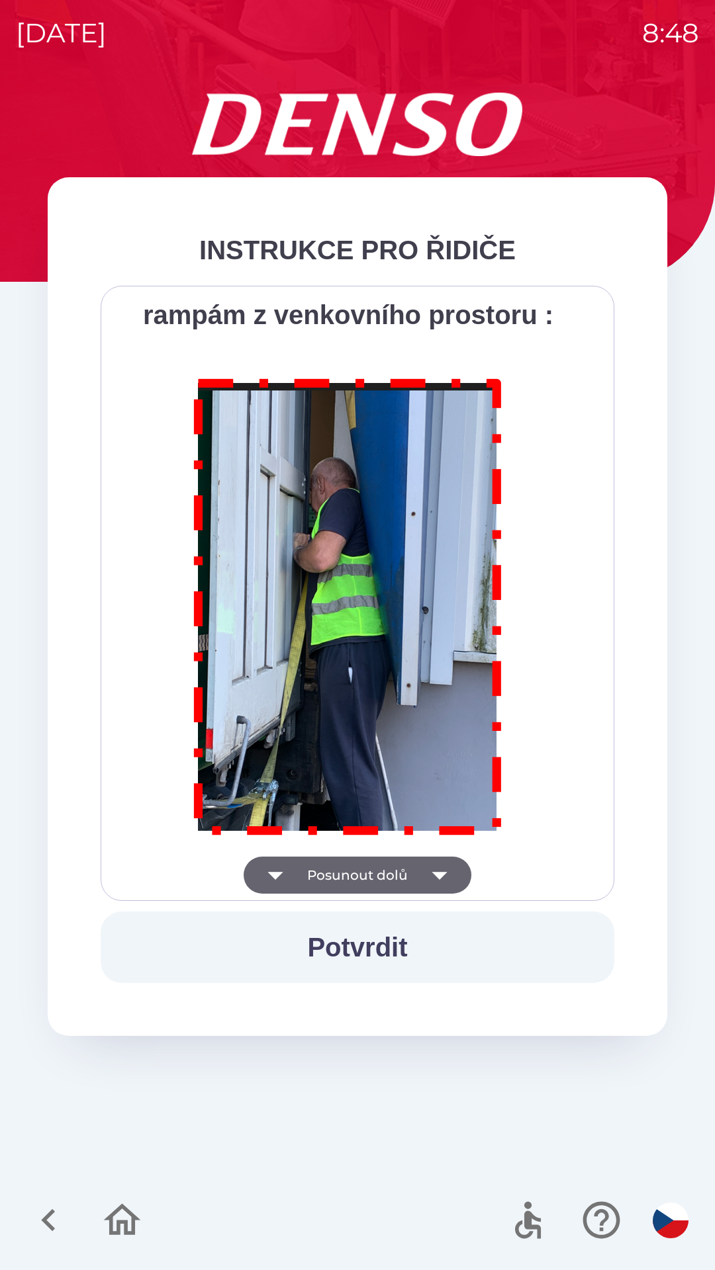
click at [339, 652] on img at bounding box center [348, 604] width 339 height 486
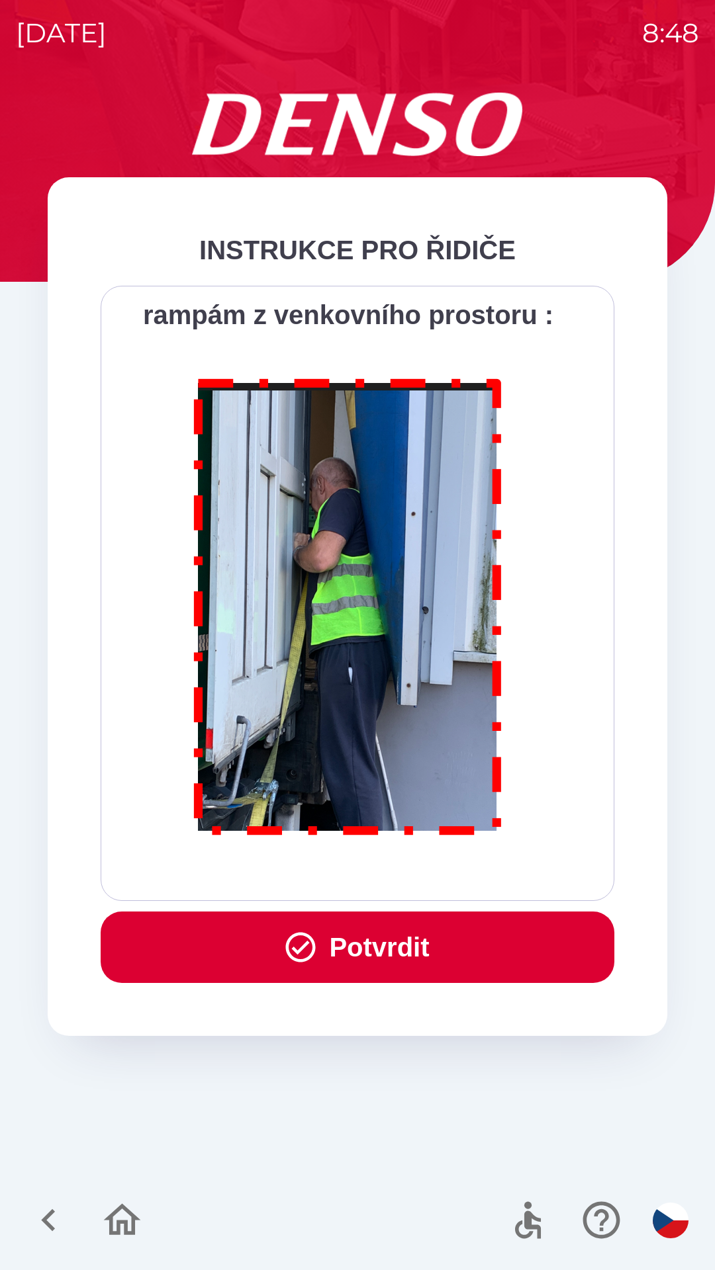
click at [362, 549] on img at bounding box center [348, 604] width 339 height 486
click at [406, 428] on img at bounding box center [348, 604] width 339 height 486
click at [372, 947] on button "Potvrdit" at bounding box center [357, 947] width 513 height 71
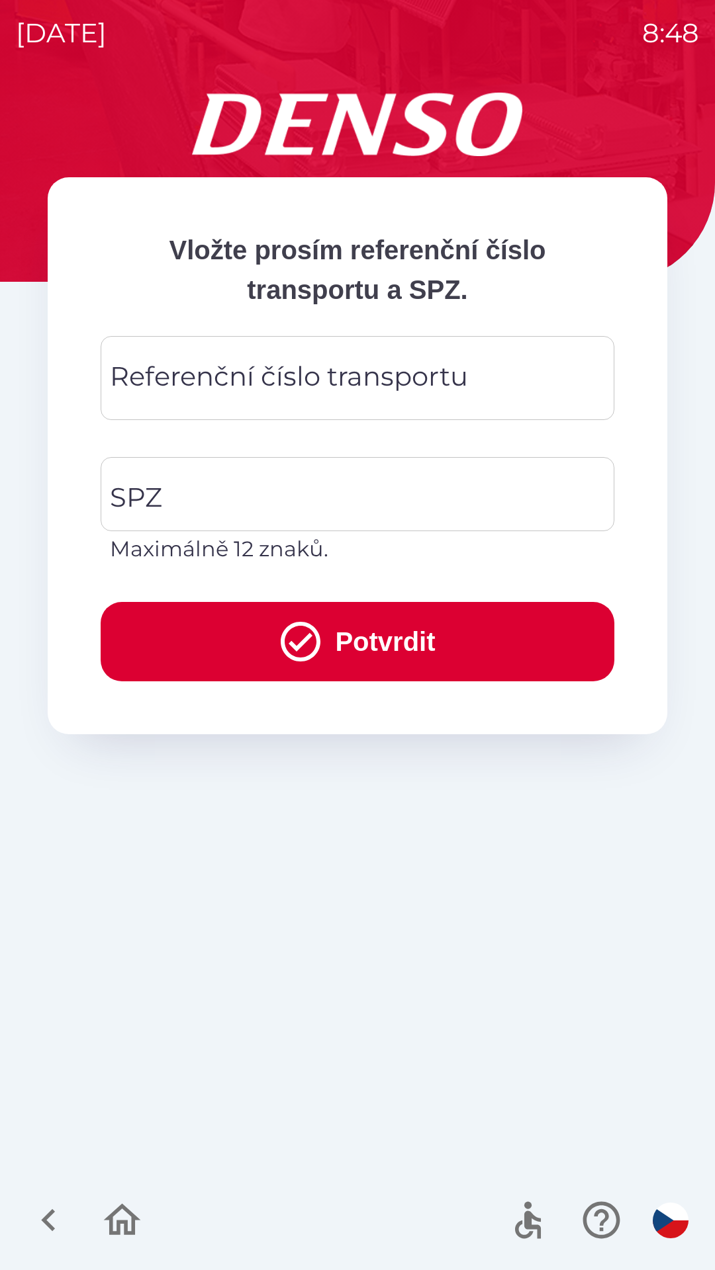
click at [342, 371] on div "Referenční číslo transportu Referenční číslo transportu" at bounding box center [357, 378] width 513 height 84
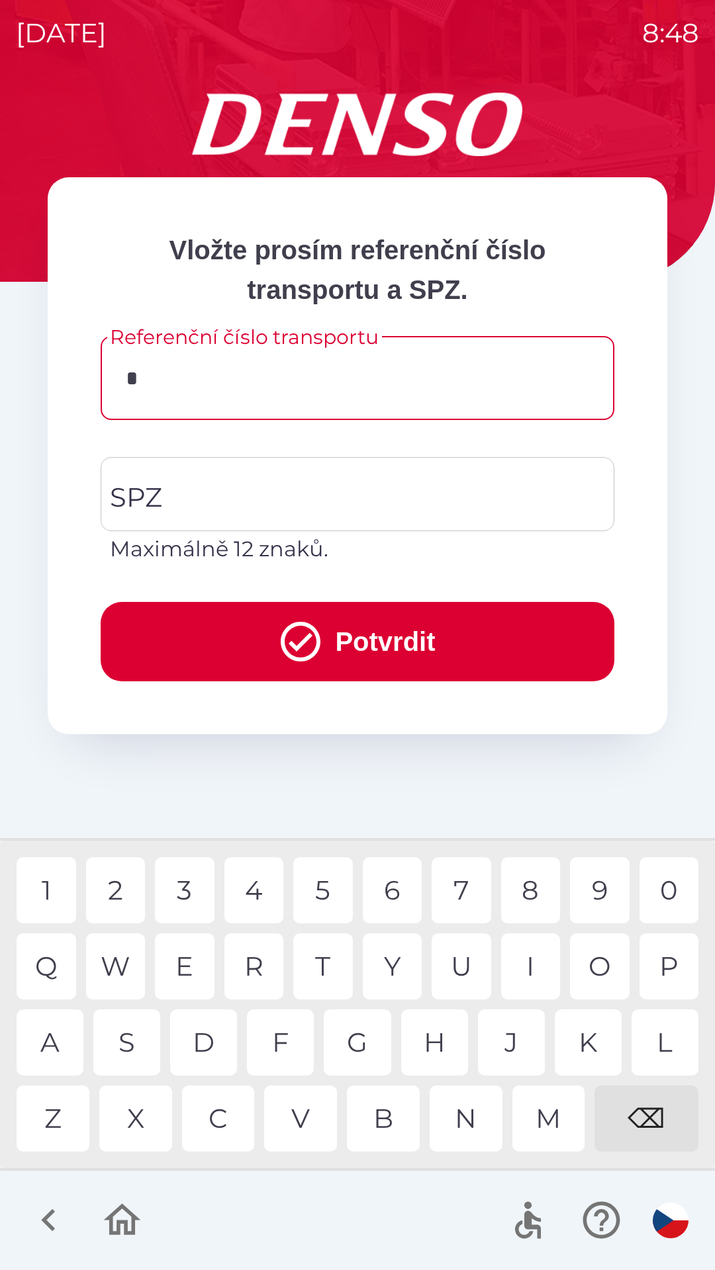
click at [210, 1025] on div "D" at bounding box center [203, 1043] width 67 height 66
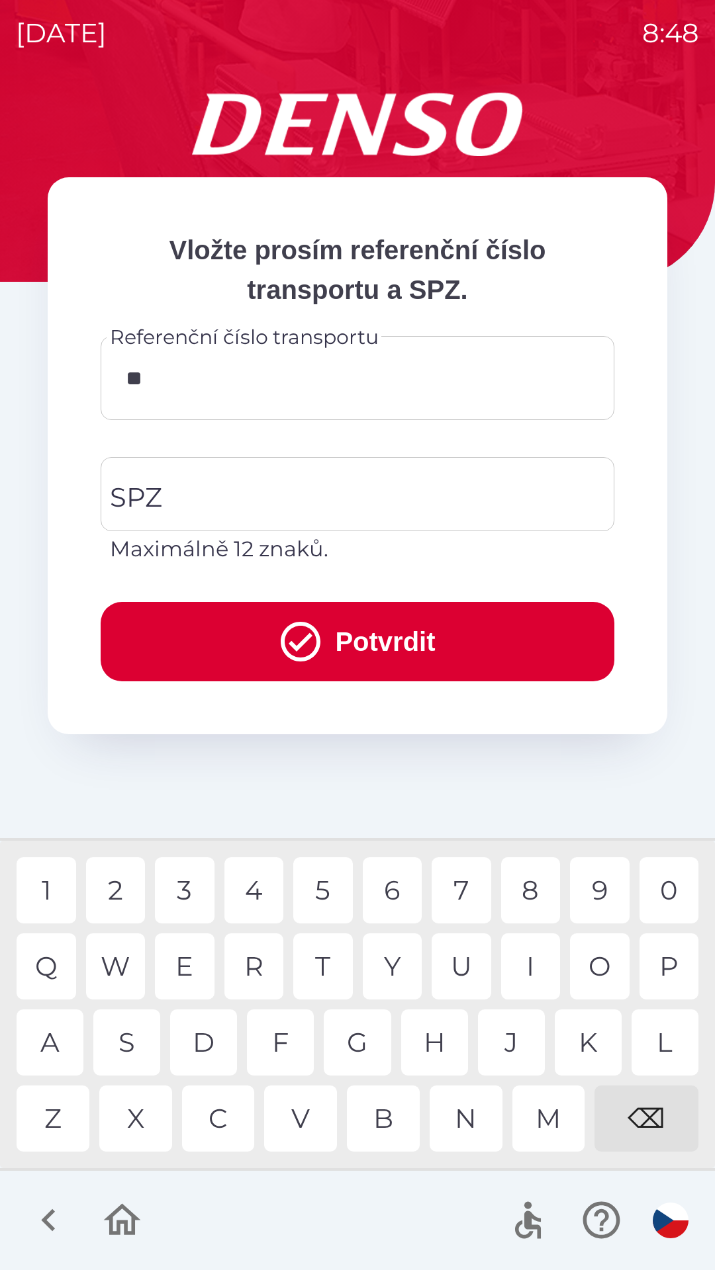
click at [661, 884] on div "0" at bounding box center [669, 891] width 60 height 66
click at [675, 872] on div "0" at bounding box center [669, 891] width 60 height 66
click at [593, 877] on div "9" at bounding box center [600, 891] width 60 height 66
click at [48, 873] on div "1" at bounding box center [47, 891] width 60 height 66
type input "*******"
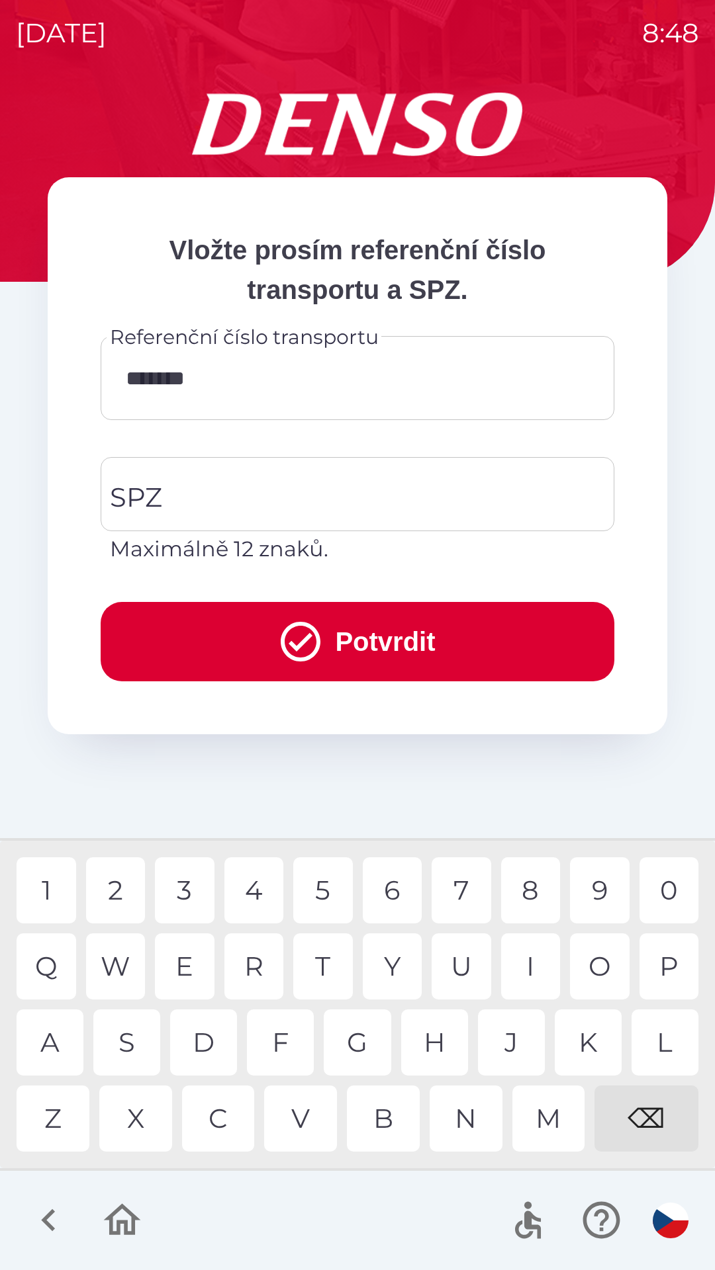
click at [50, 885] on div "1" at bounding box center [47, 891] width 60 height 66
click at [271, 479] on input "SPZ" at bounding box center [348, 494] width 482 height 62
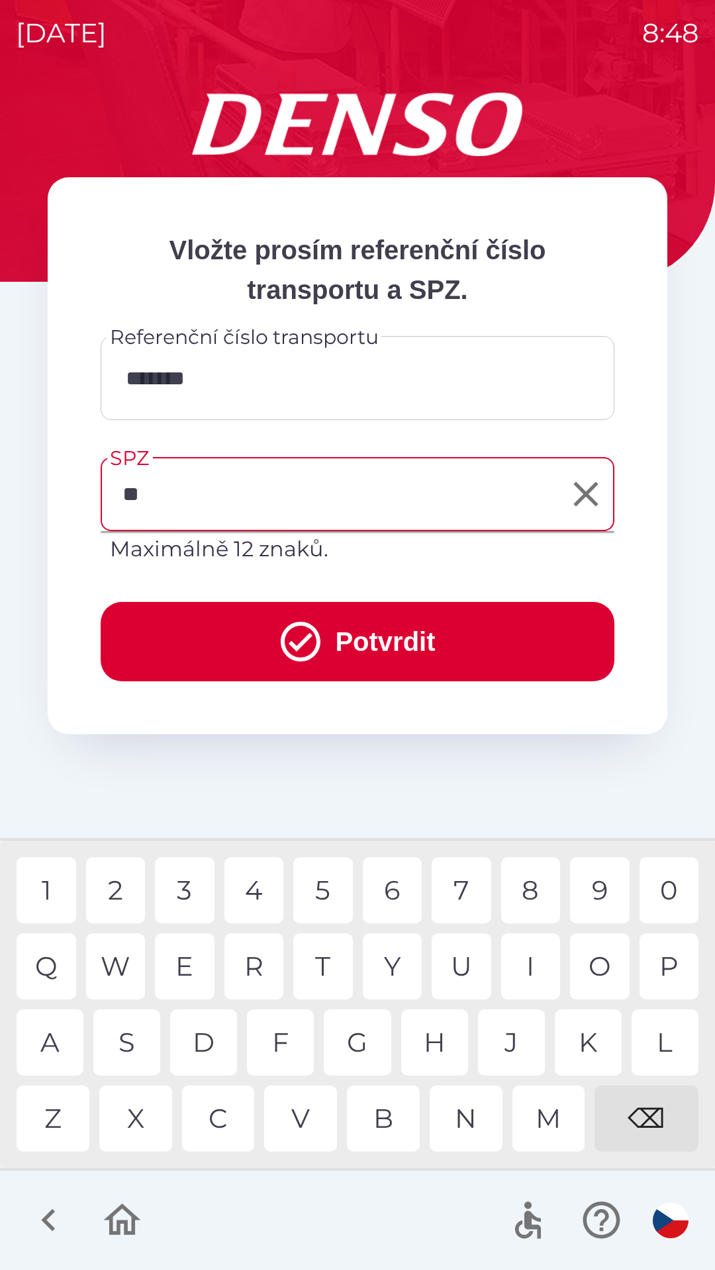
click at [513, 1048] on div "J" at bounding box center [511, 1043] width 67 height 66
click at [69, 884] on div "1" at bounding box center [47, 891] width 60 height 66
click at [394, 880] on div "6" at bounding box center [393, 891] width 60 height 66
click at [193, 882] on div "3" at bounding box center [185, 891] width 60 height 66
type input "*******"
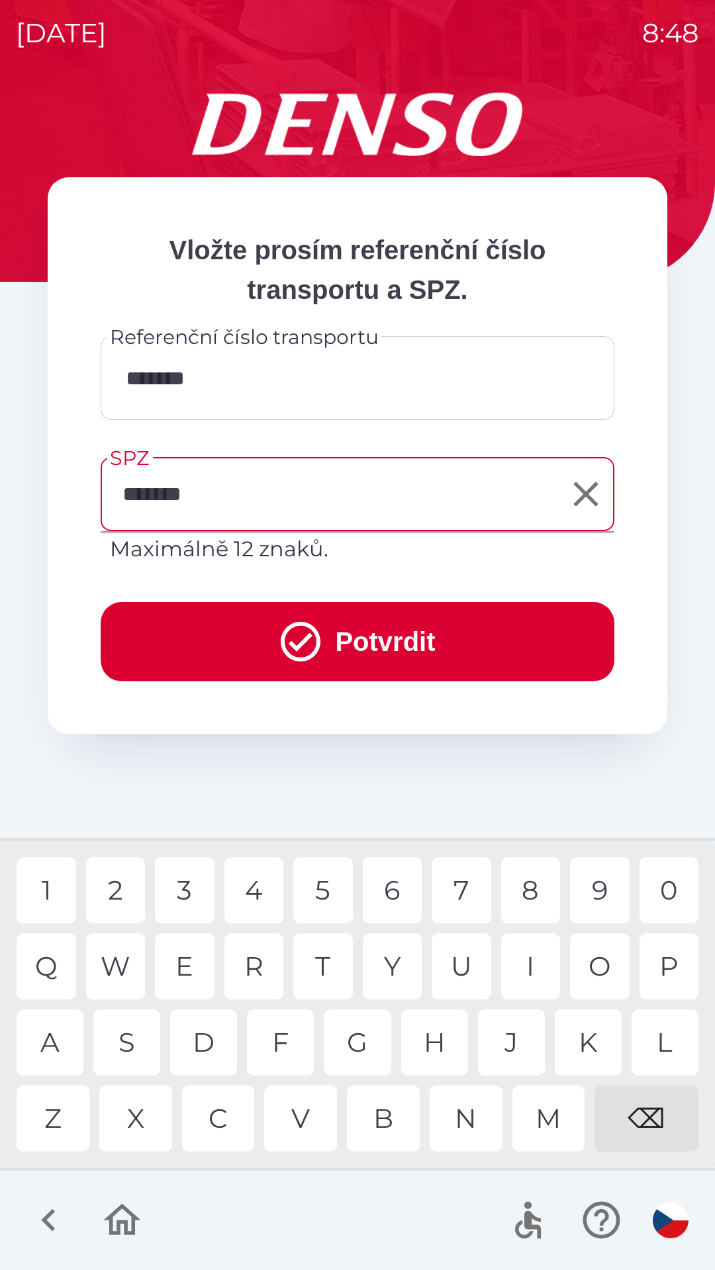
click at [359, 633] on button "Potvrdit" at bounding box center [357, 641] width 513 height 79
